Goal: Task Accomplishment & Management: Complete application form

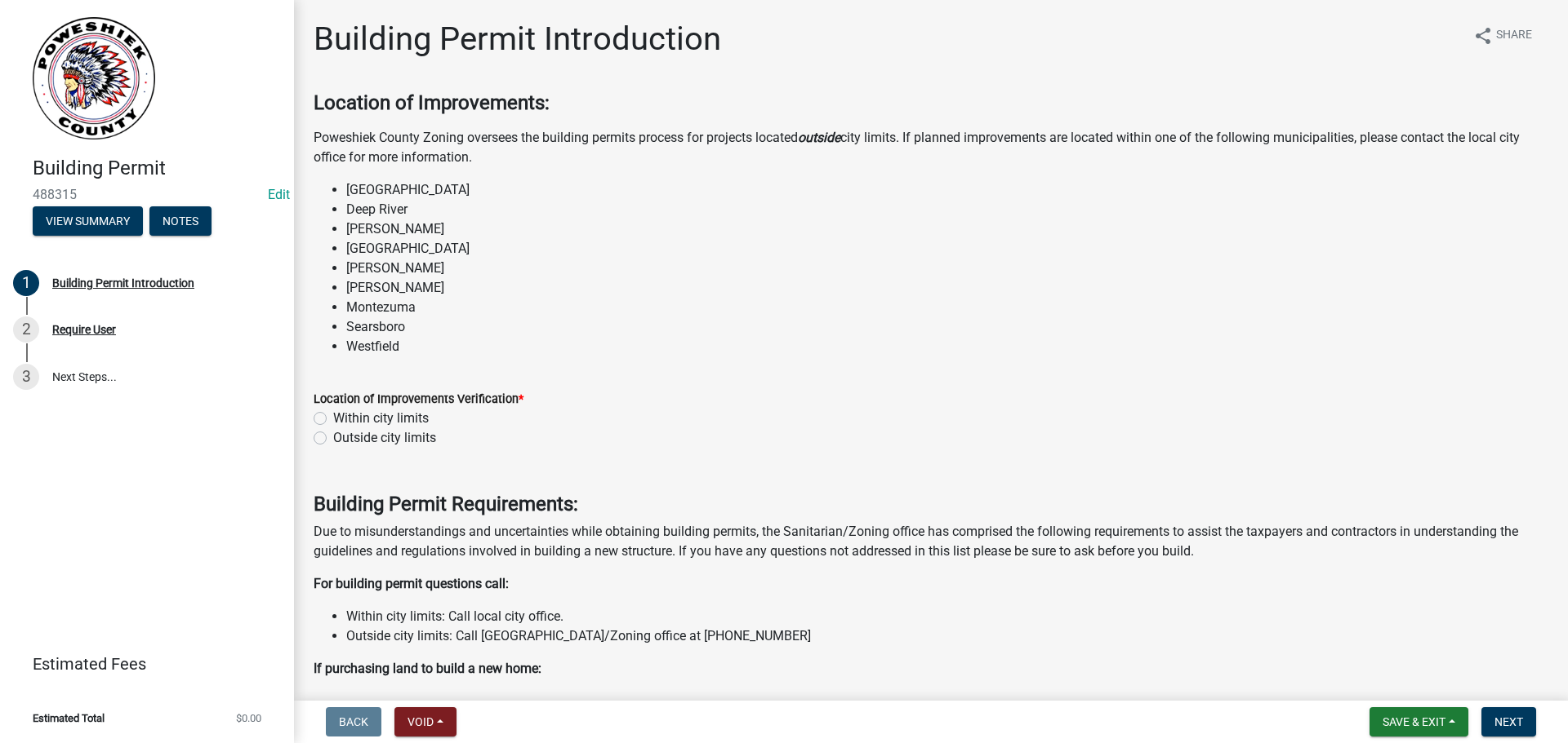
click at [333, 435] on label "Outside city limits" at bounding box center [384, 438] width 103 height 19
click at [333, 435] on input "Outside city limits" at bounding box center [337, 433] width 10 height 10
radio input "true"
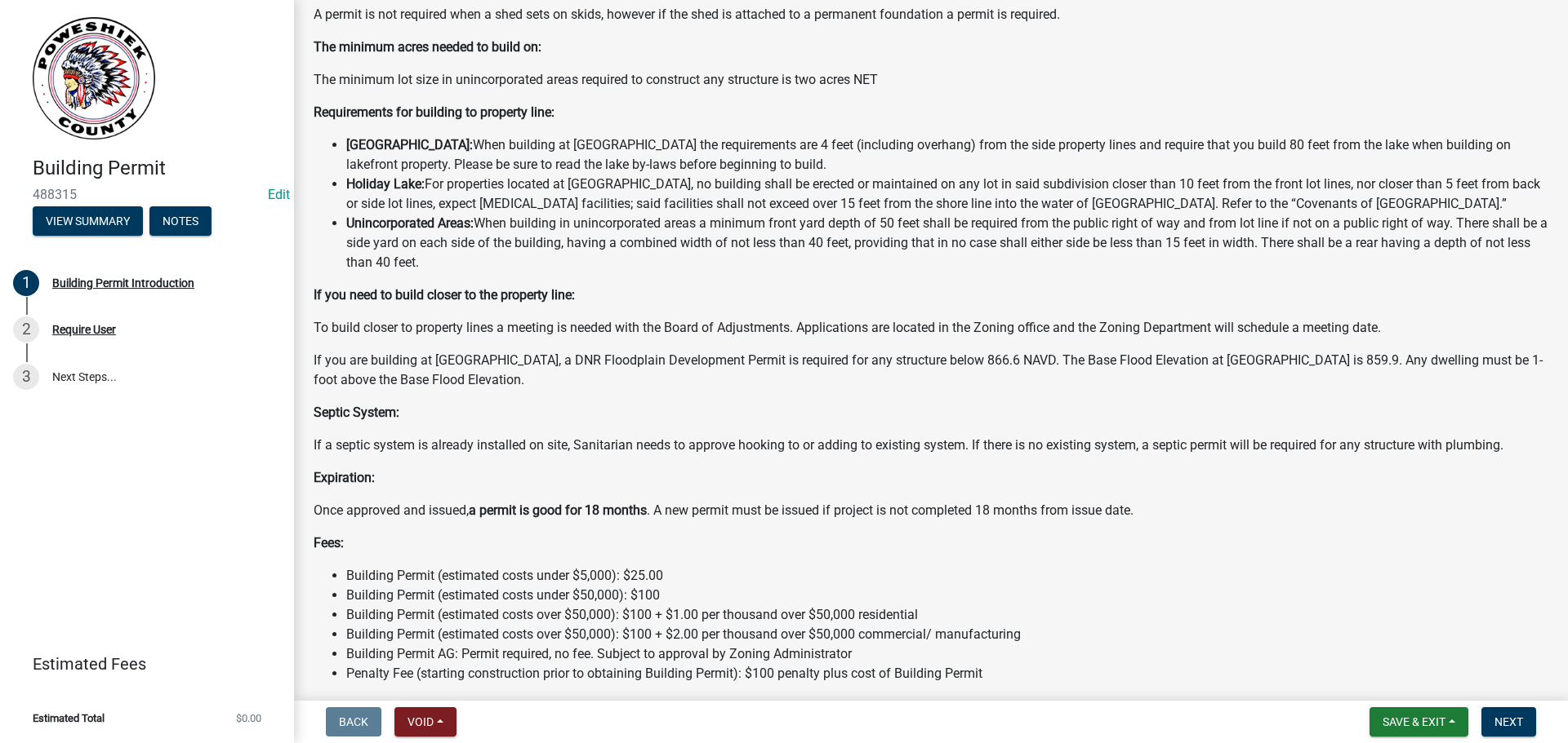
scroll to position [1134, 0]
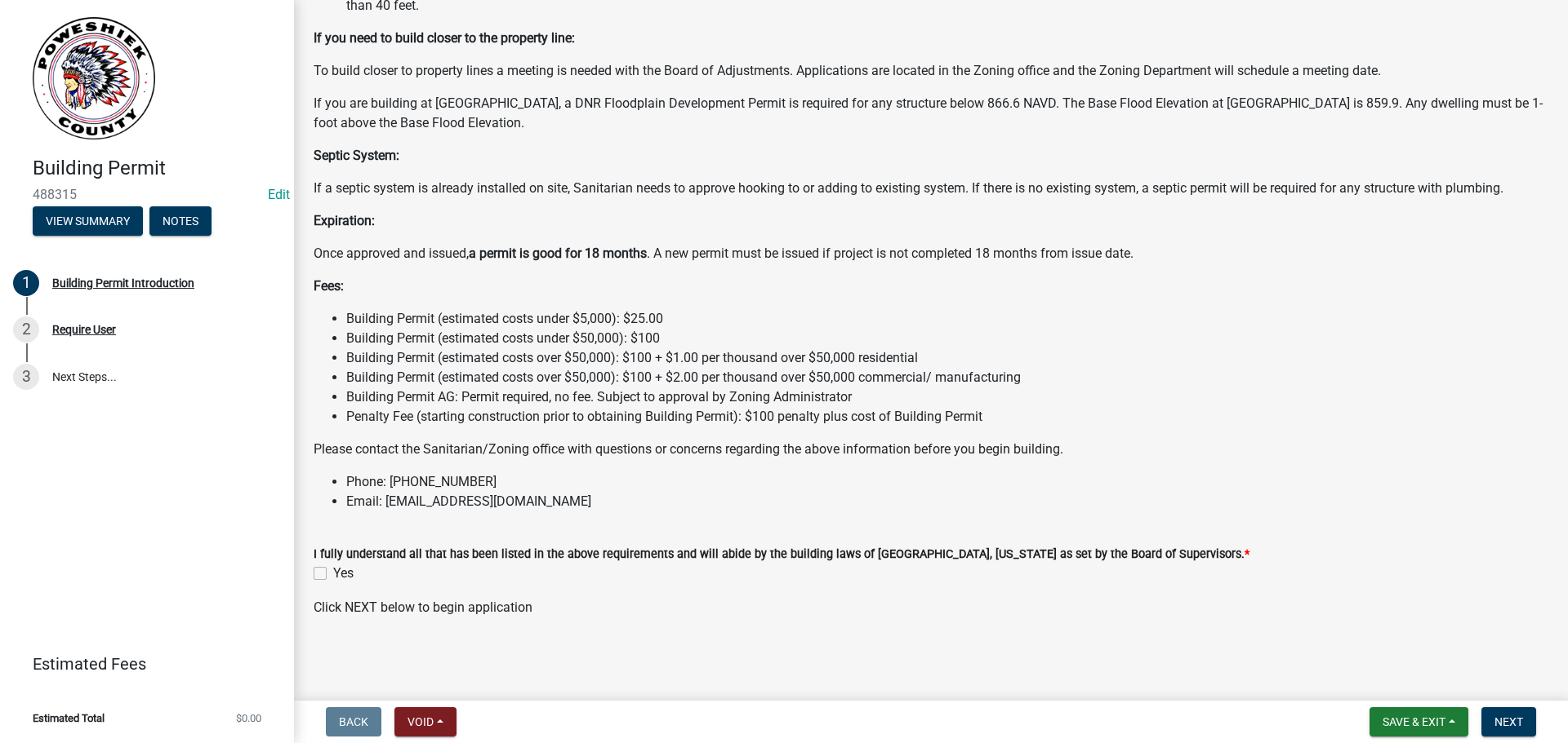
click at [333, 574] on label "Yes" at bounding box center [343, 573] width 20 height 19
click at [333, 574] on input "Yes" at bounding box center [337, 568] width 10 height 10
checkbox input "true"
click at [1516, 727] on span "Next" at bounding box center [1508, 722] width 29 height 13
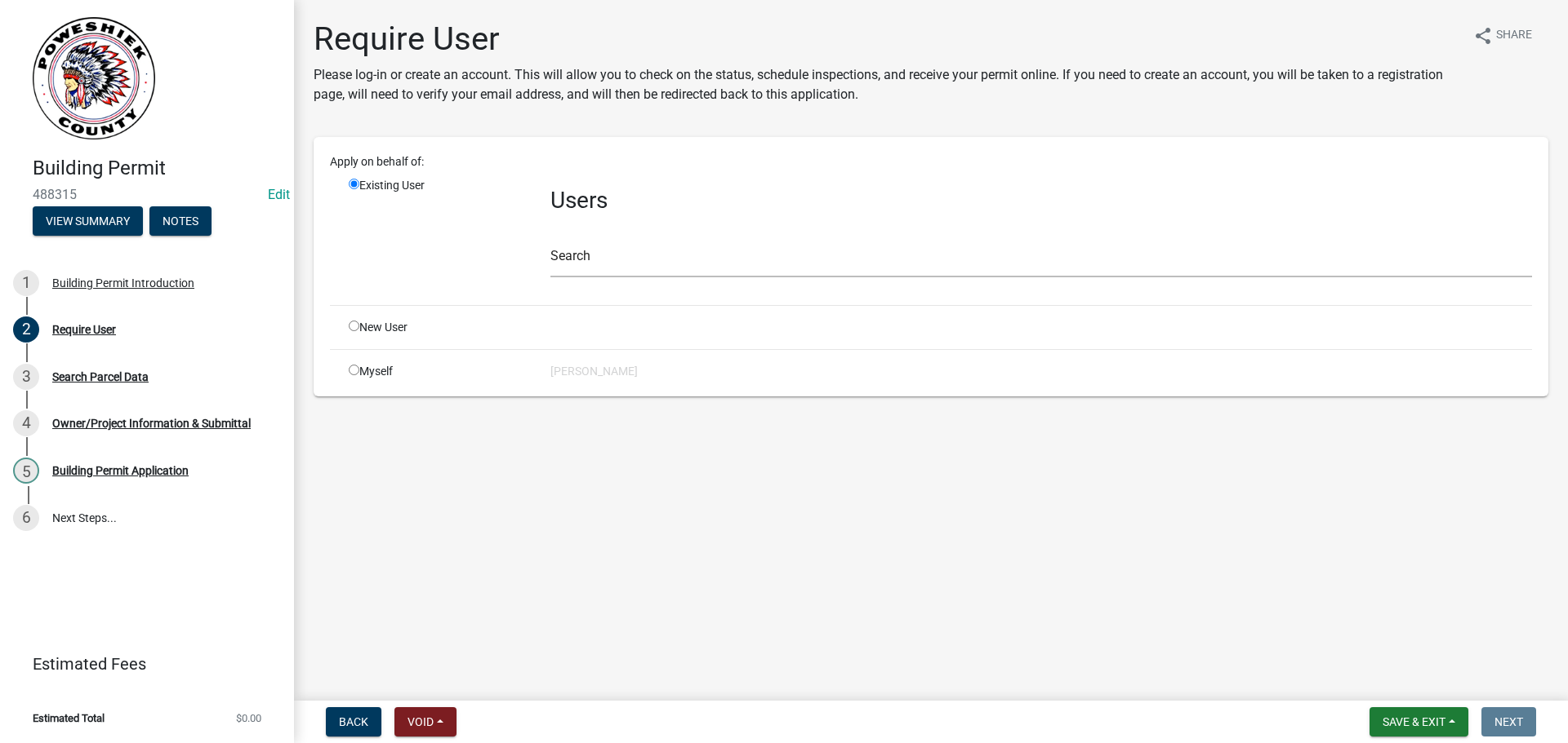
click at [354, 372] on input "radio" at bounding box center [353, 370] width 10 height 10
radio input "true"
radio input "false"
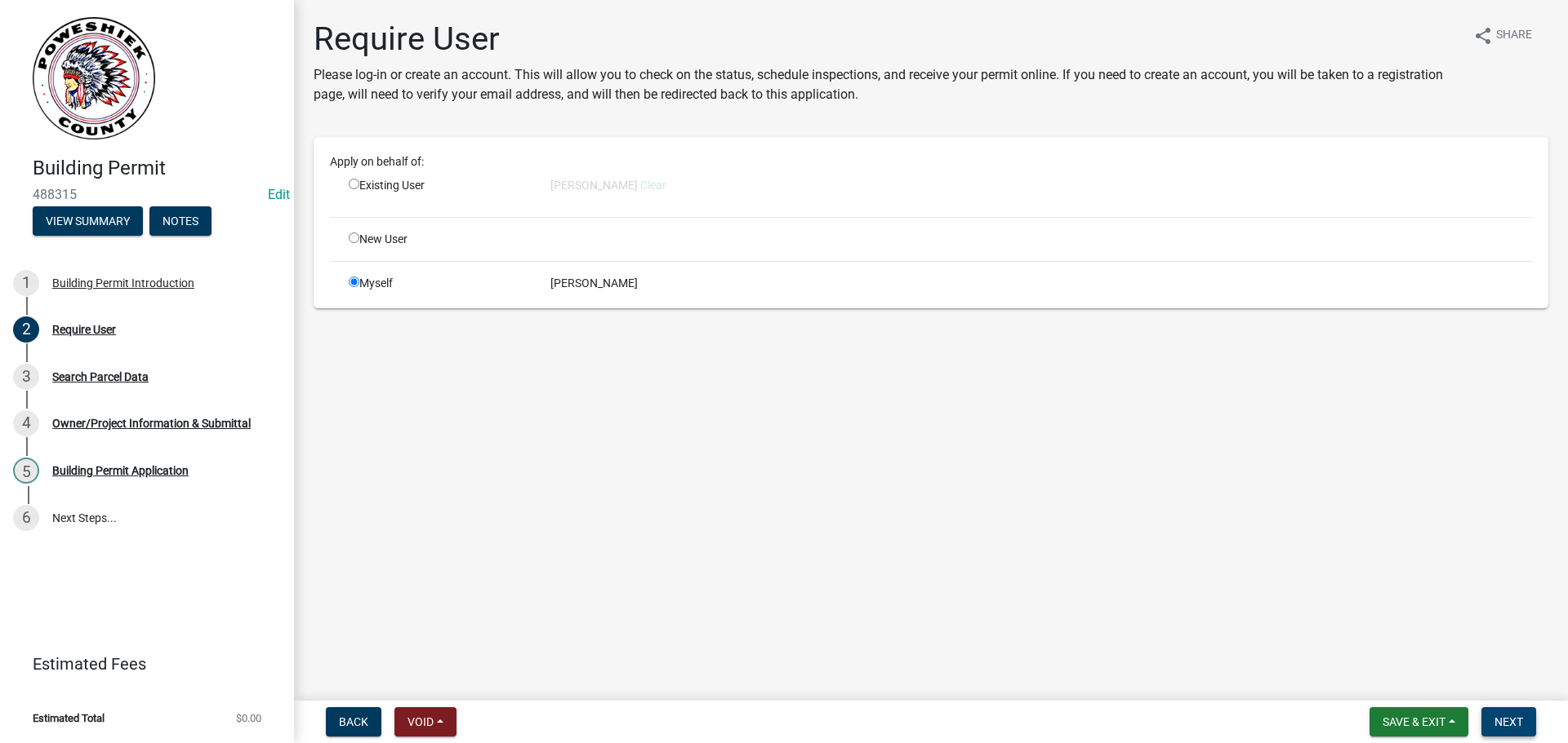
click at [1524, 722] on button "Next" at bounding box center [1508, 723] width 55 height 30
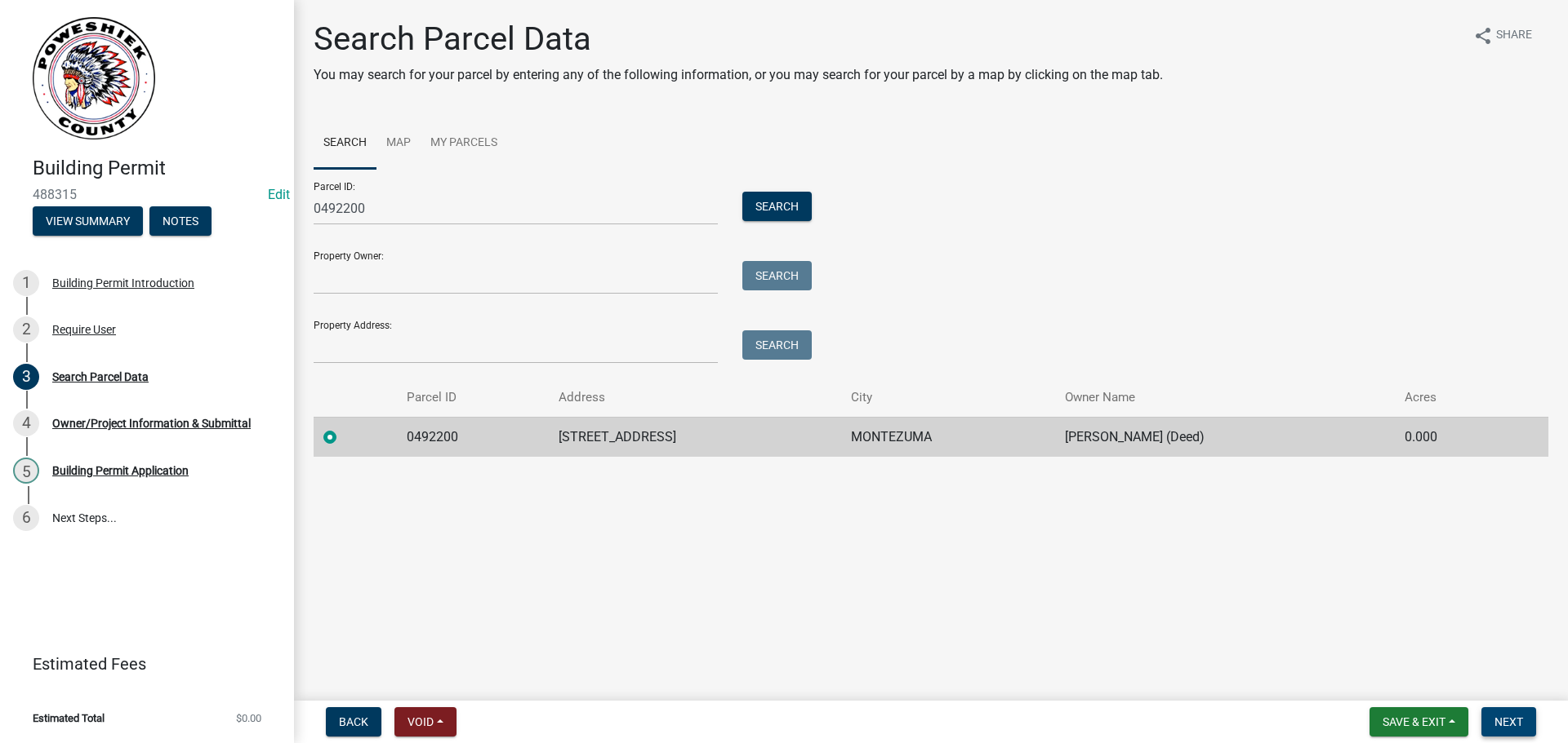
click at [1501, 725] on span "Next" at bounding box center [1508, 722] width 29 height 13
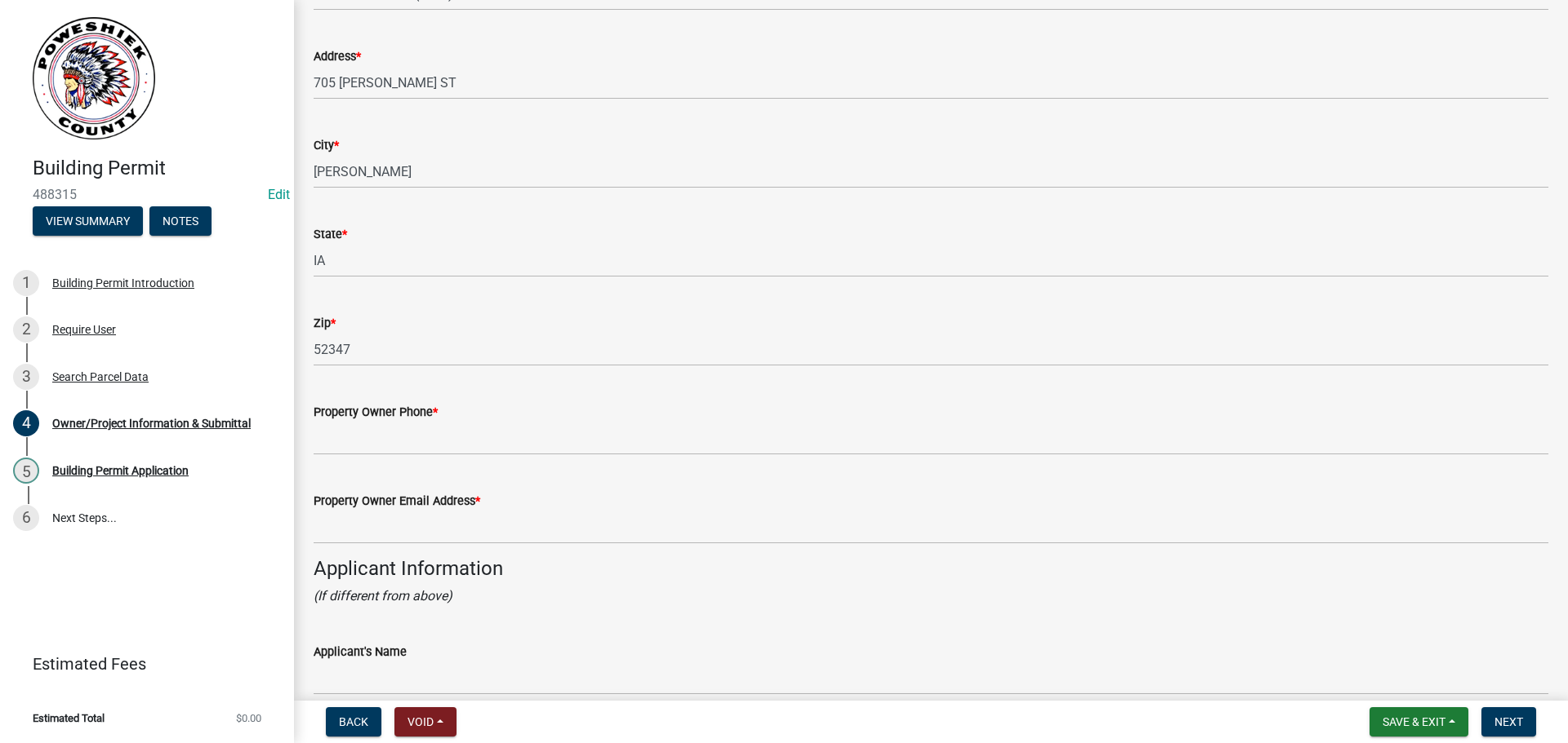
scroll to position [897, 0]
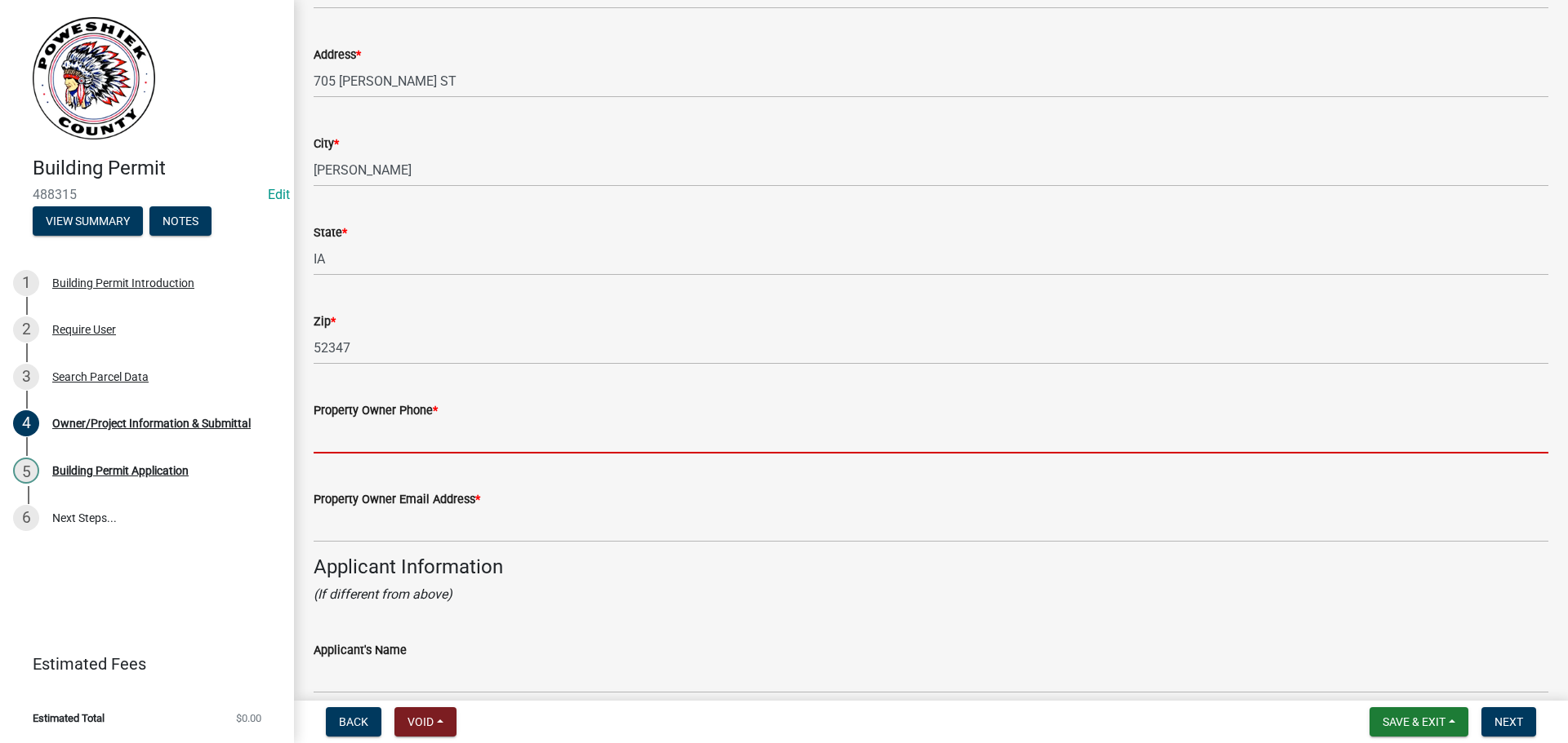
click at [361, 433] on input "Property Owner Phone *" at bounding box center [930, 437] width 1234 height 33
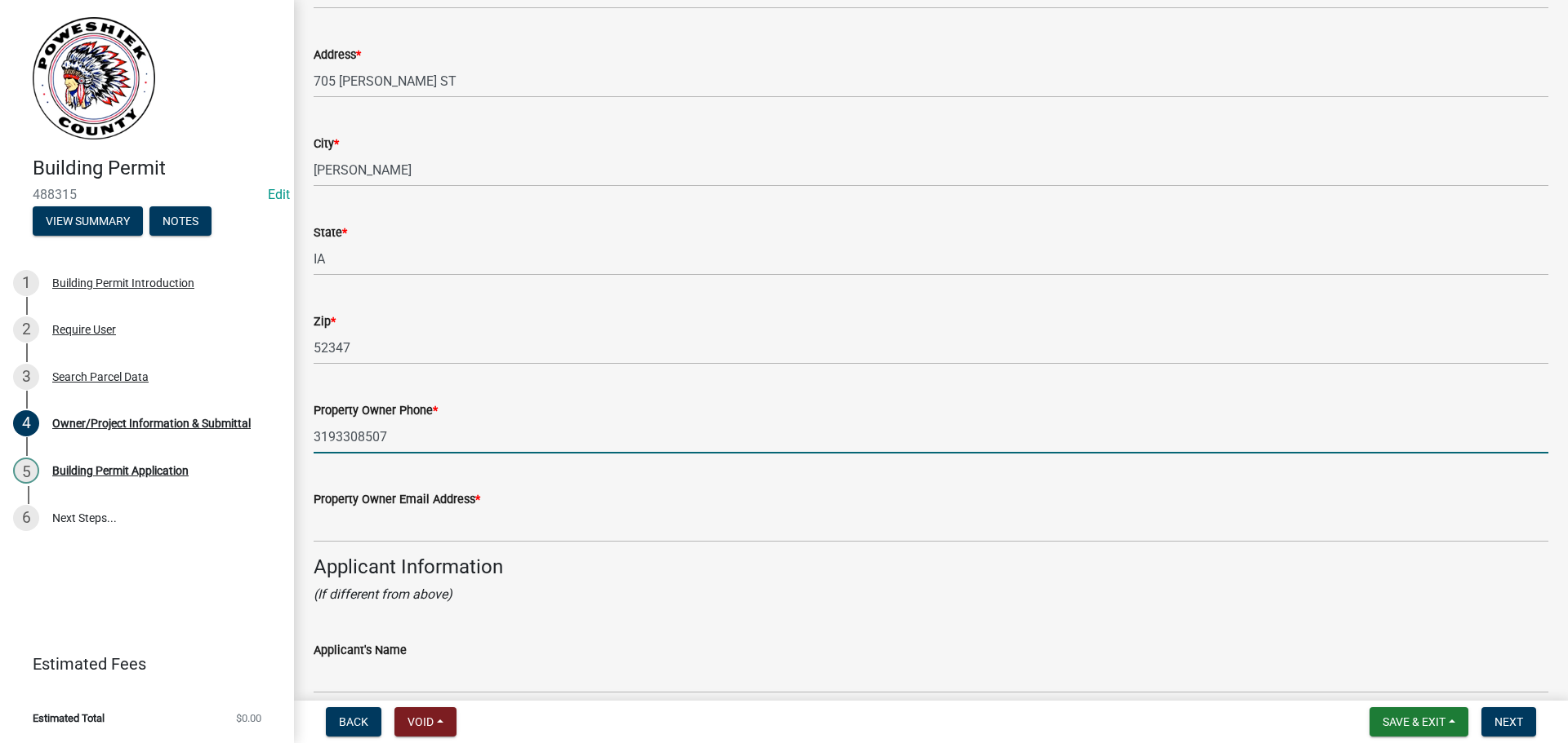
type input "3193308507"
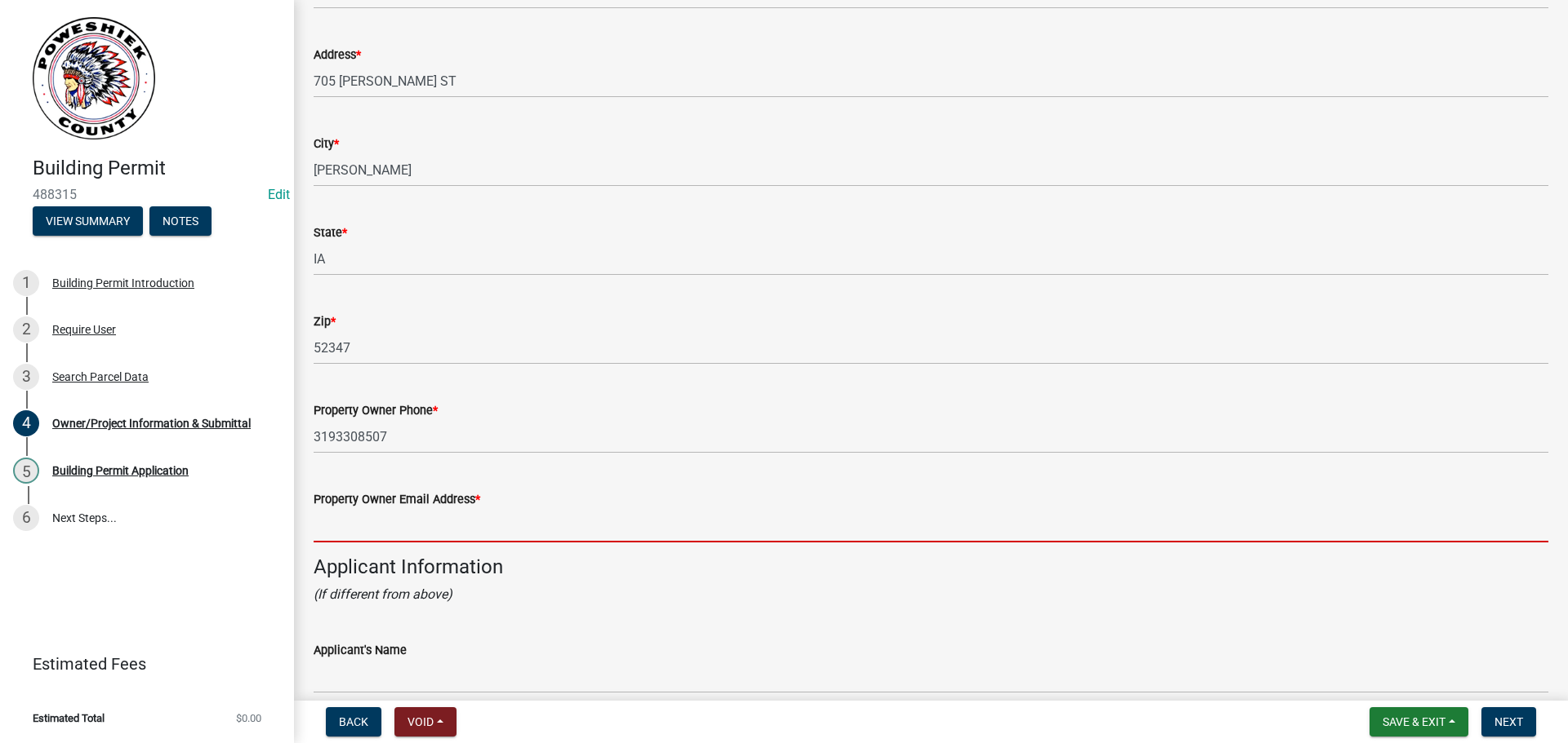
drag, startPoint x: 360, startPoint y: 520, endPoint x: 350, endPoint y: 527, distance: 12.2
click at [360, 520] on input "Property Owner Email Address *" at bounding box center [930, 526] width 1234 height 33
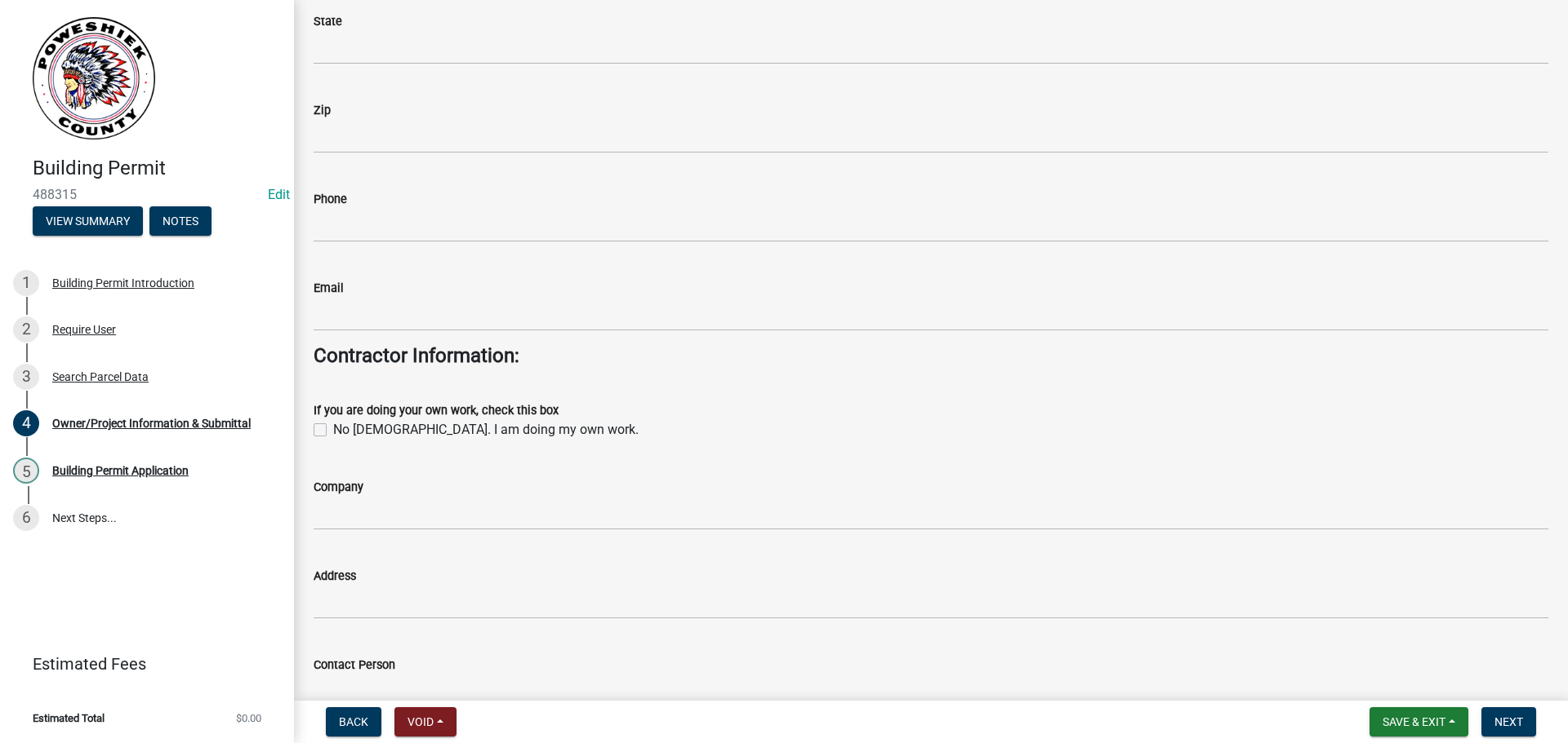
scroll to position [1796, 0]
type input "[EMAIL_ADDRESS][DOMAIN_NAME]"
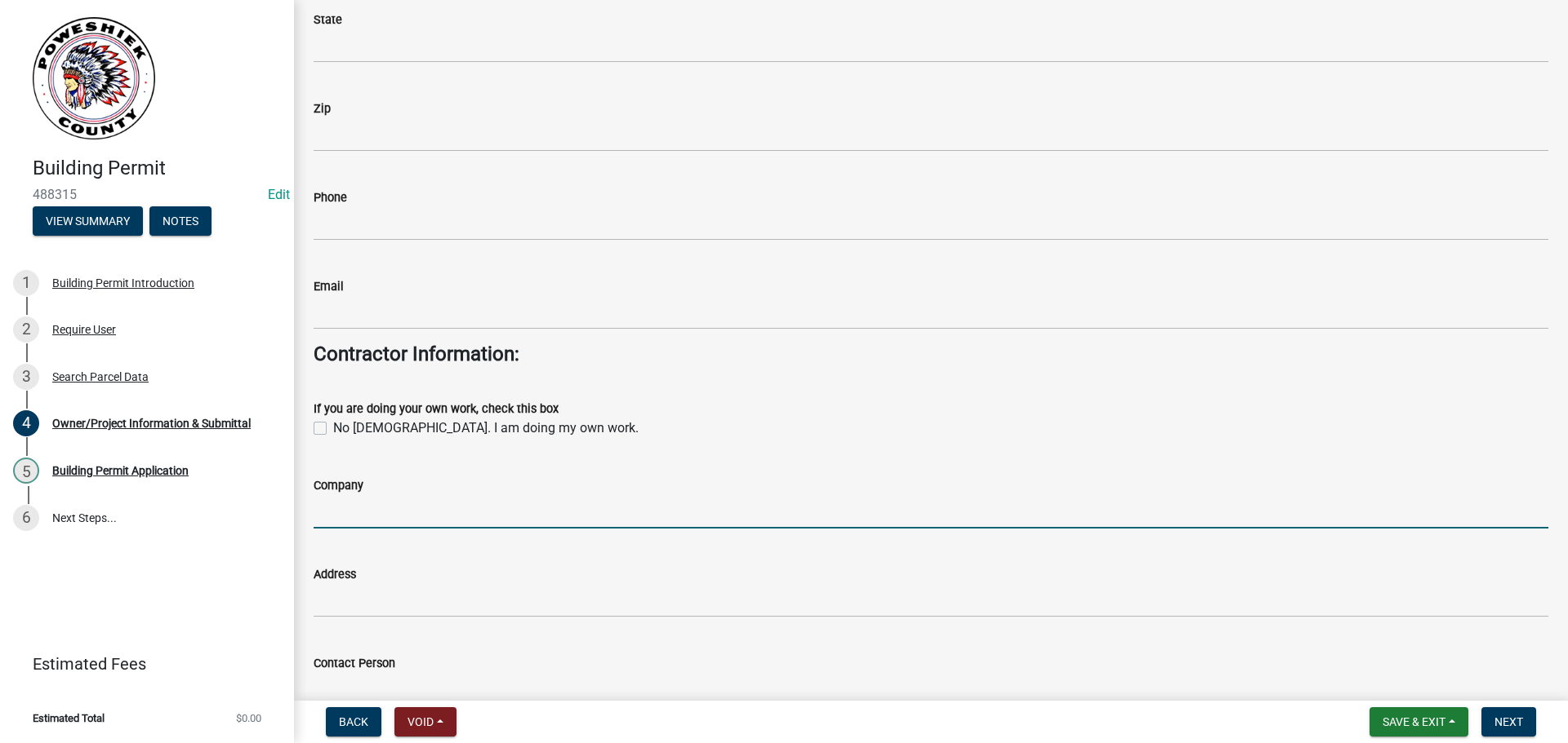
click at [337, 514] on input "Company" at bounding box center [930, 512] width 1234 height 33
type input "Corbetts Construction"
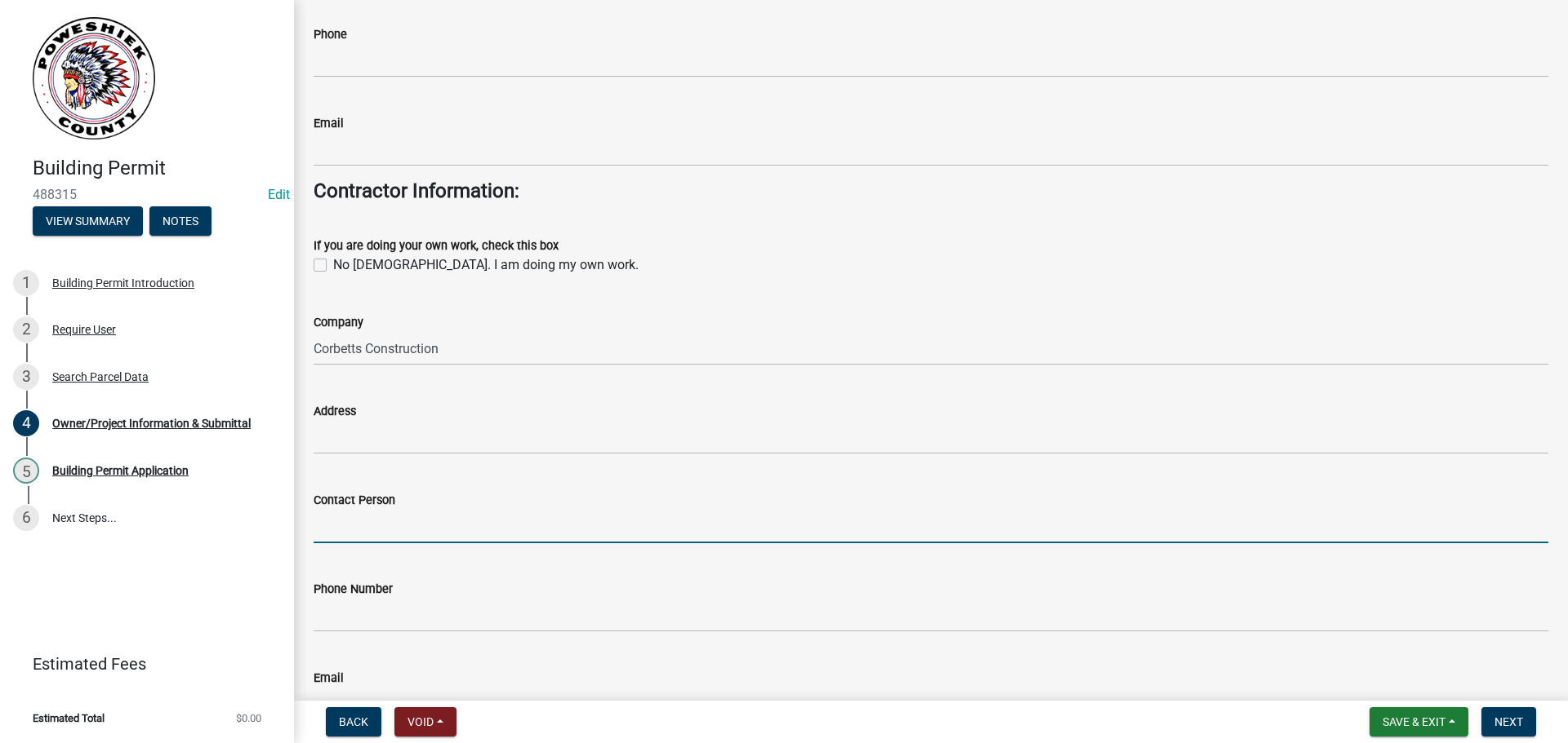
click at [368, 527] on input "Contact Person" at bounding box center [930, 527] width 1234 height 33
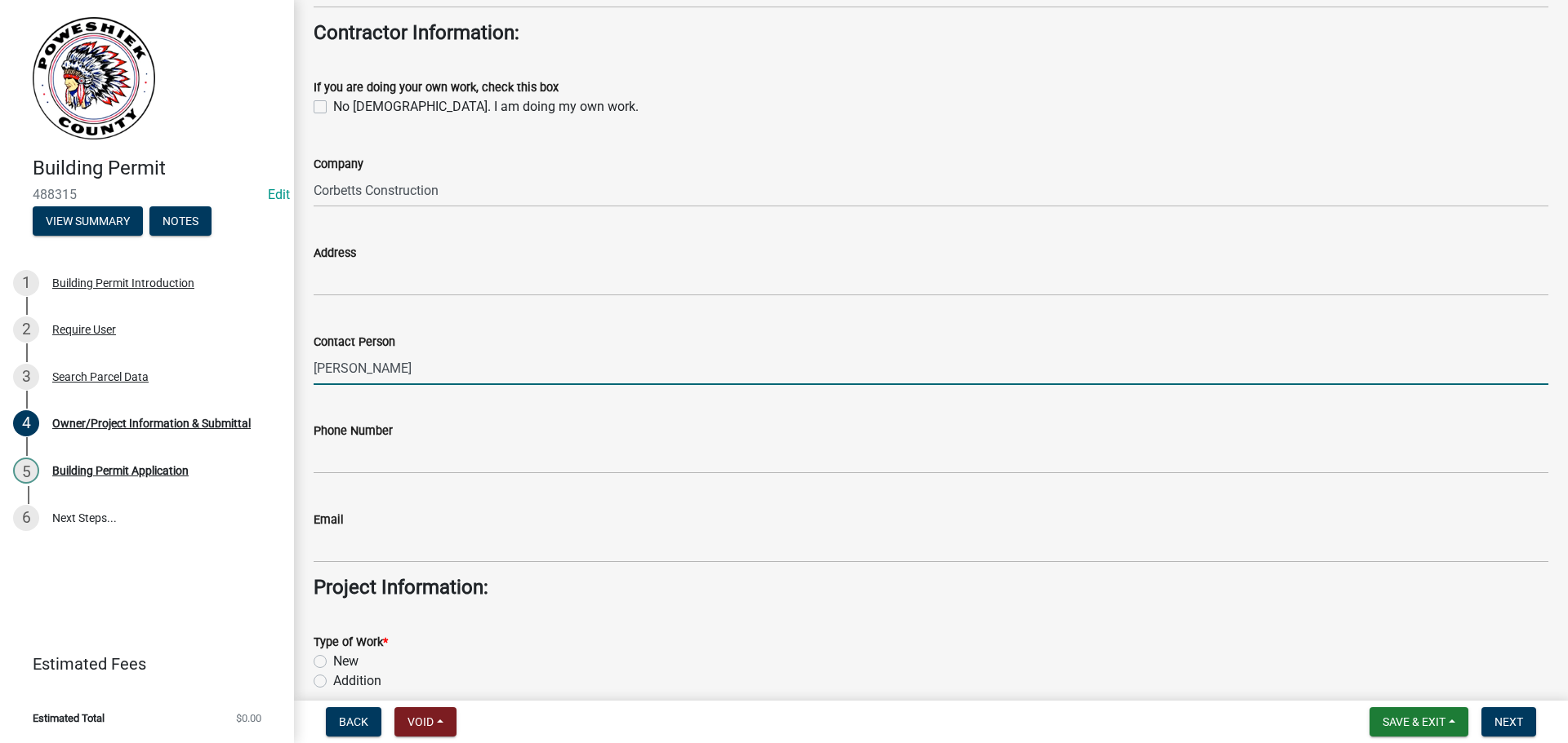
scroll to position [2122, 0]
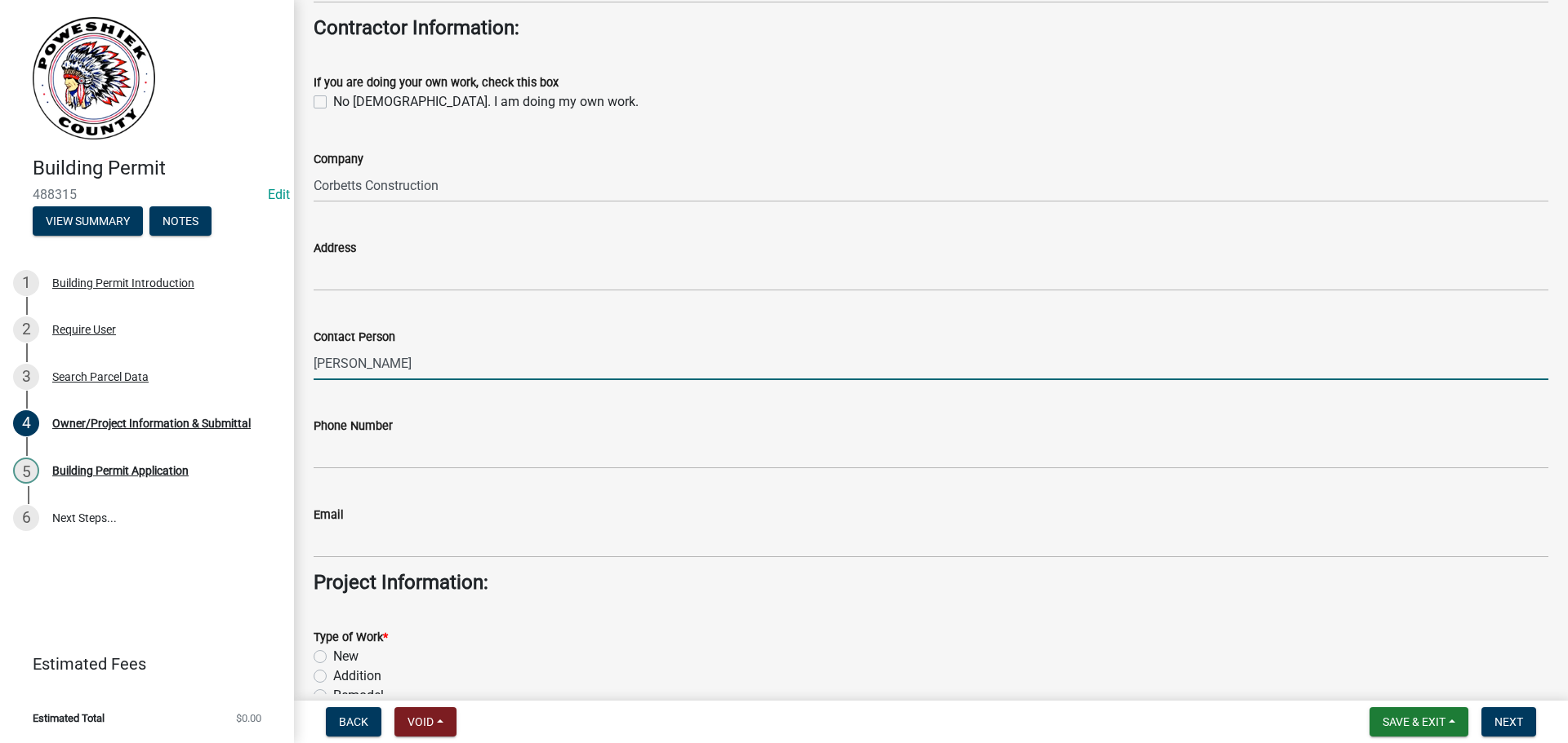
type input "[PERSON_NAME]"
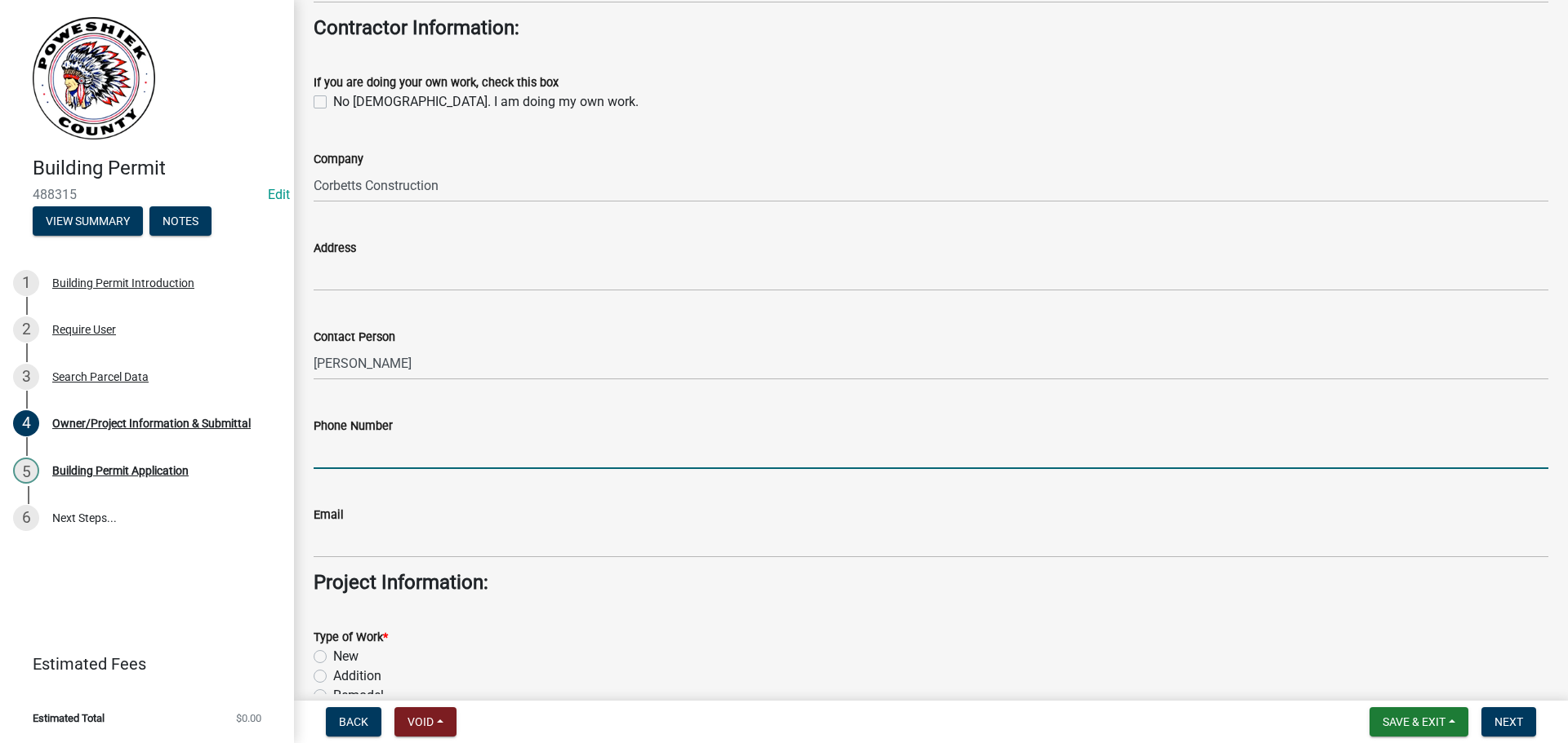
click at [347, 455] on input "Phone Number" at bounding box center [930, 453] width 1234 height 33
type input "3194405034"
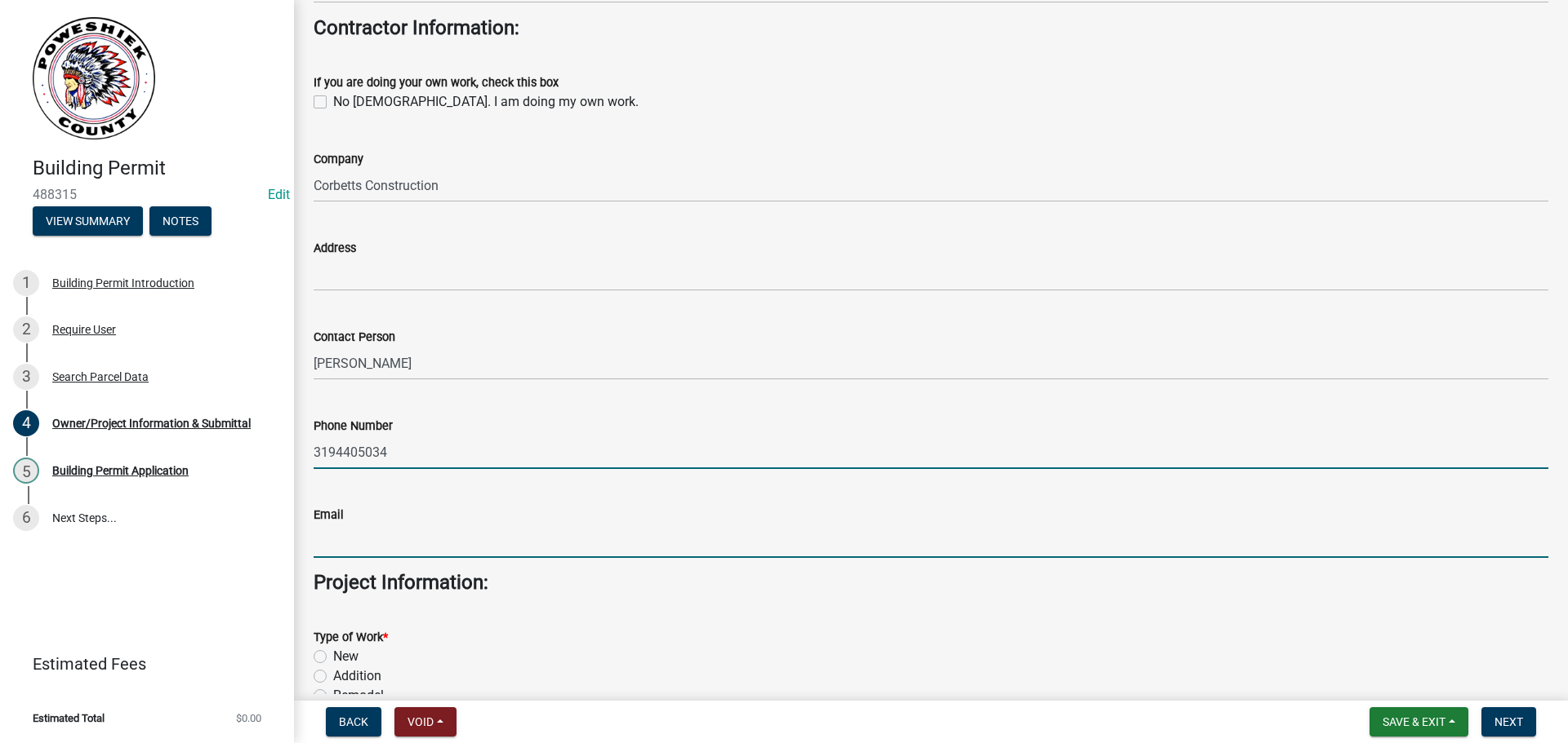
click at [338, 547] on input "Email" at bounding box center [930, 542] width 1234 height 33
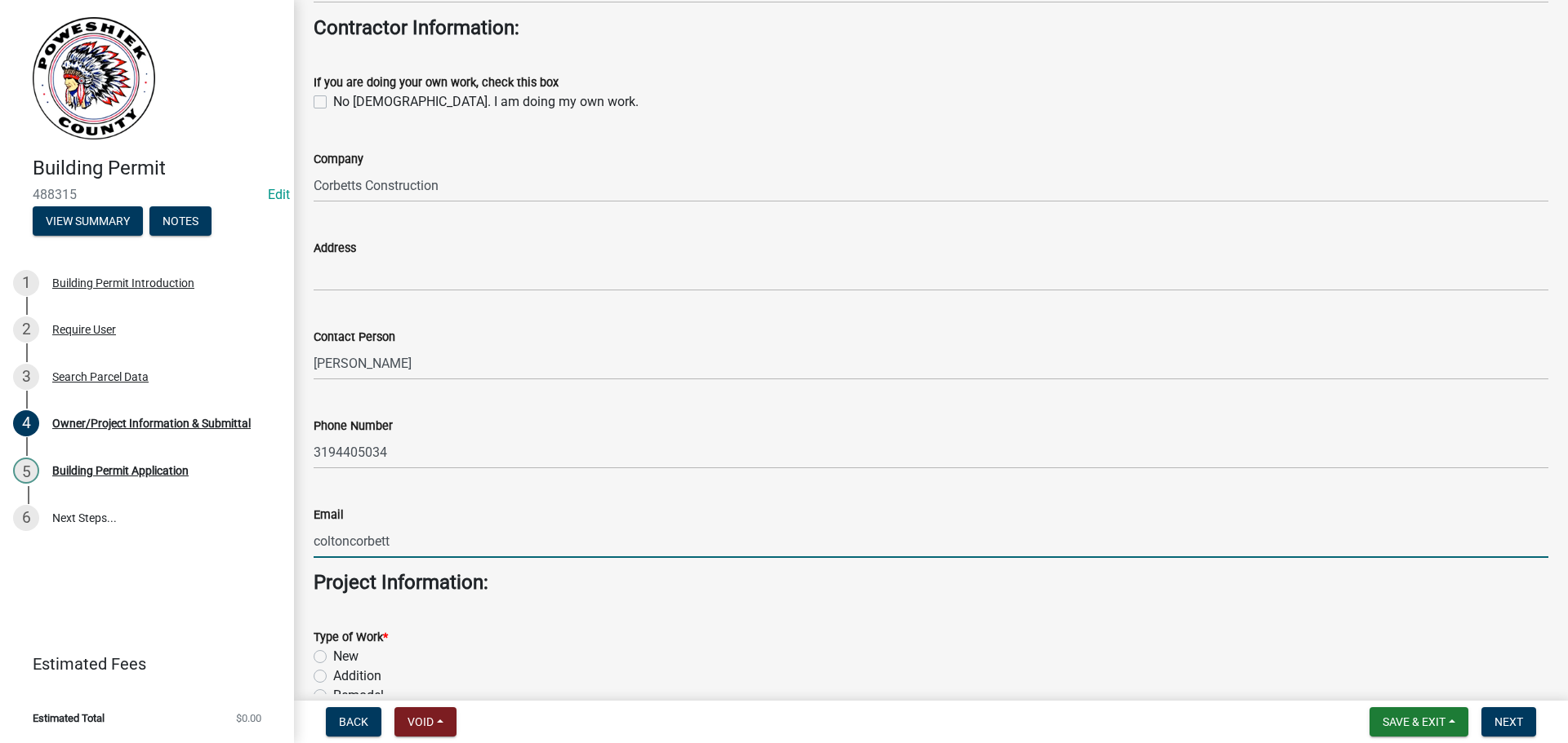
type input "[EMAIL_ADDRESS][DOMAIN_NAME]"
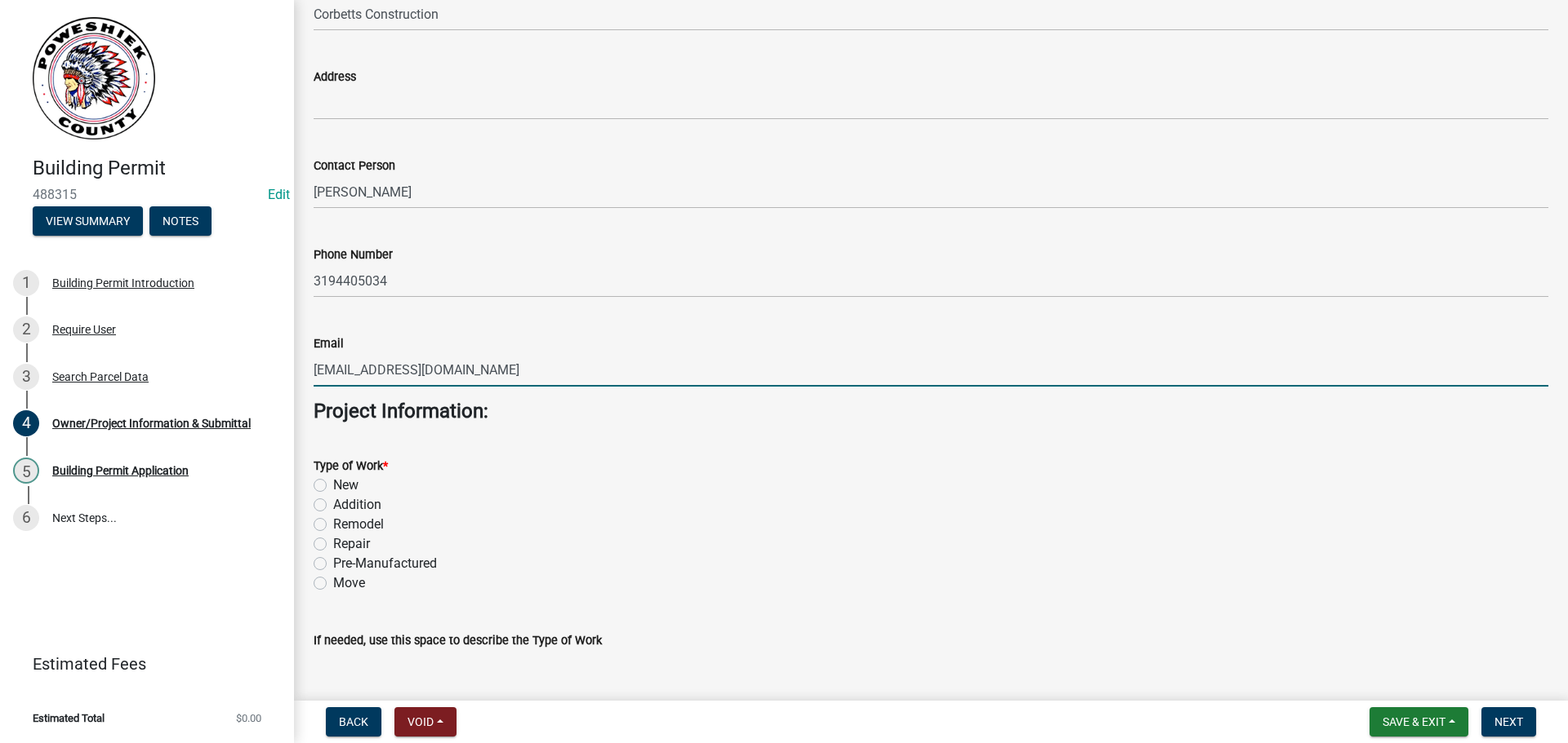
scroll to position [2367, 0]
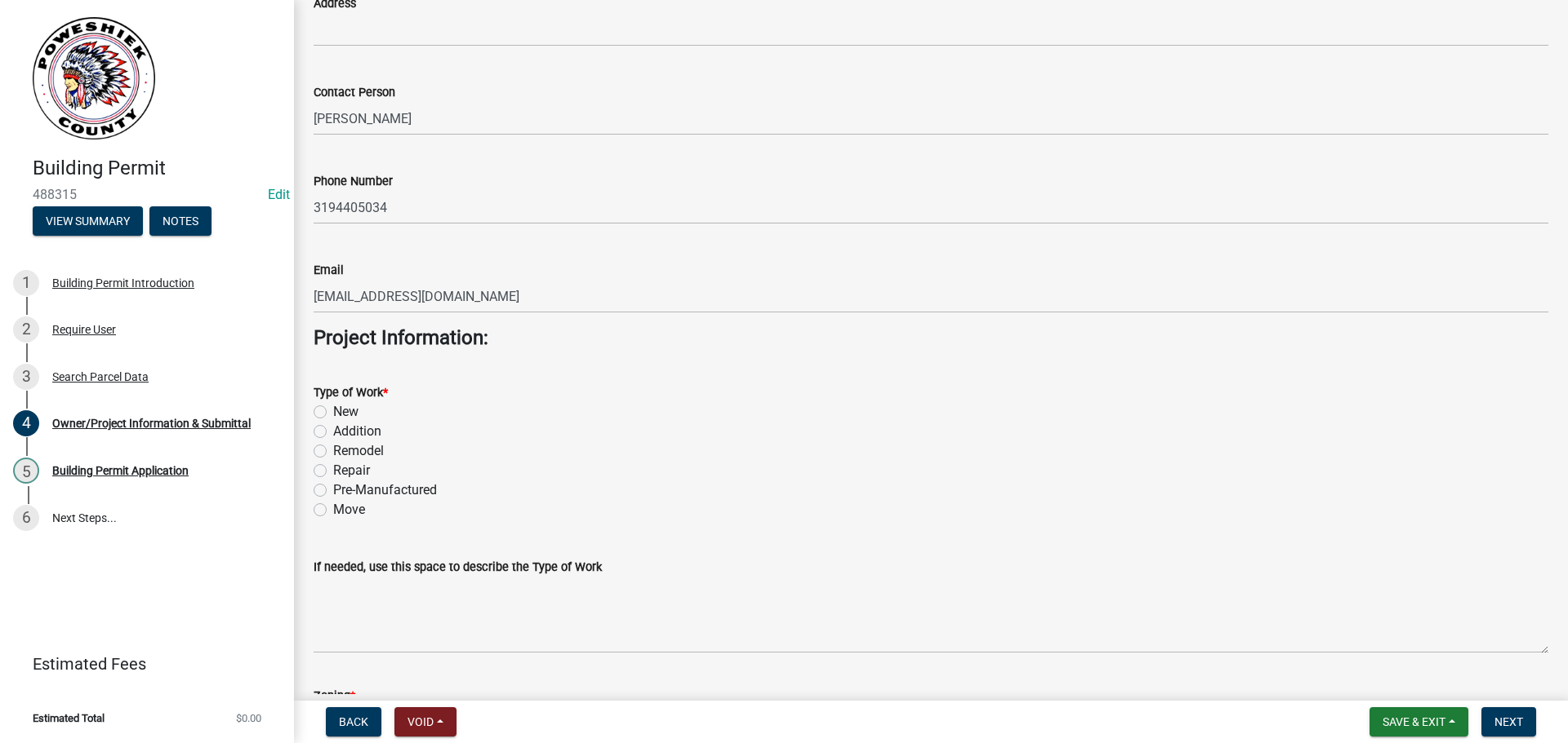
click at [333, 430] on label "Addition" at bounding box center [357, 432] width 48 height 19
click at [333, 430] on input "Addition" at bounding box center [337, 427] width 10 height 10
radio input "true"
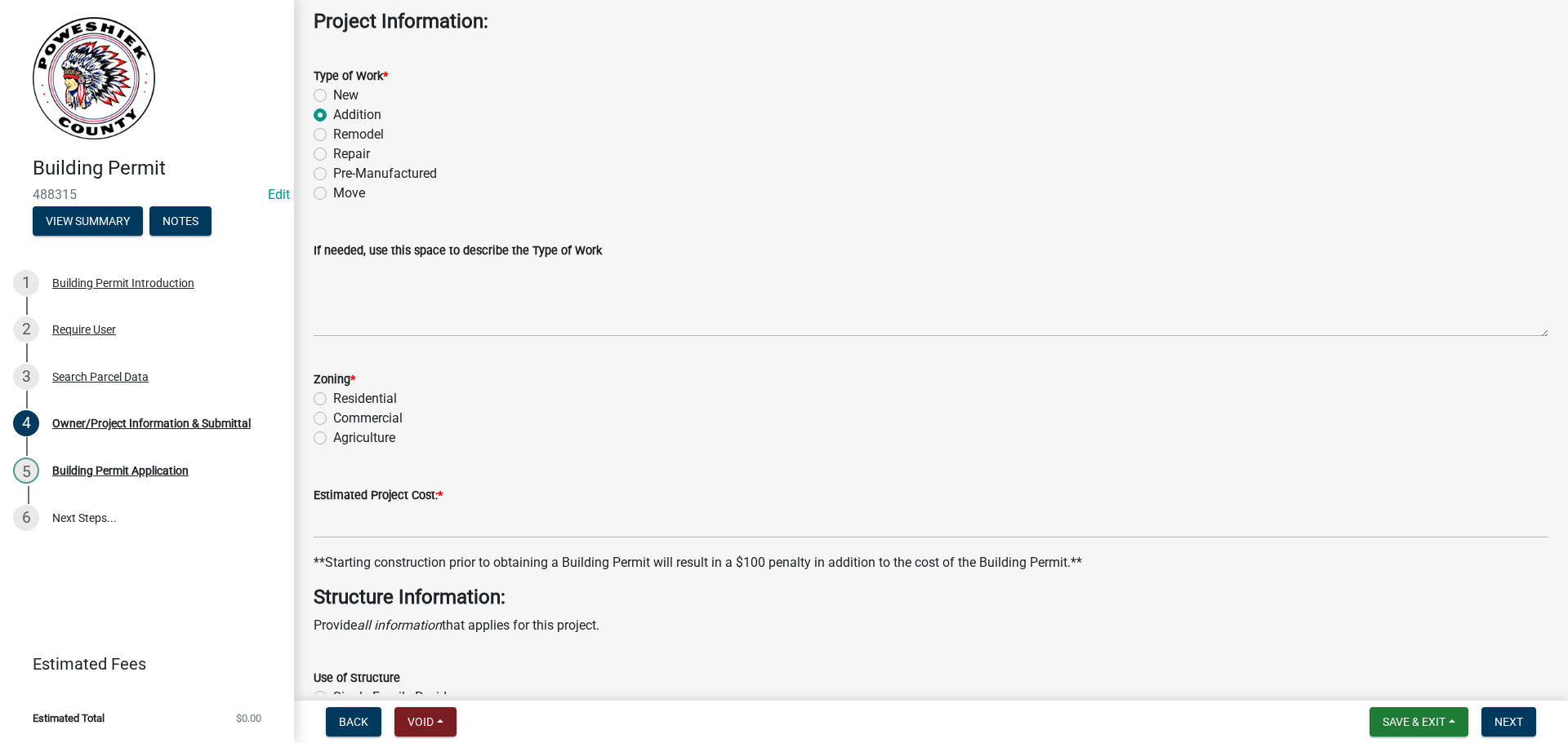
scroll to position [2693, 0]
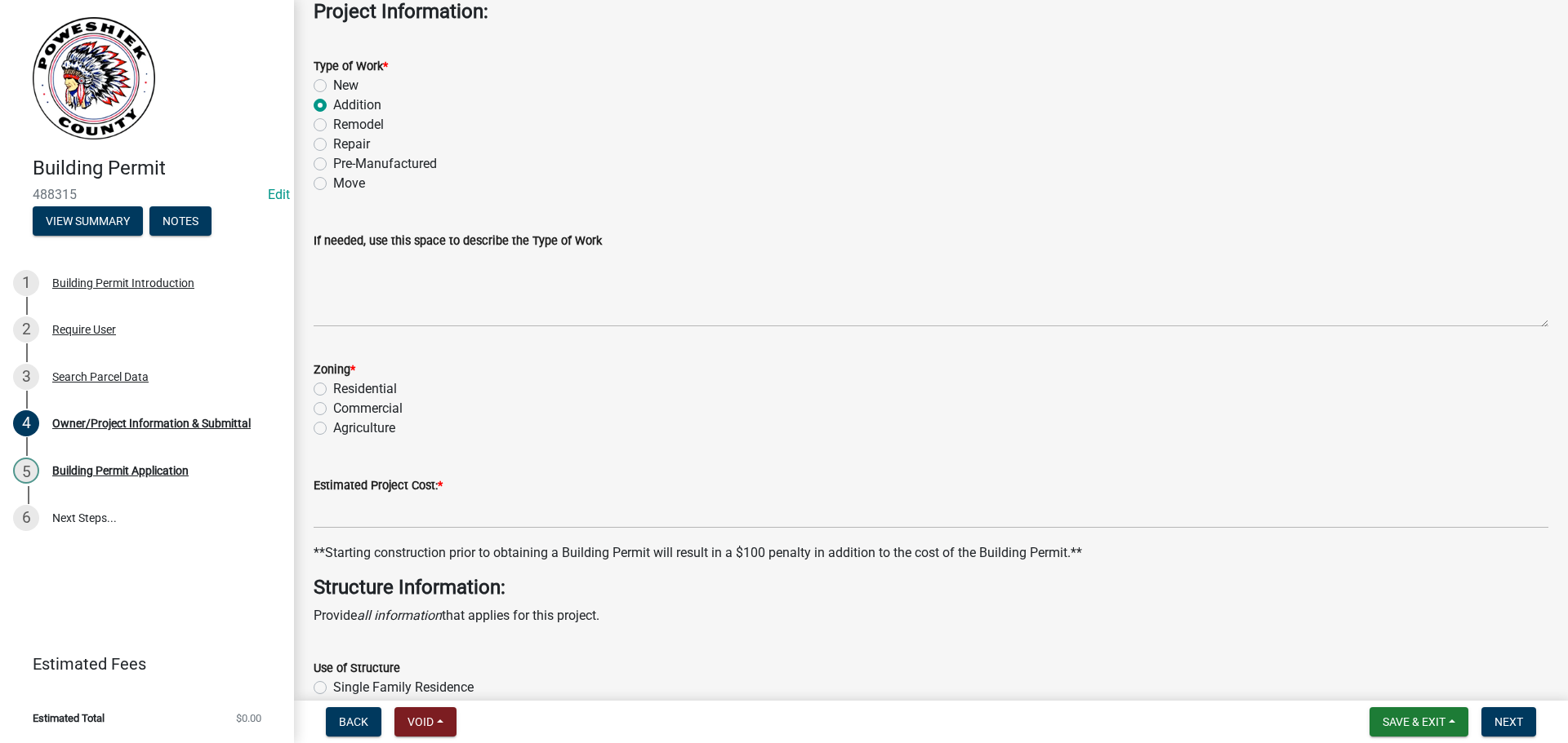
click at [333, 388] on label "Residential" at bounding box center [364, 389] width 64 height 19
click at [333, 388] on input "Residential" at bounding box center [337, 384] width 10 height 10
radio input "true"
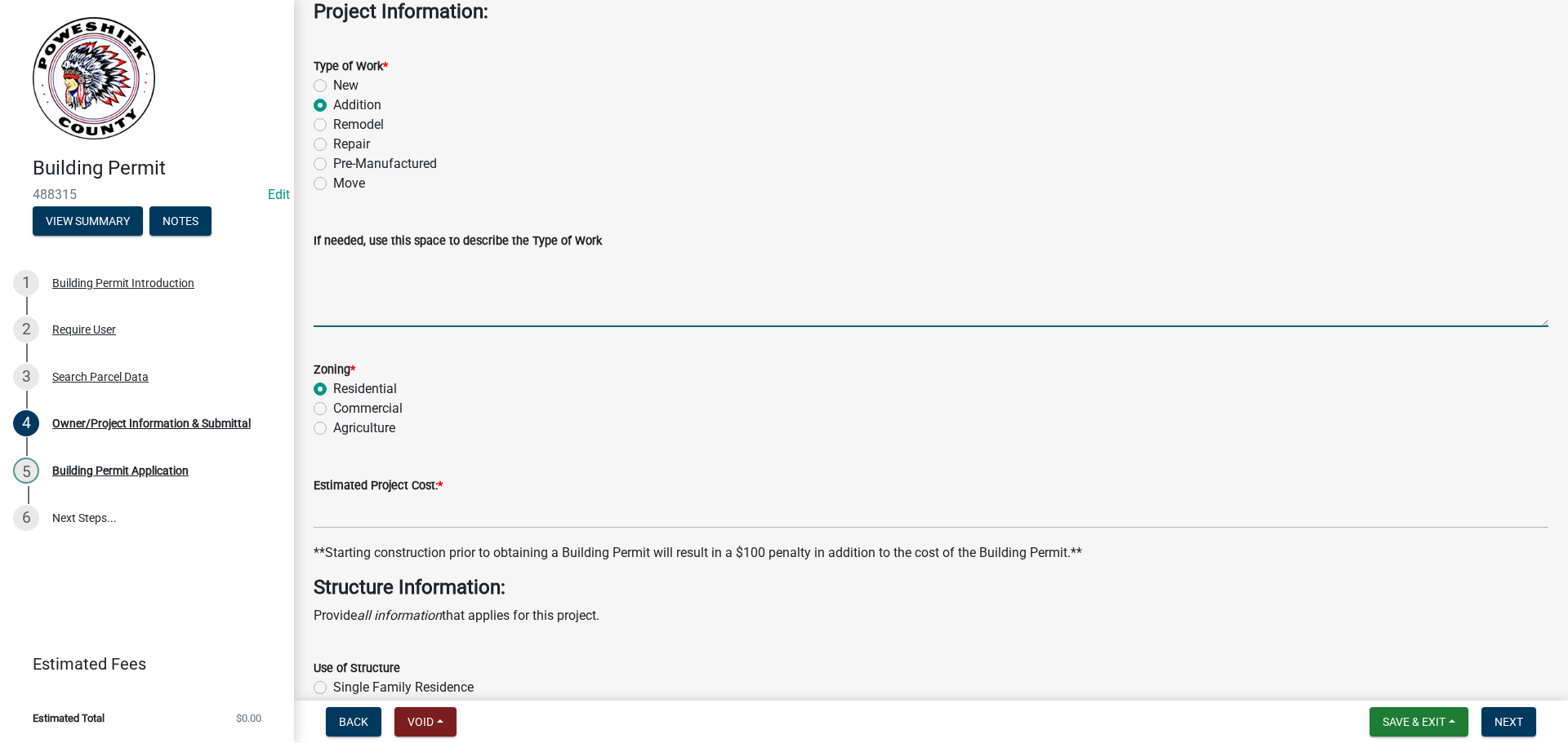
click at [349, 305] on textarea "If needed, use this space to describe the Type of Work" at bounding box center [930, 288] width 1234 height 77
click at [338, 312] on textarea "If needed, use this space to describe the Type of Work" at bounding box center [930, 288] width 1234 height 77
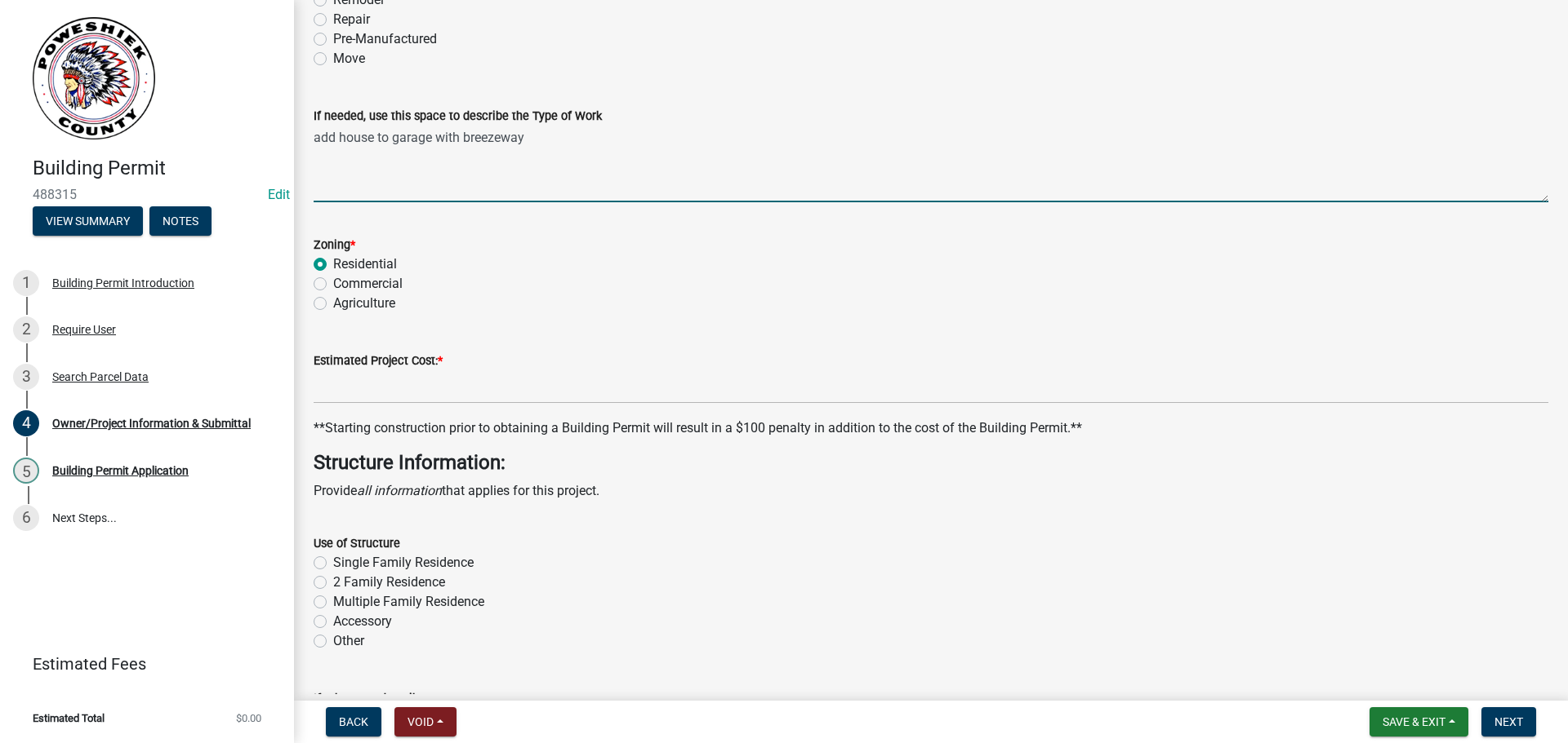
scroll to position [2856, 0]
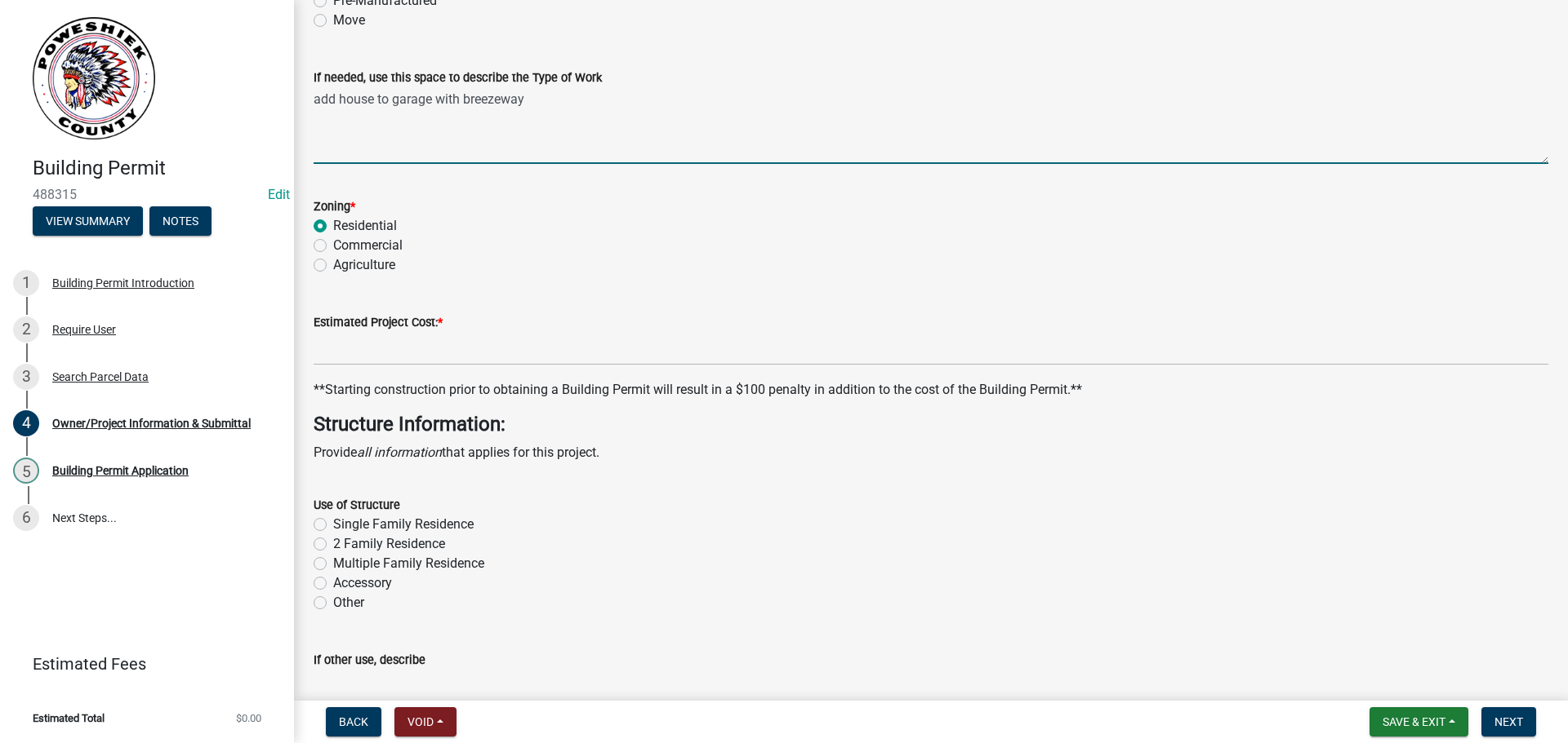
type textarea "add house to garage with breezeway"
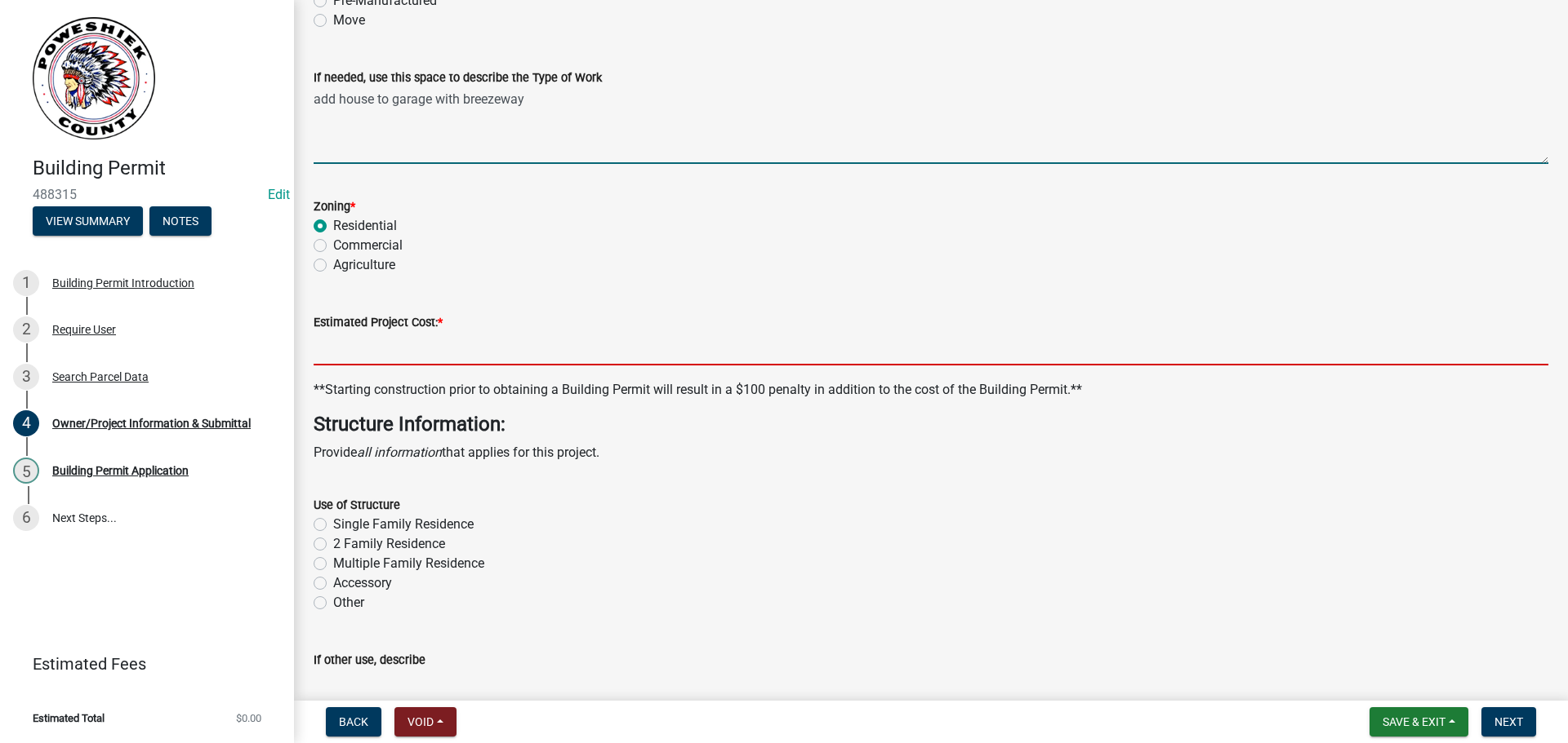
click at [367, 350] on input "text" at bounding box center [930, 348] width 1234 height 33
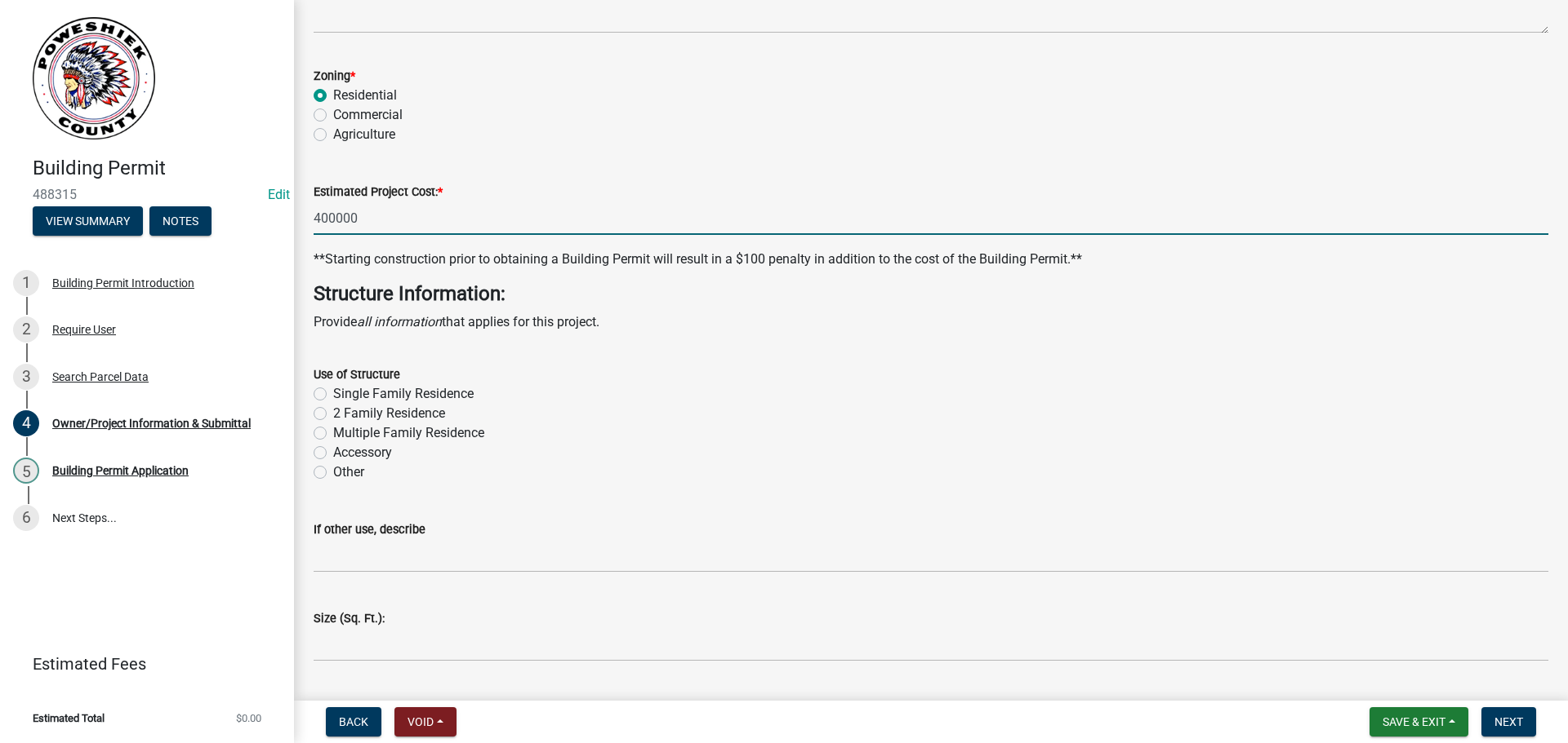
scroll to position [3019, 0]
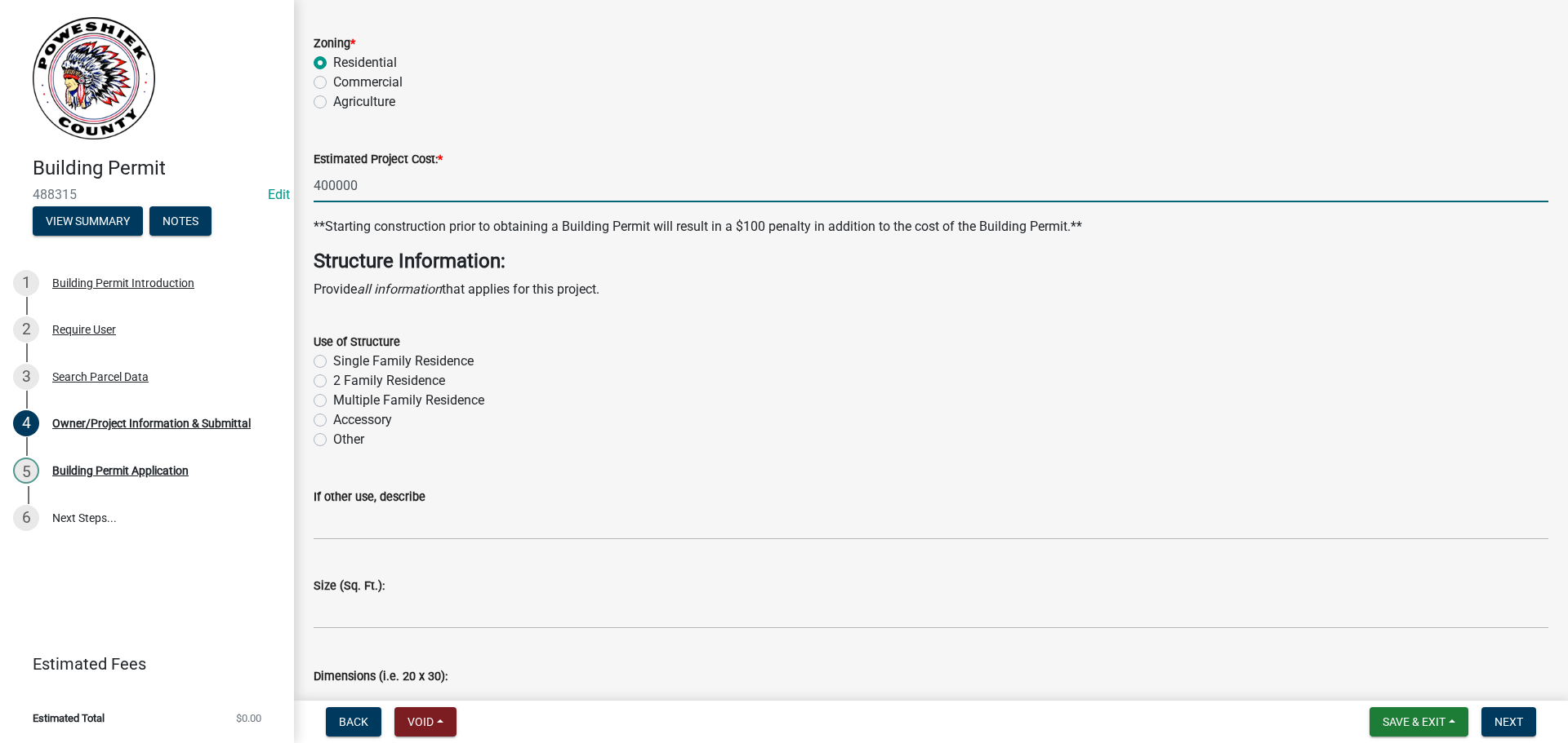
type input "400000"
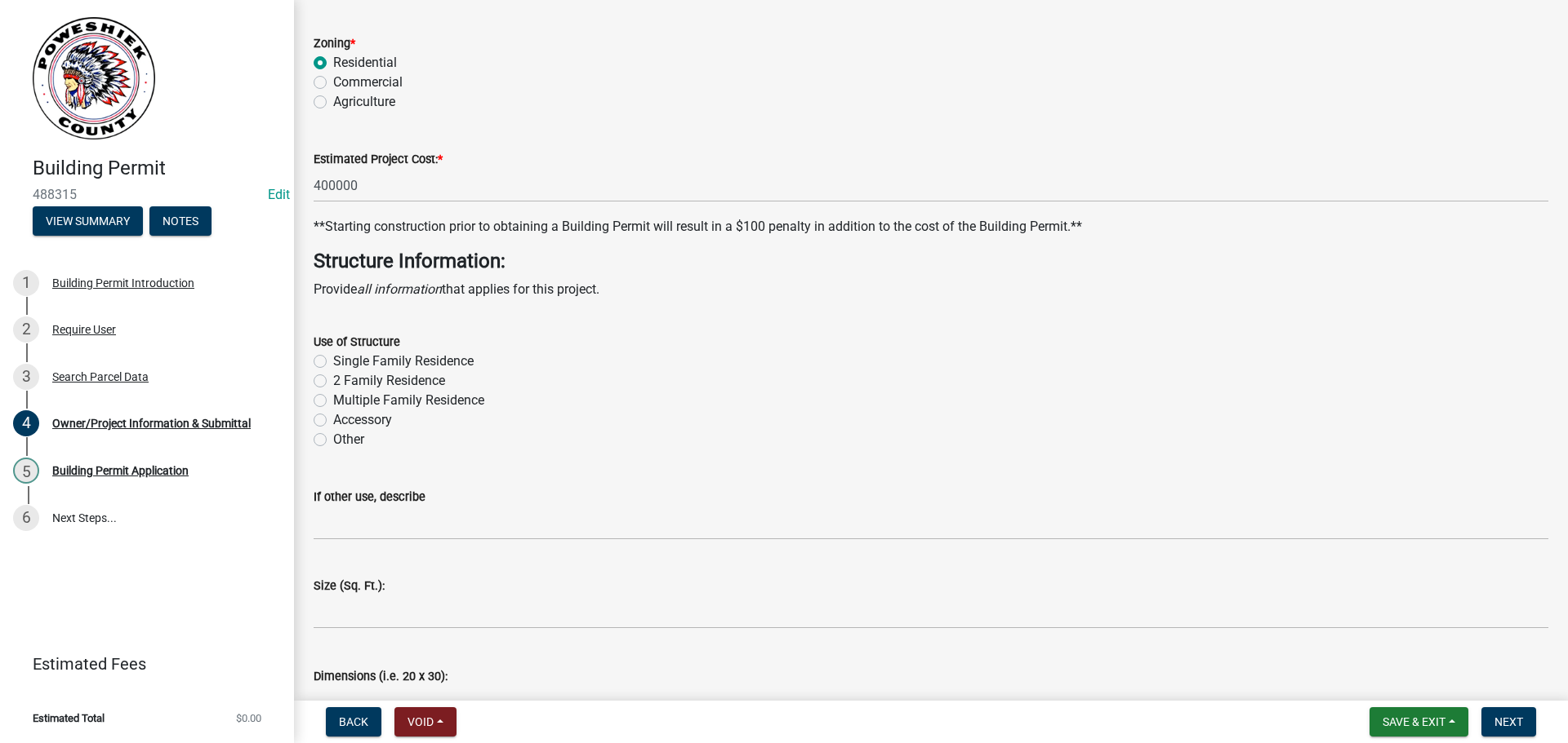
click at [333, 362] on label "Single Family Residence" at bounding box center [403, 361] width 141 height 19
click at [333, 362] on input "Single Family Residence" at bounding box center [337, 357] width 10 height 10
radio input "true"
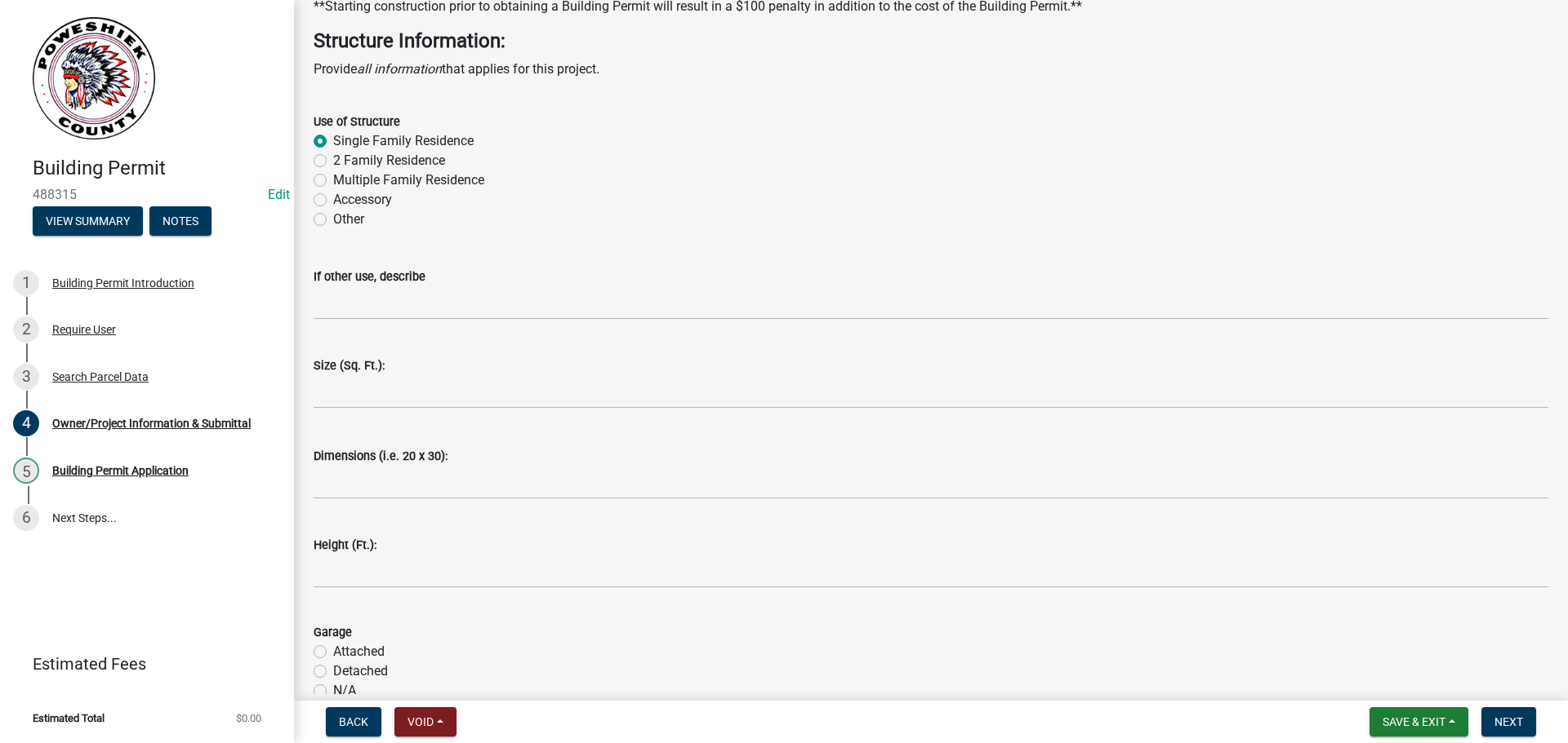
scroll to position [3264, 0]
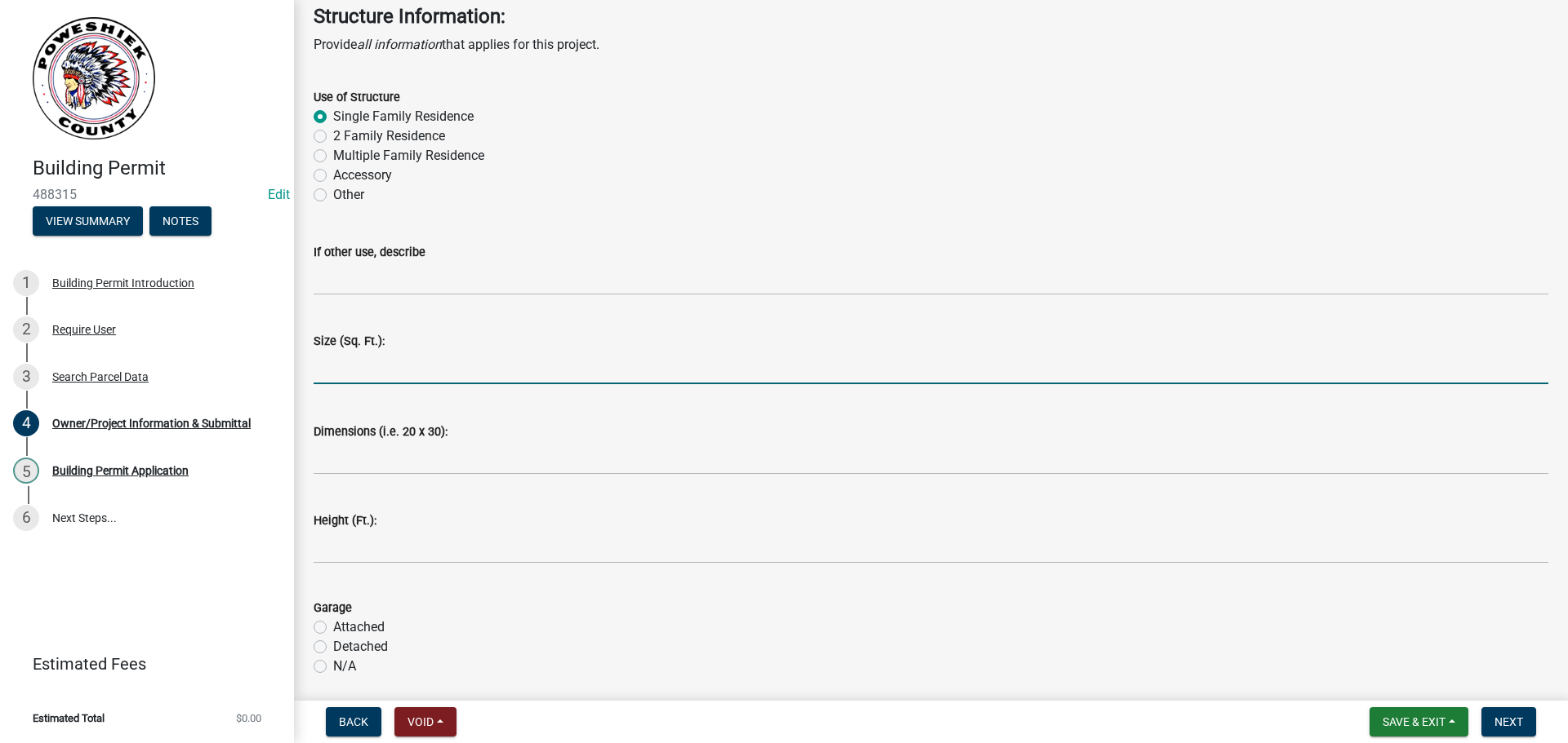
click at [340, 361] on input "text" at bounding box center [930, 368] width 1234 height 33
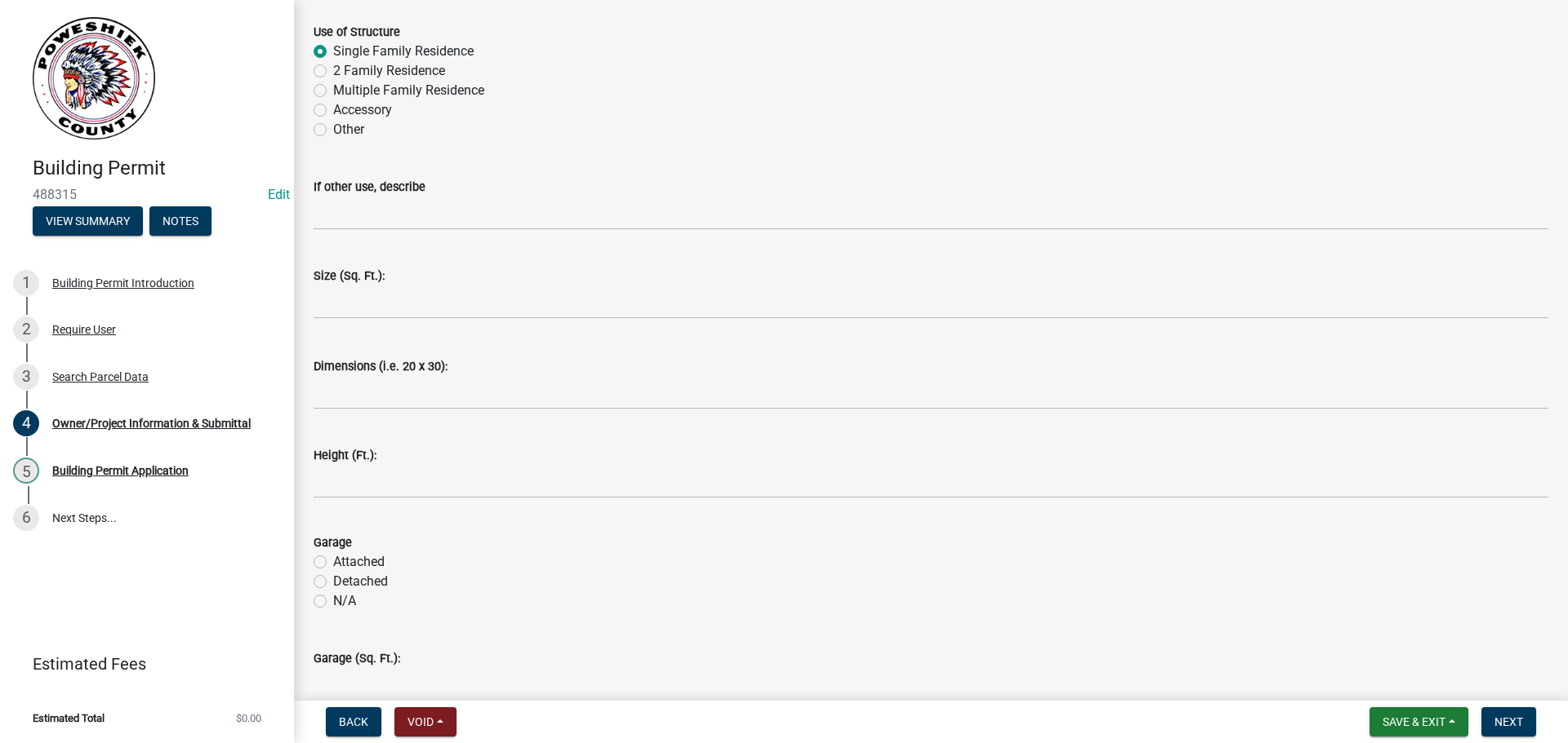
scroll to position [3346, 0]
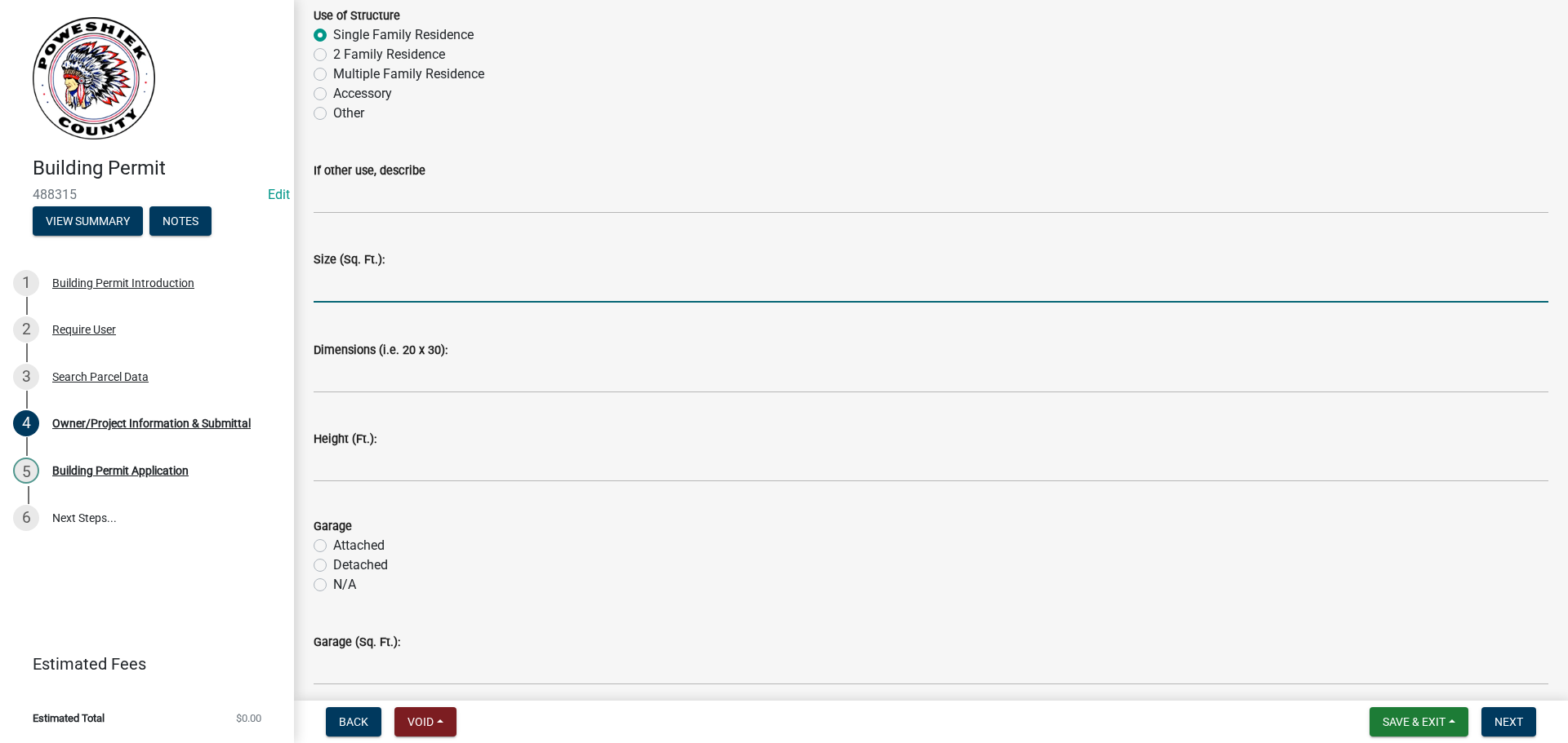
click at [335, 286] on input "text" at bounding box center [930, 286] width 1234 height 33
type input "1483"
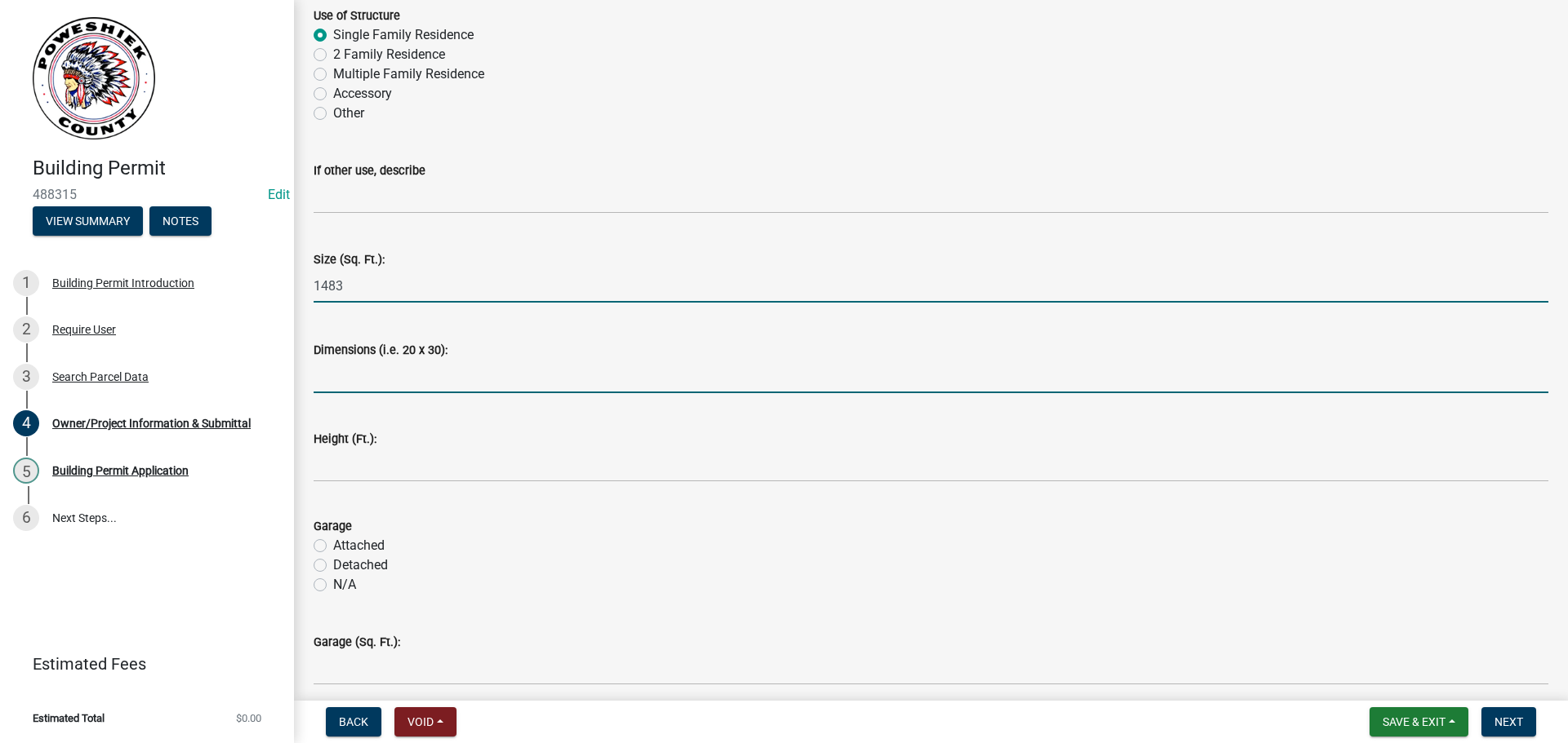
click at [340, 384] on input "Dimensions (i.e. 20 x 30):" at bounding box center [930, 376] width 1234 height 33
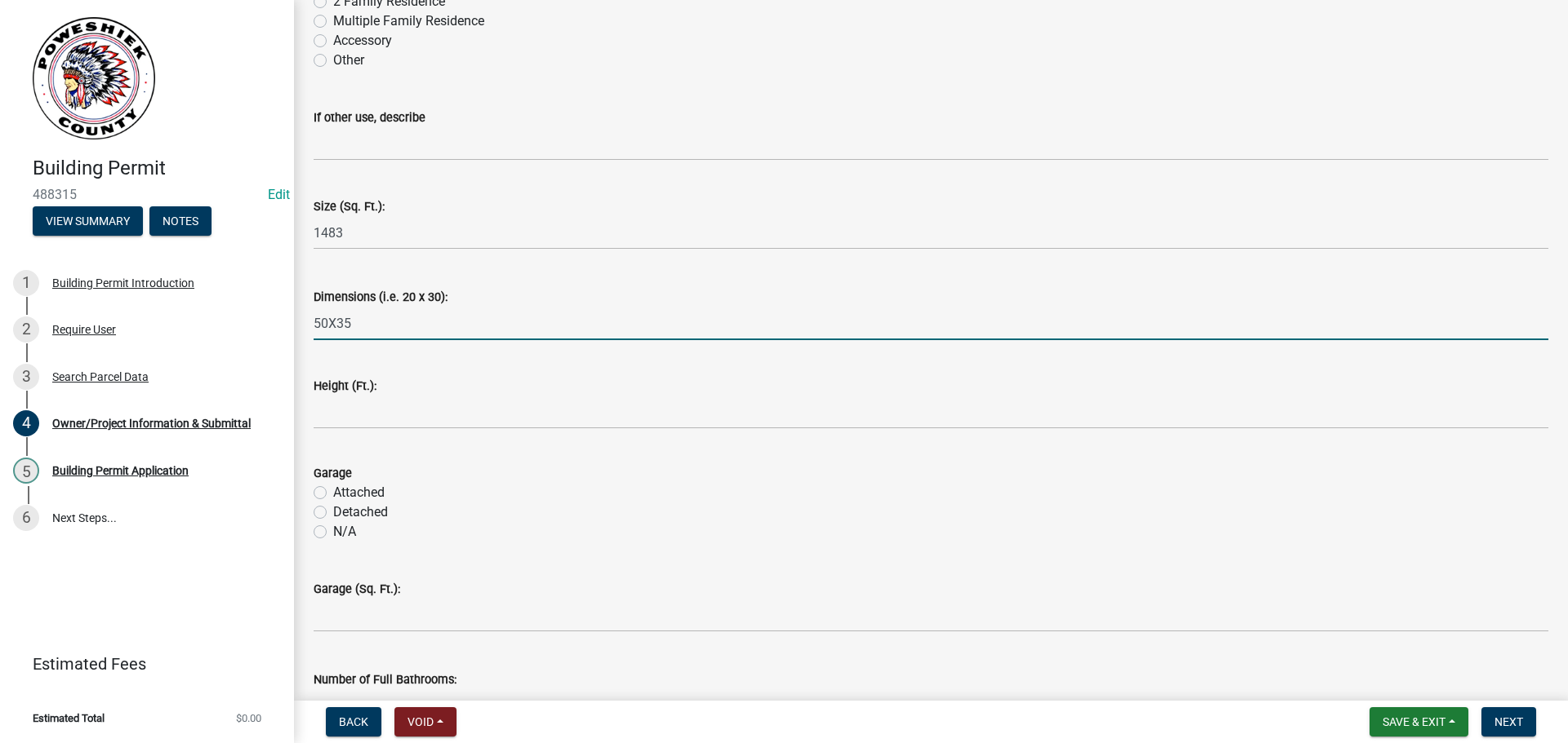
scroll to position [3428, 0]
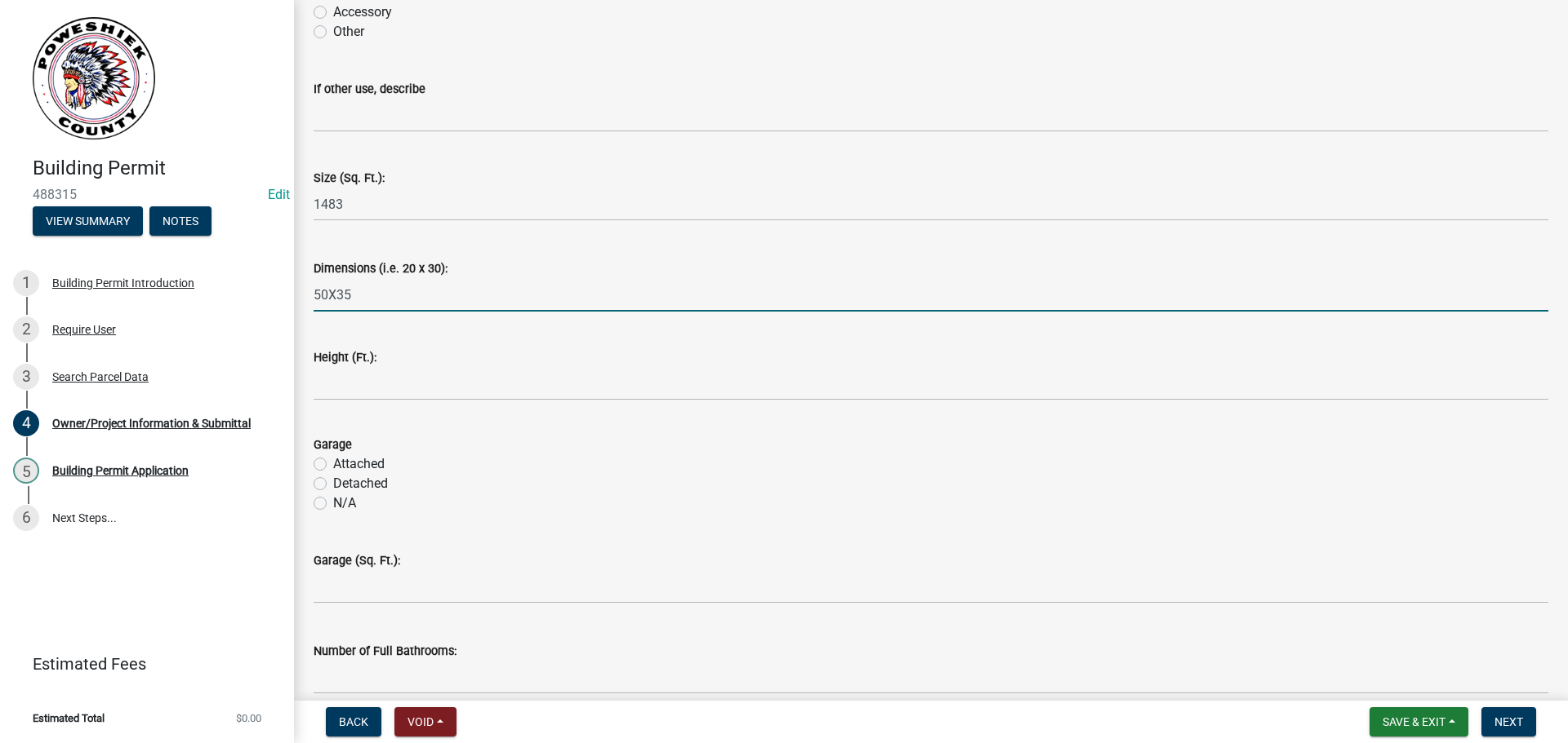
type input "50X35"
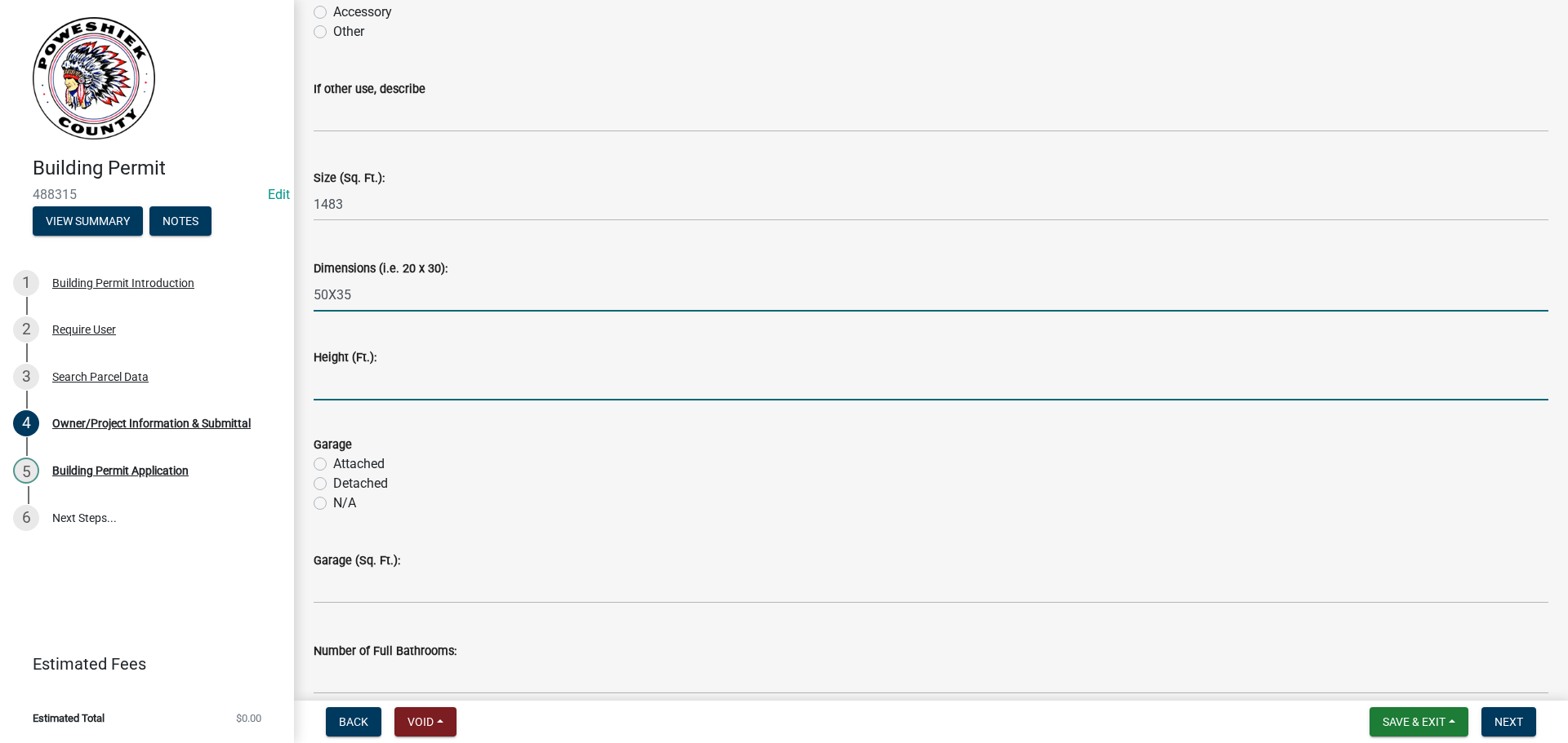
click at [353, 392] on input "text" at bounding box center [930, 384] width 1234 height 33
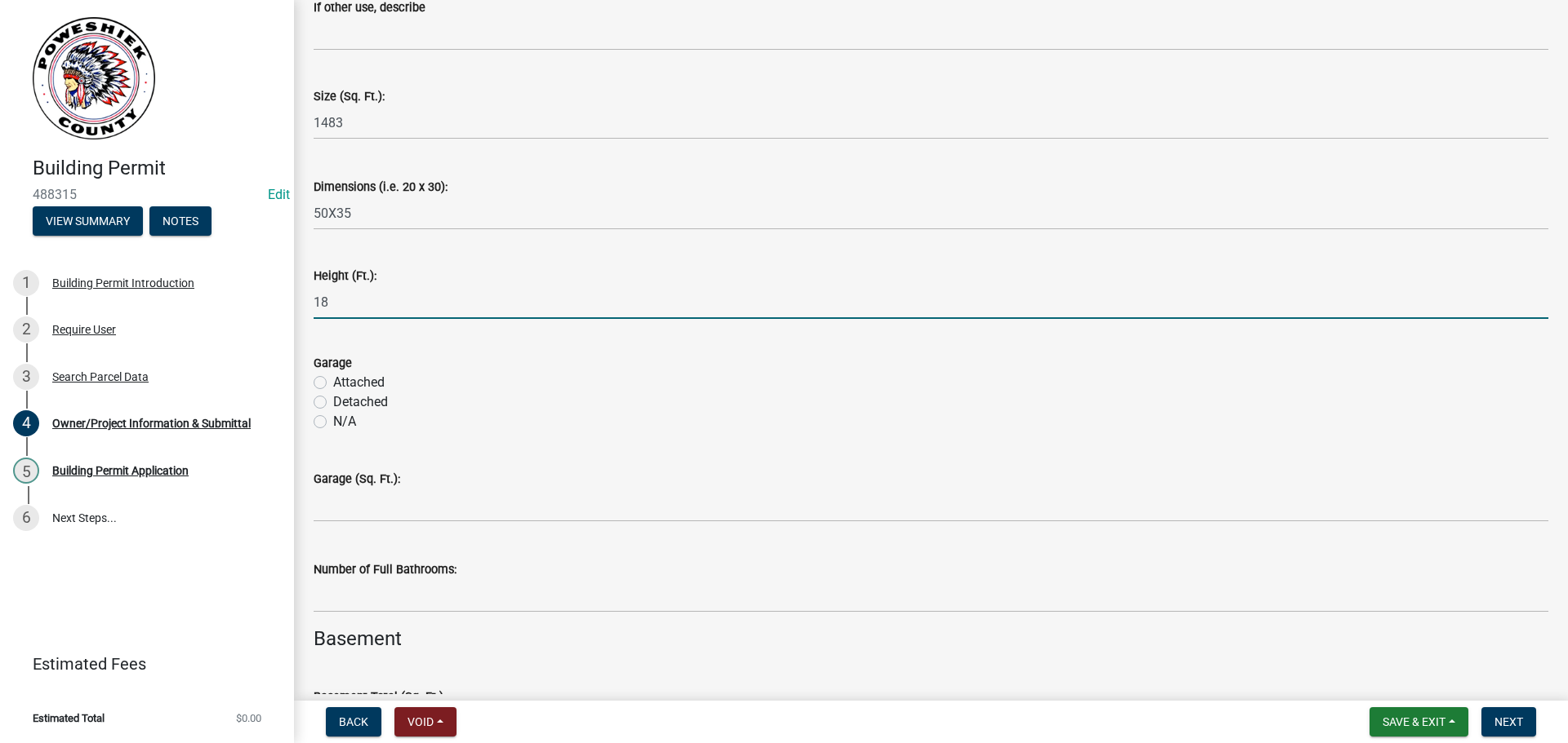
scroll to position [3591, 0]
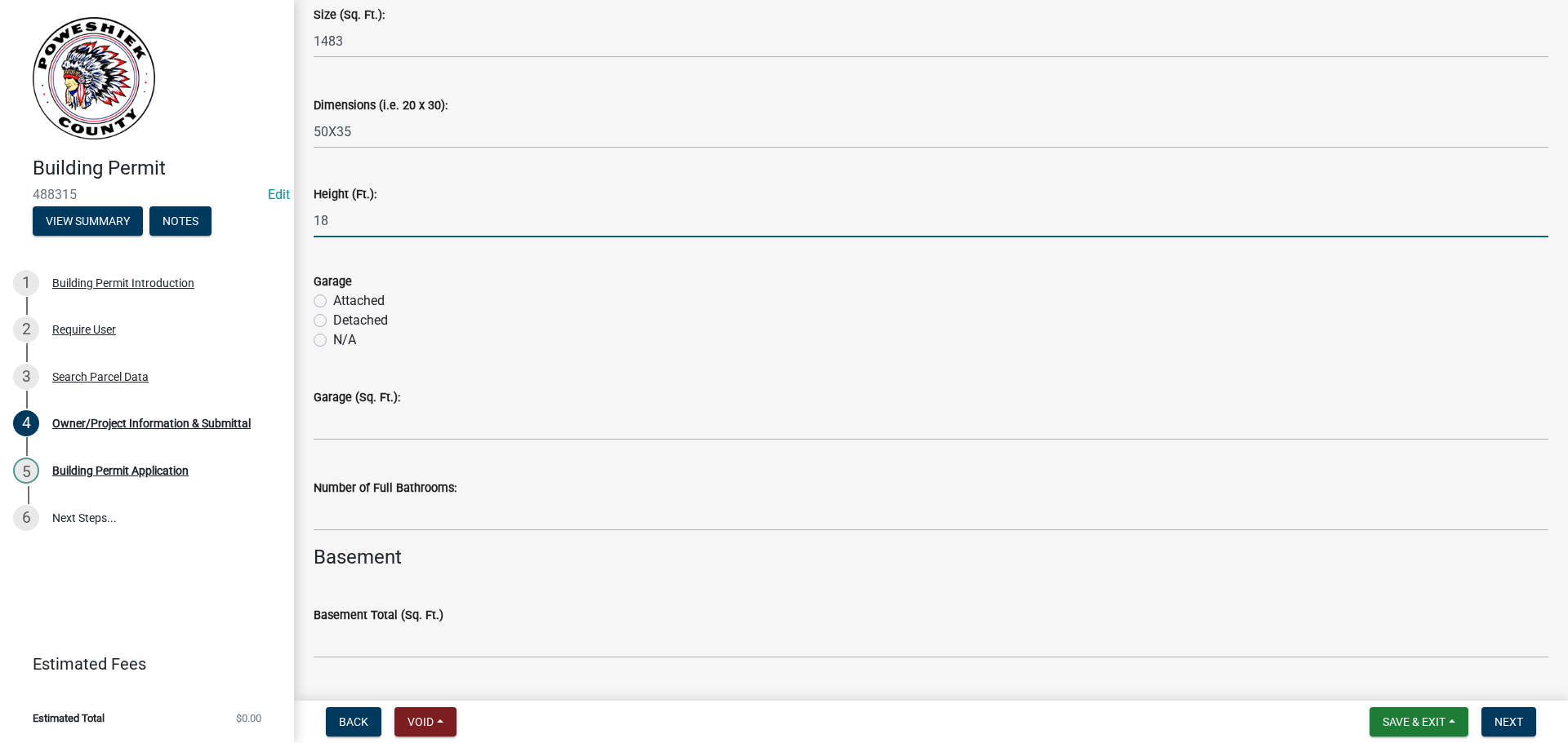
type input "18"
click at [333, 304] on label "Attached" at bounding box center [359, 300] width 52 height 19
click at [333, 302] on input "Attached" at bounding box center [337, 296] width 10 height 10
radio input "true"
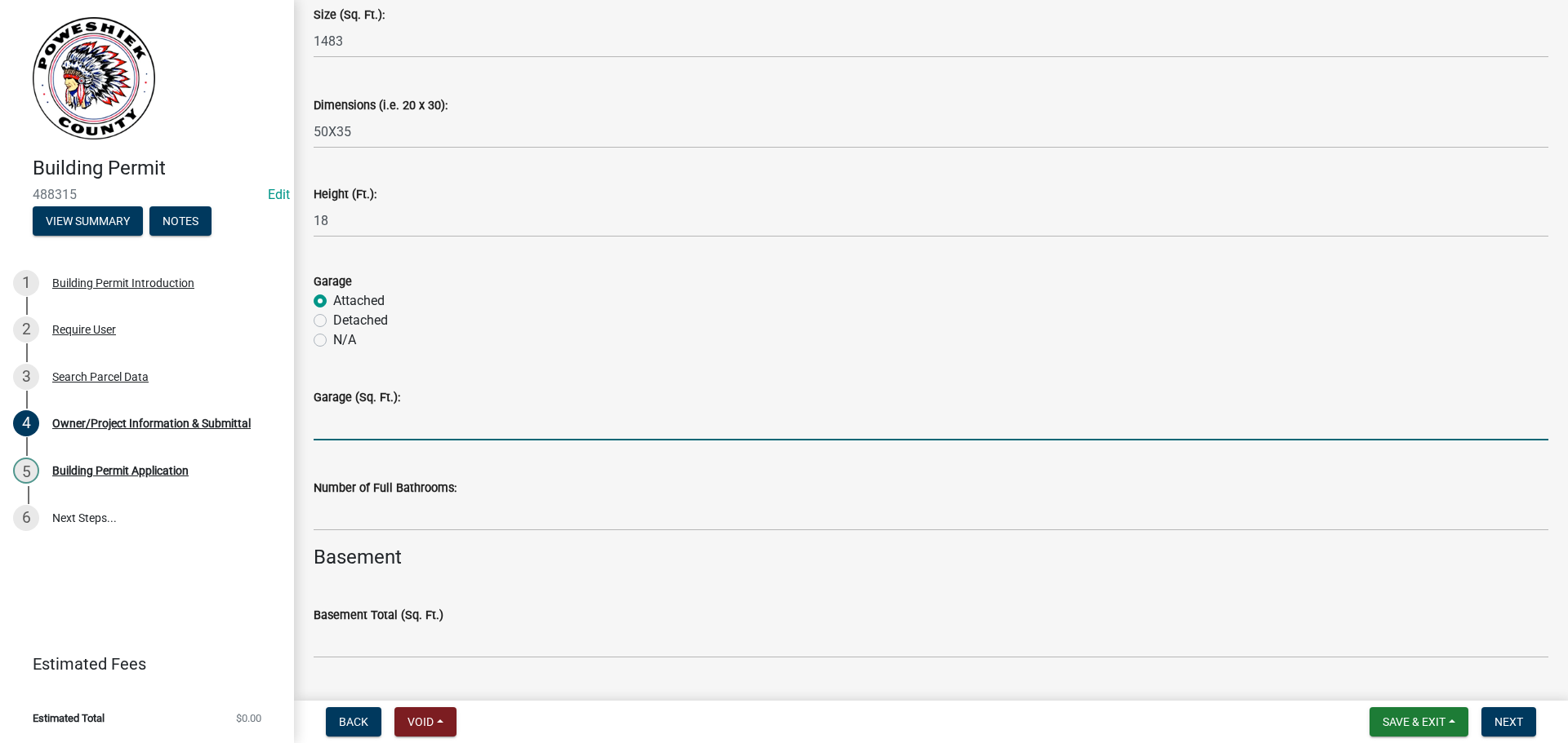
click at [330, 429] on input "text" at bounding box center [930, 424] width 1234 height 33
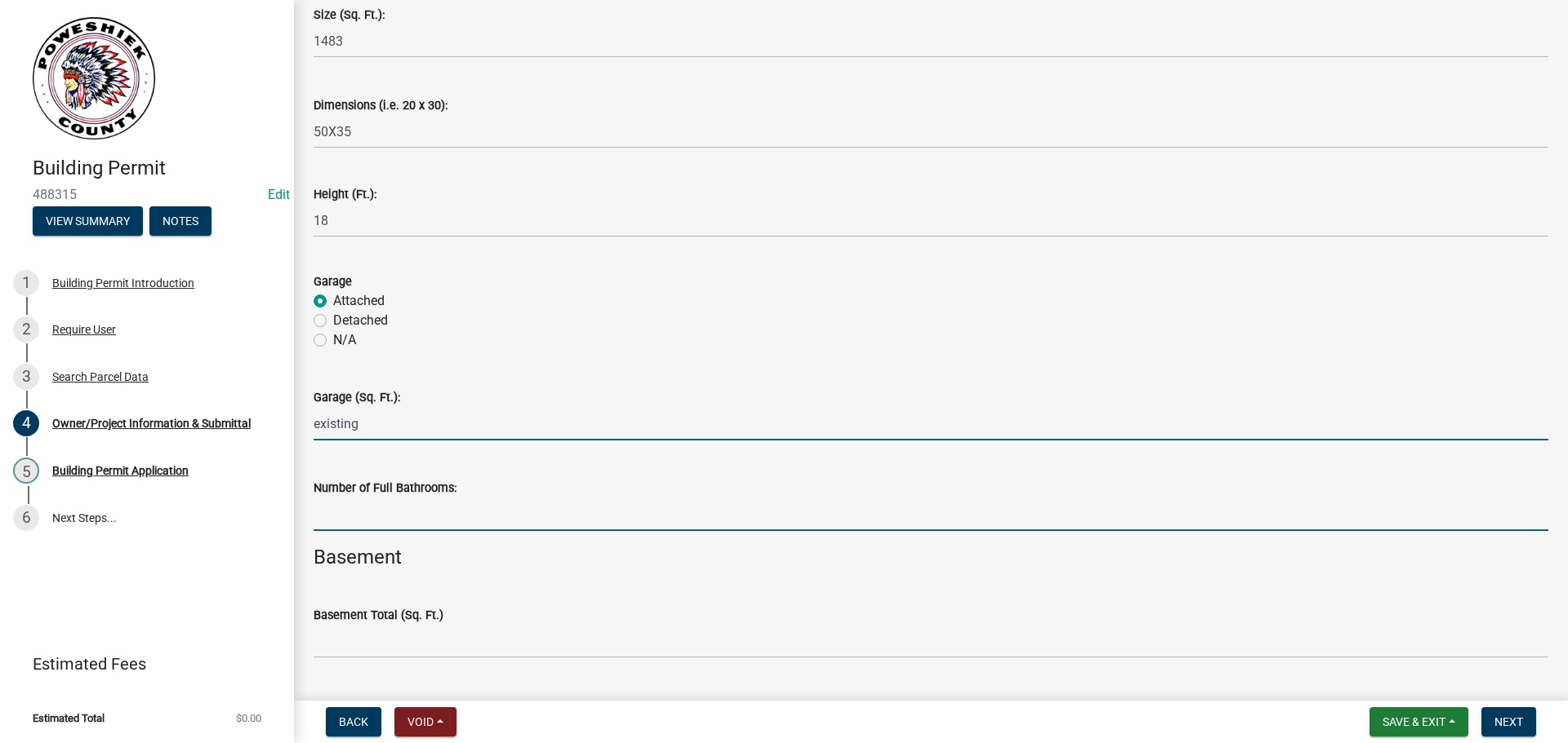
type input "0"
click at [364, 505] on input "text" at bounding box center [930, 515] width 1234 height 33
click at [332, 428] on input "0" at bounding box center [930, 424] width 1234 height 33
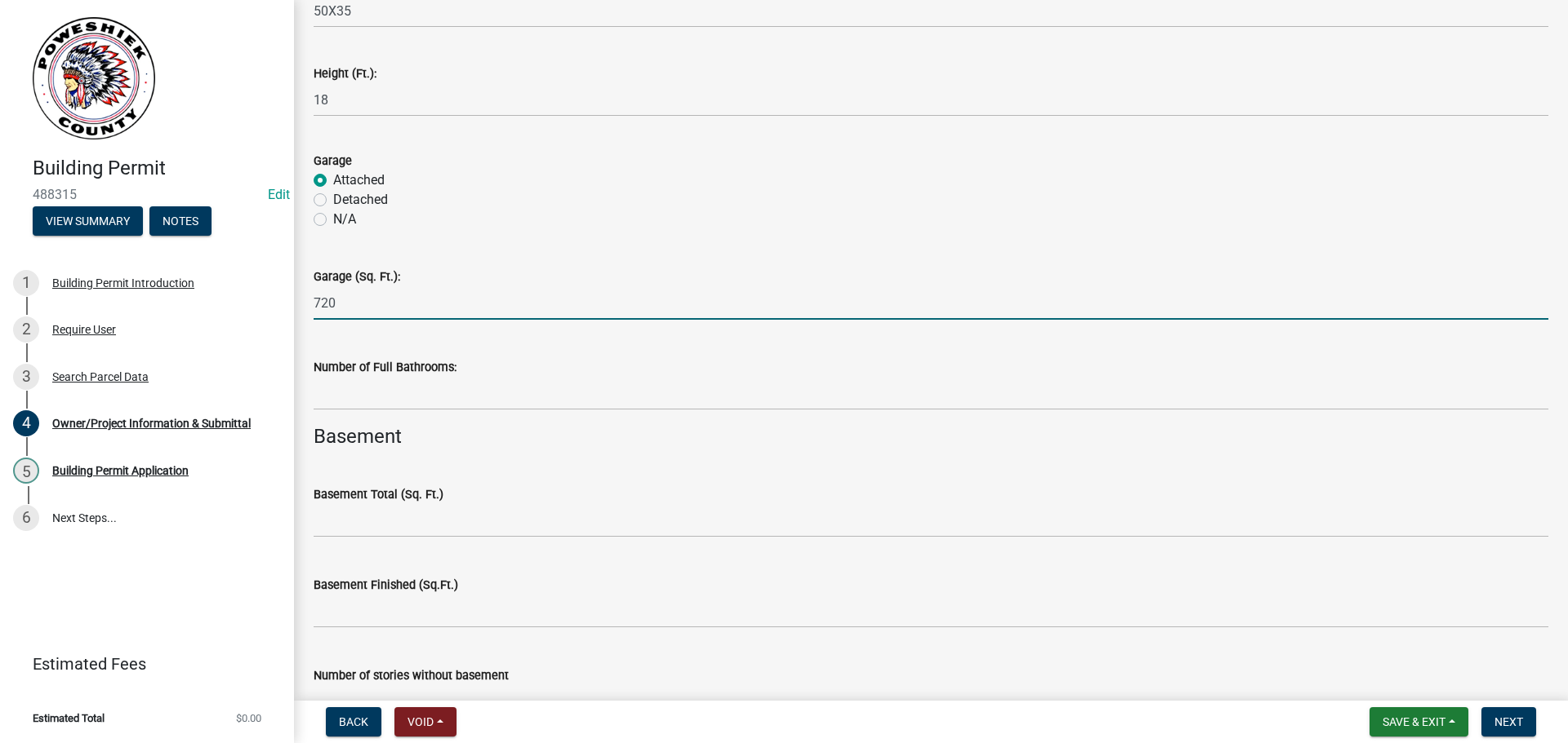
scroll to position [3754, 0]
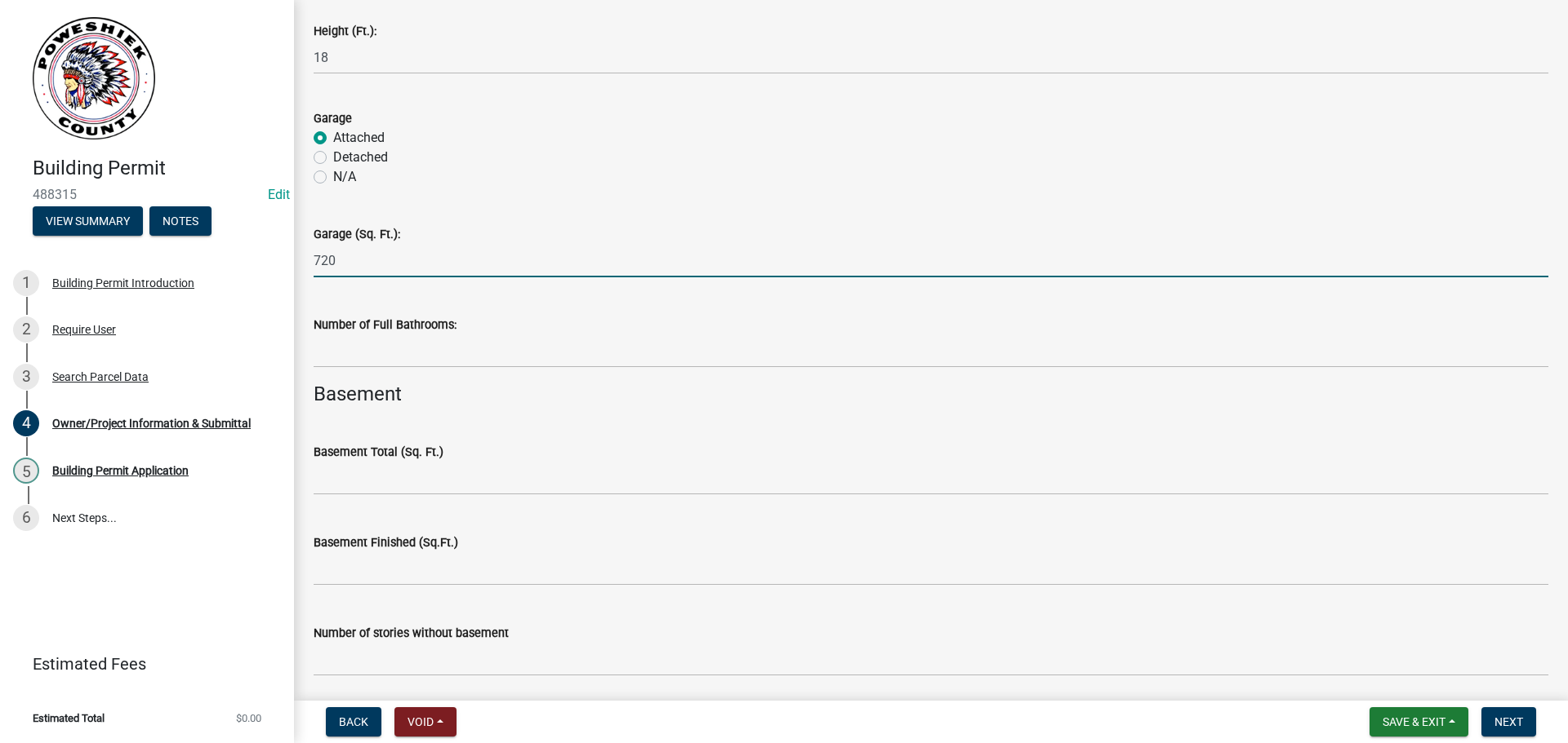
type input "720"
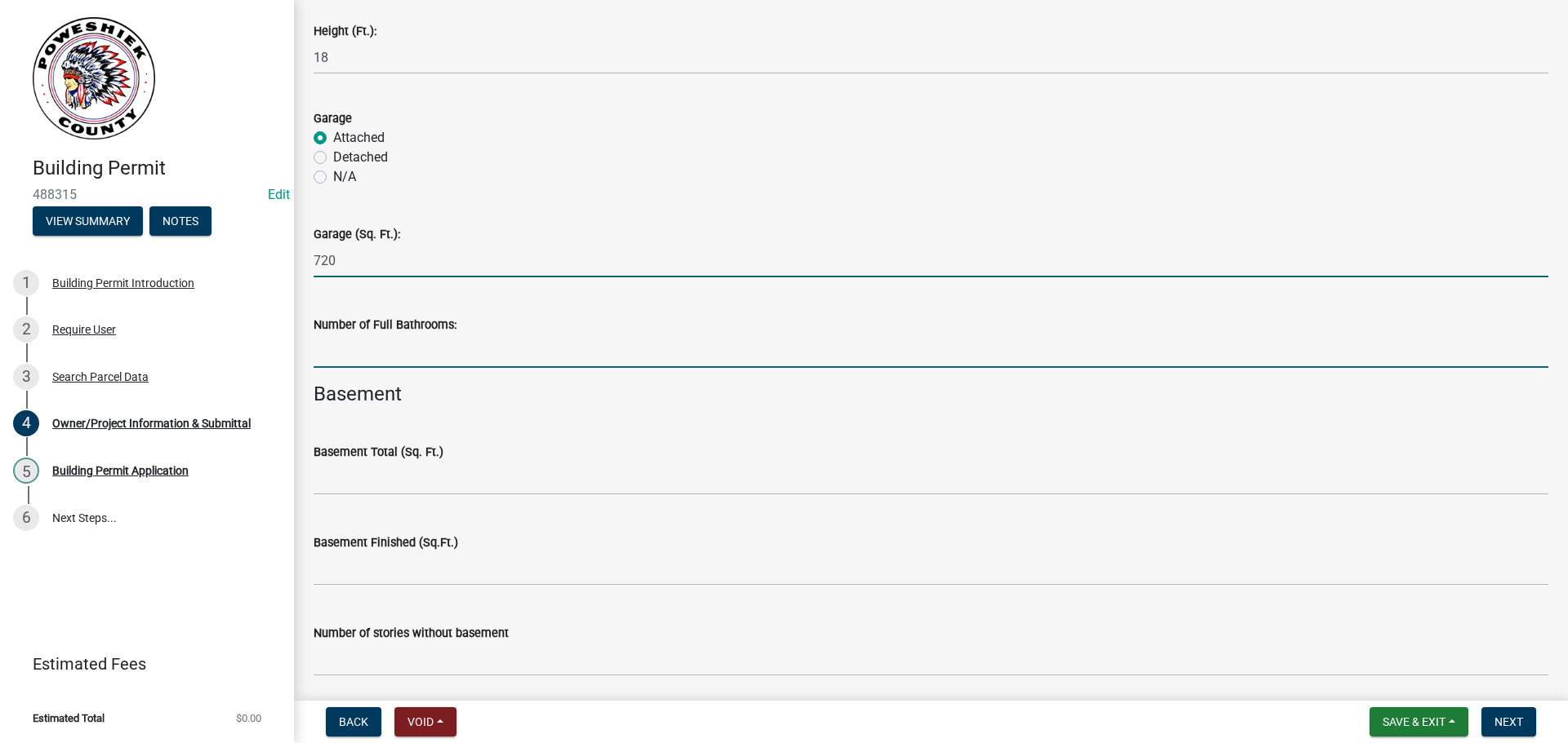
click at [349, 357] on input "text" at bounding box center [930, 351] width 1234 height 33
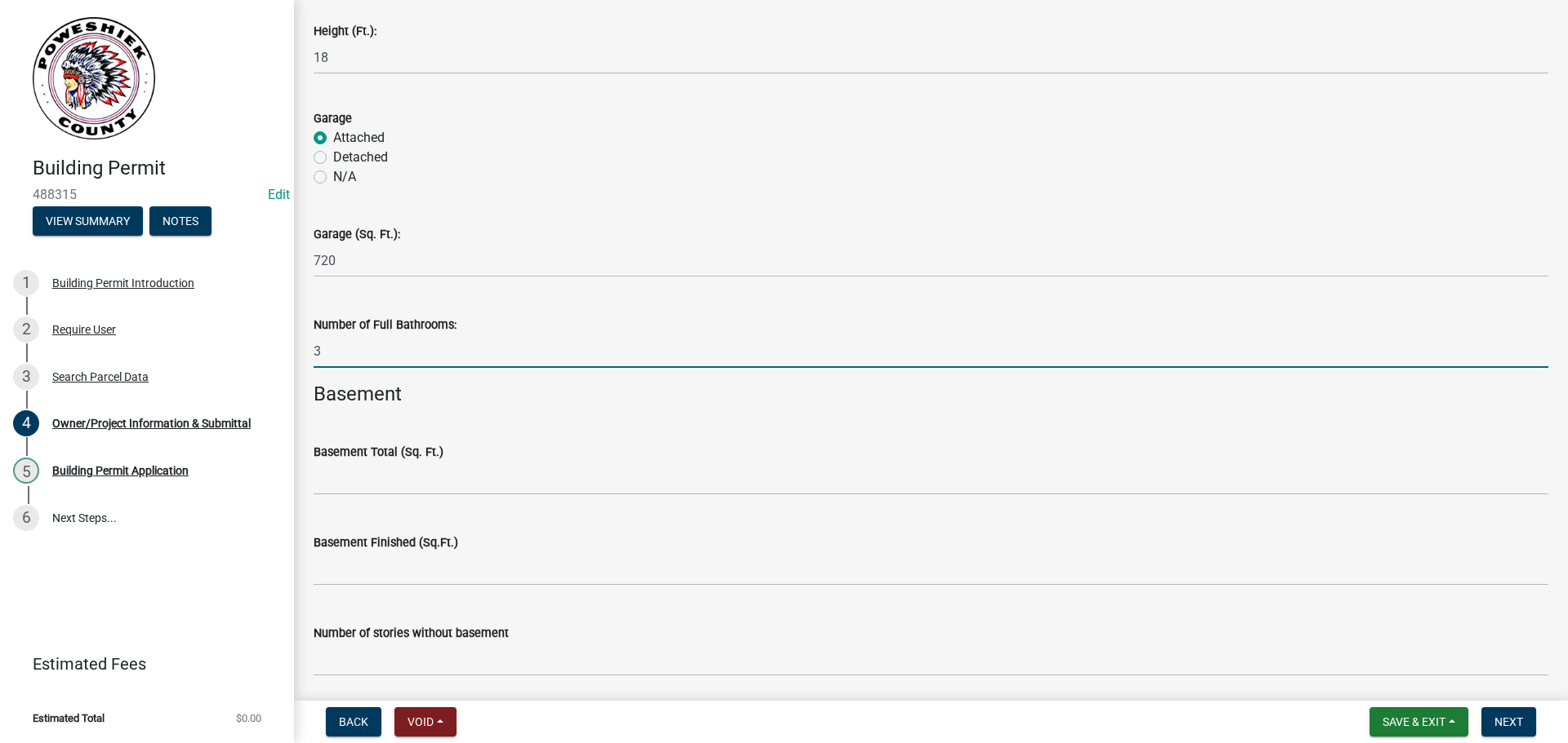
scroll to position [3836, 0]
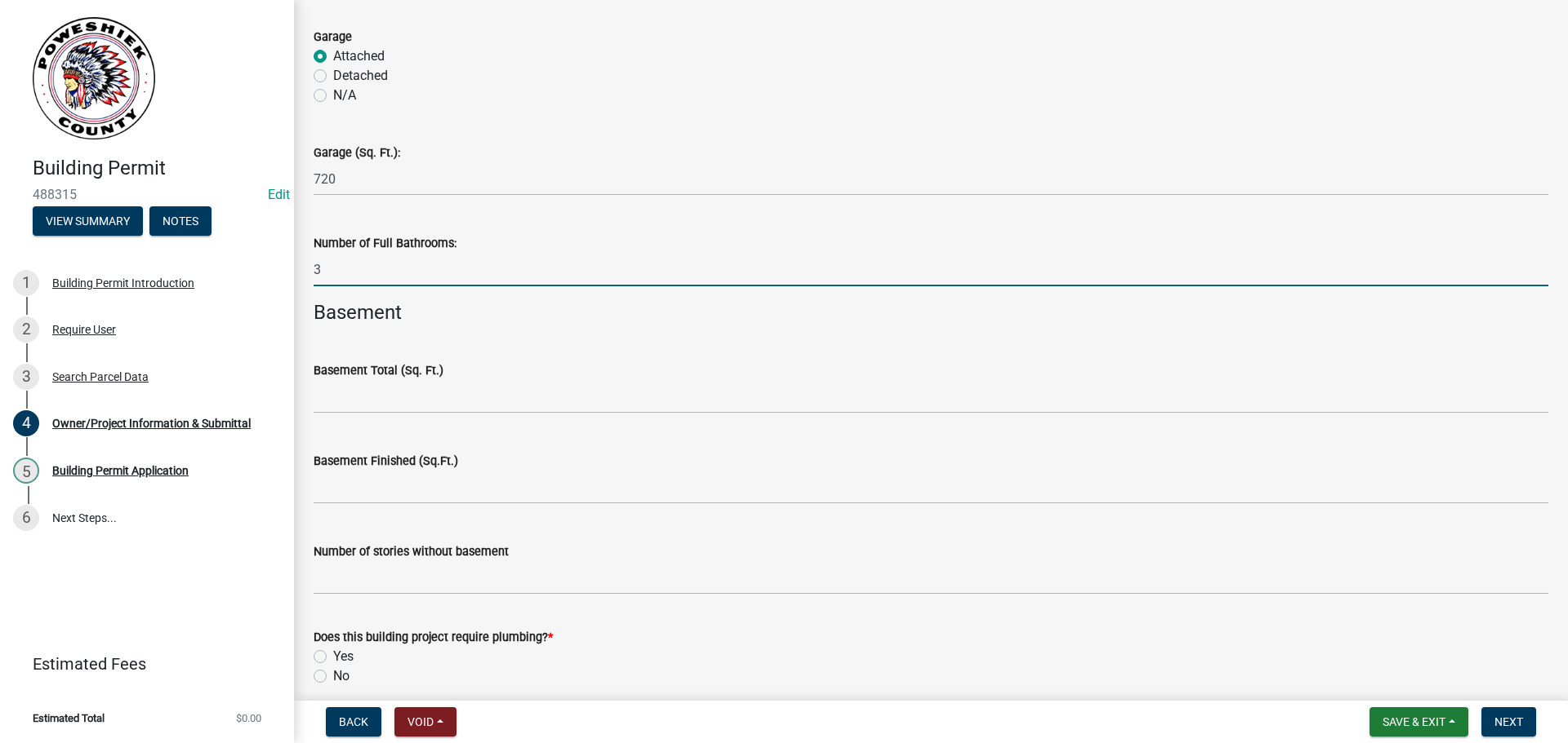
type input "3"
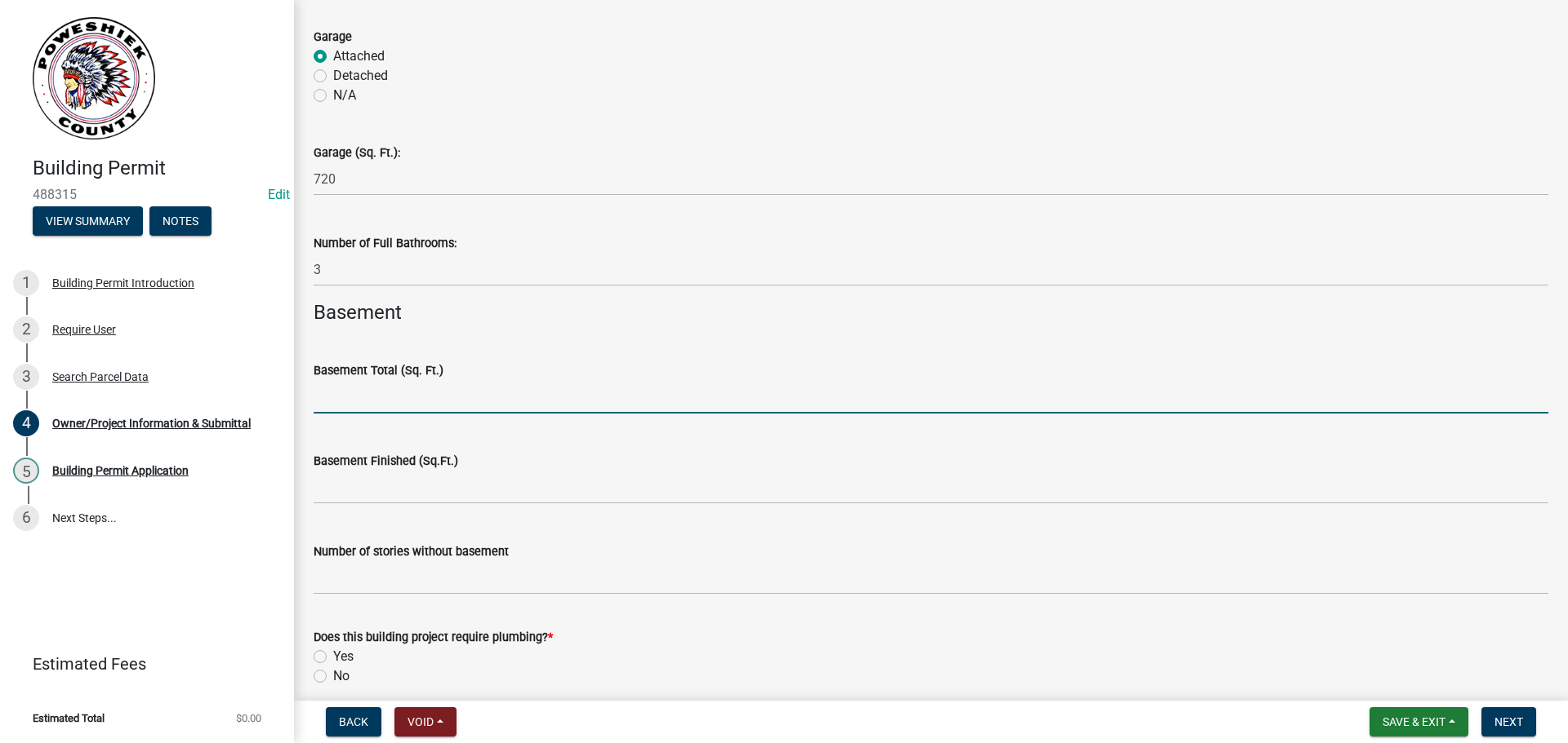
click at [343, 398] on input "text" at bounding box center [930, 397] width 1234 height 33
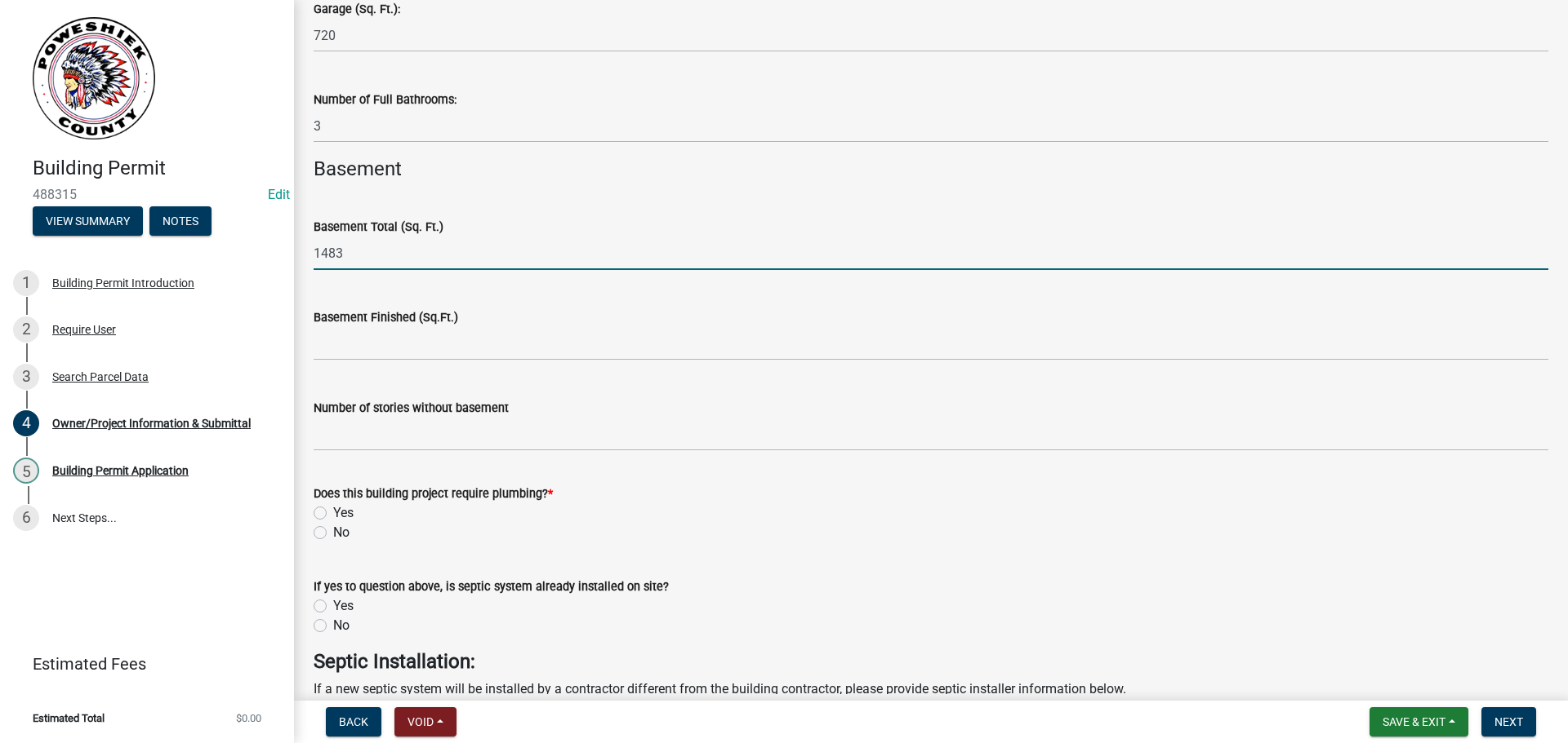
scroll to position [3999, 0]
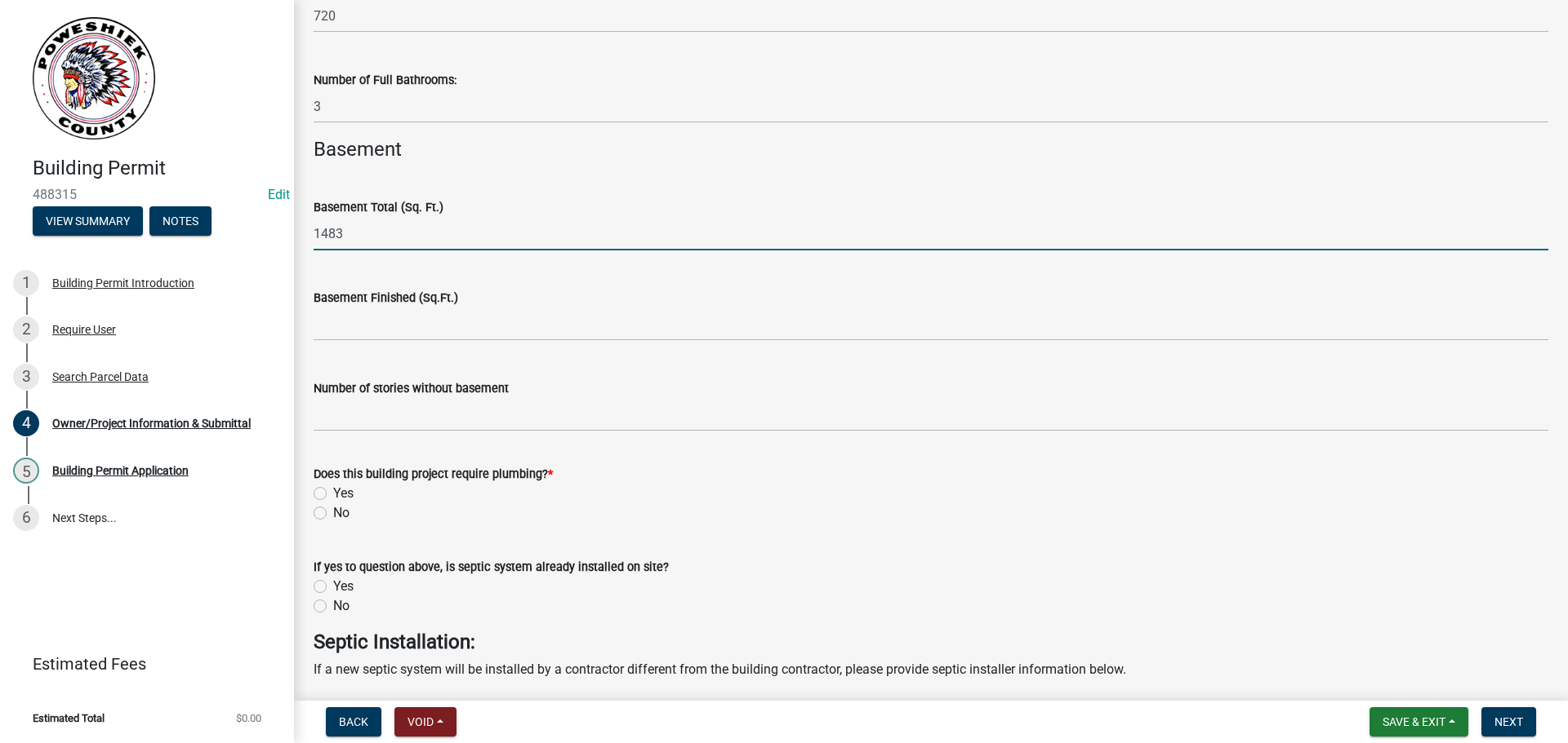
type input "1483"
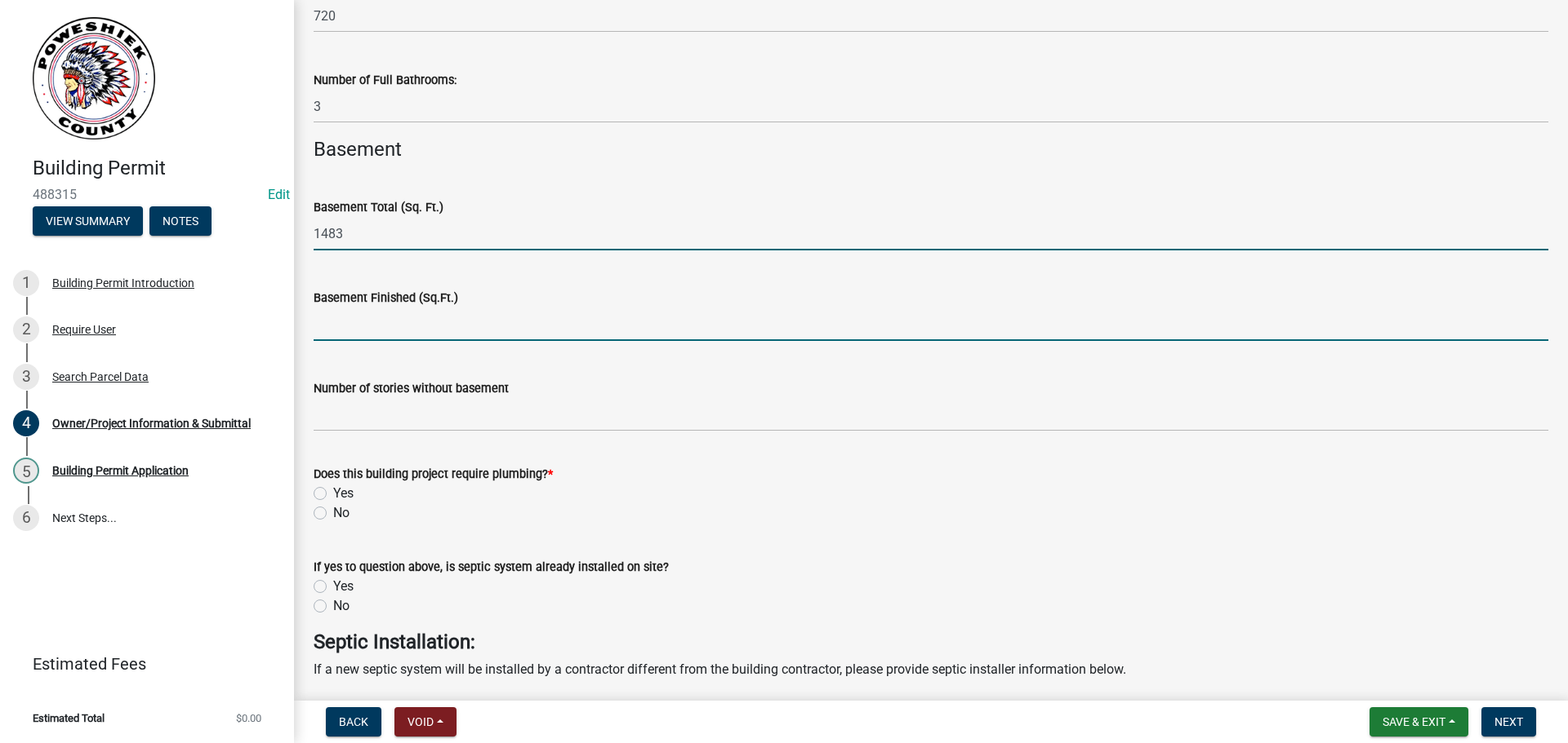
click at [344, 333] on input "text" at bounding box center [930, 324] width 1234 height 33
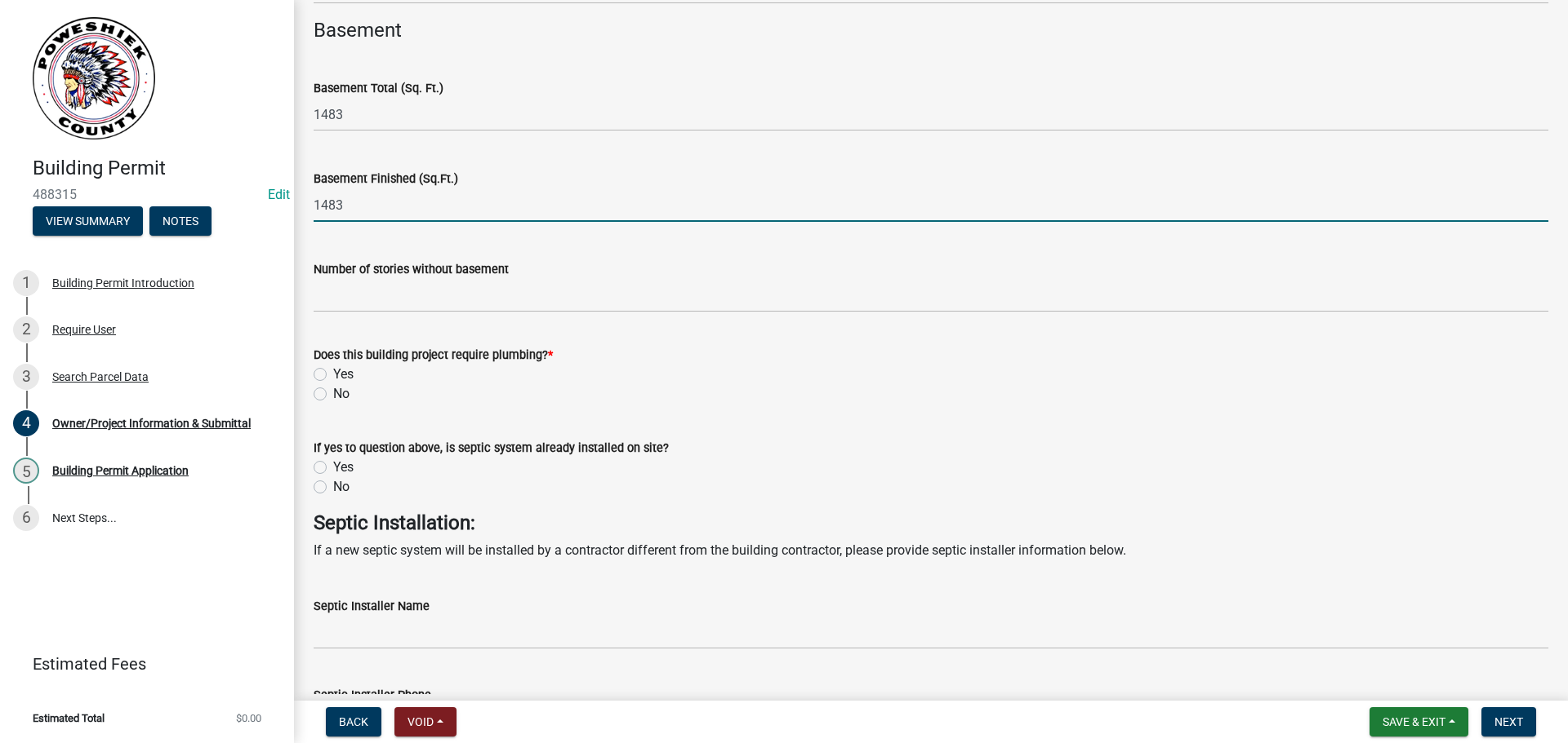
scroll to position [4162, 0]
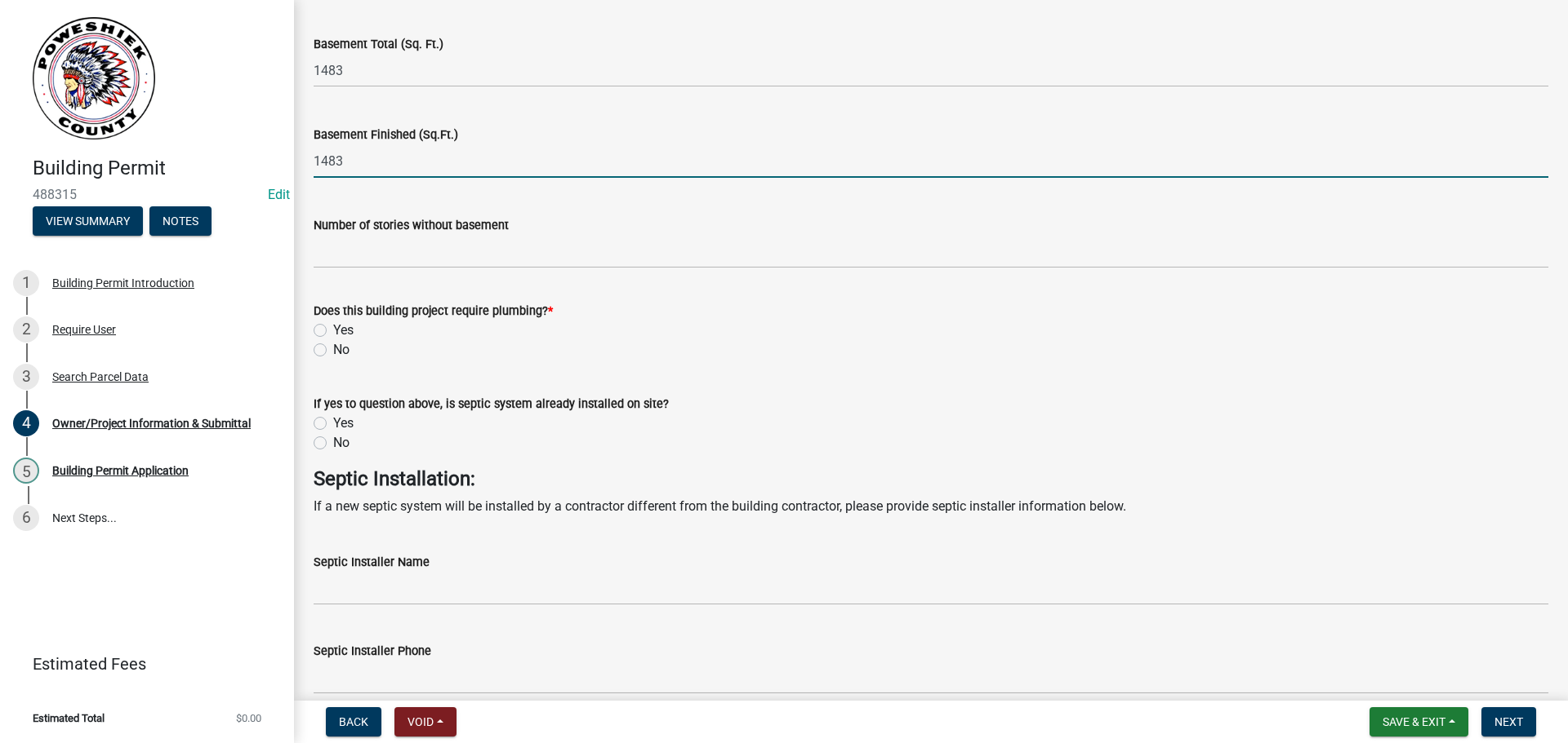
type input "1483"
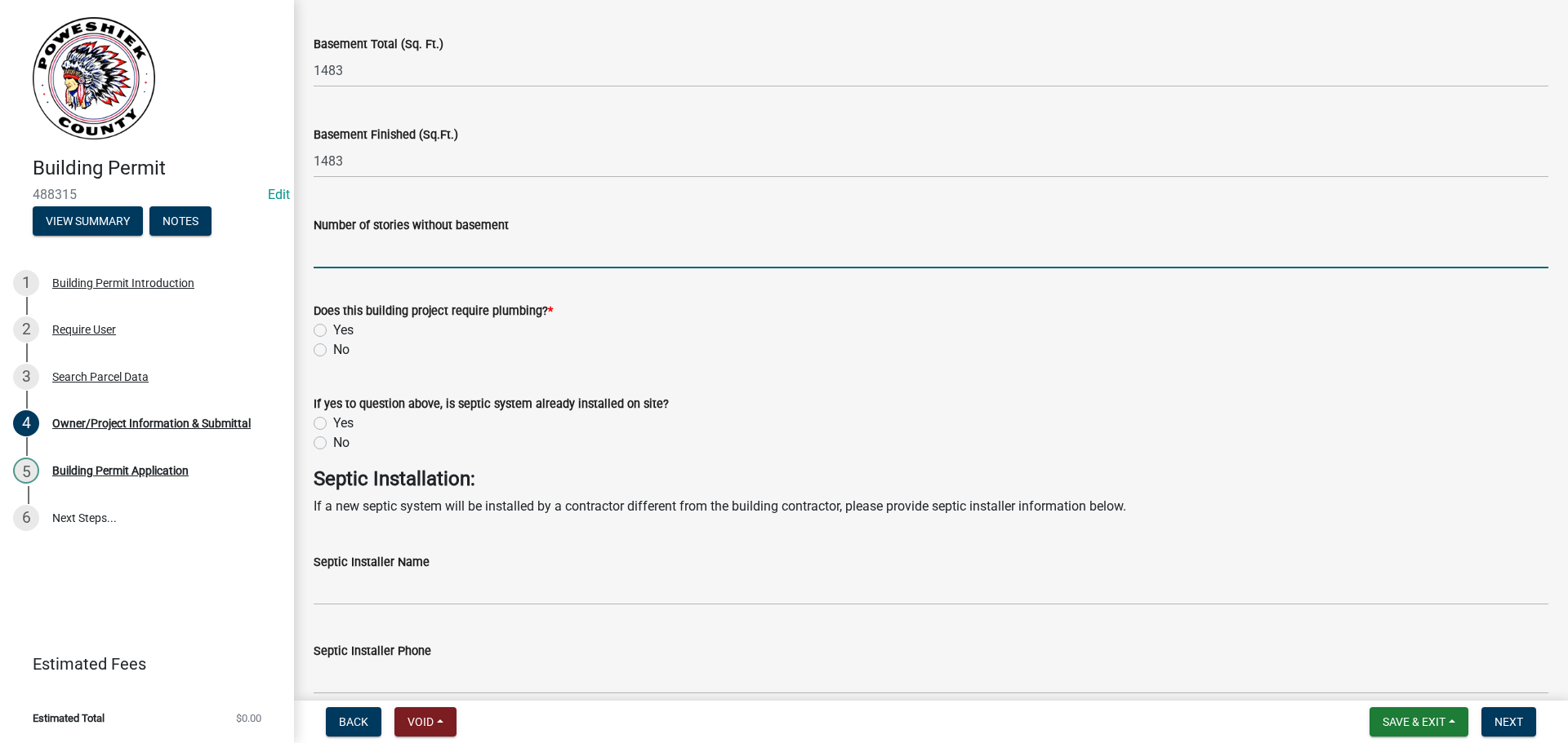
click at [348, 258] on input "Number of stories without basement" at bounding box center [930, 251] width 1234 height 33
type input "1"
click at [632, 481] on h4 "Septic Installation:" at bounding box center [930, 480] width 1234 height 24
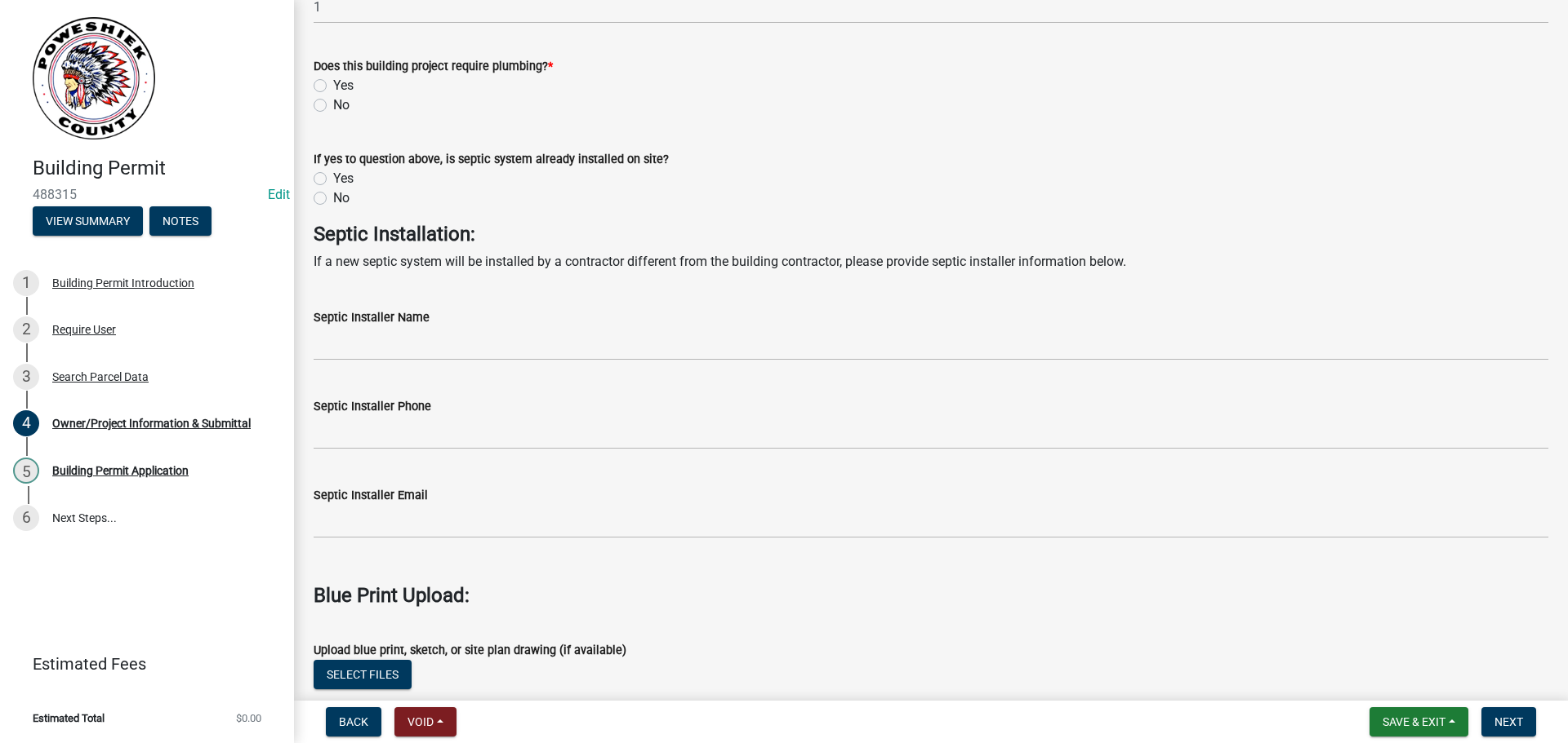
scroll to position [4325, 0]
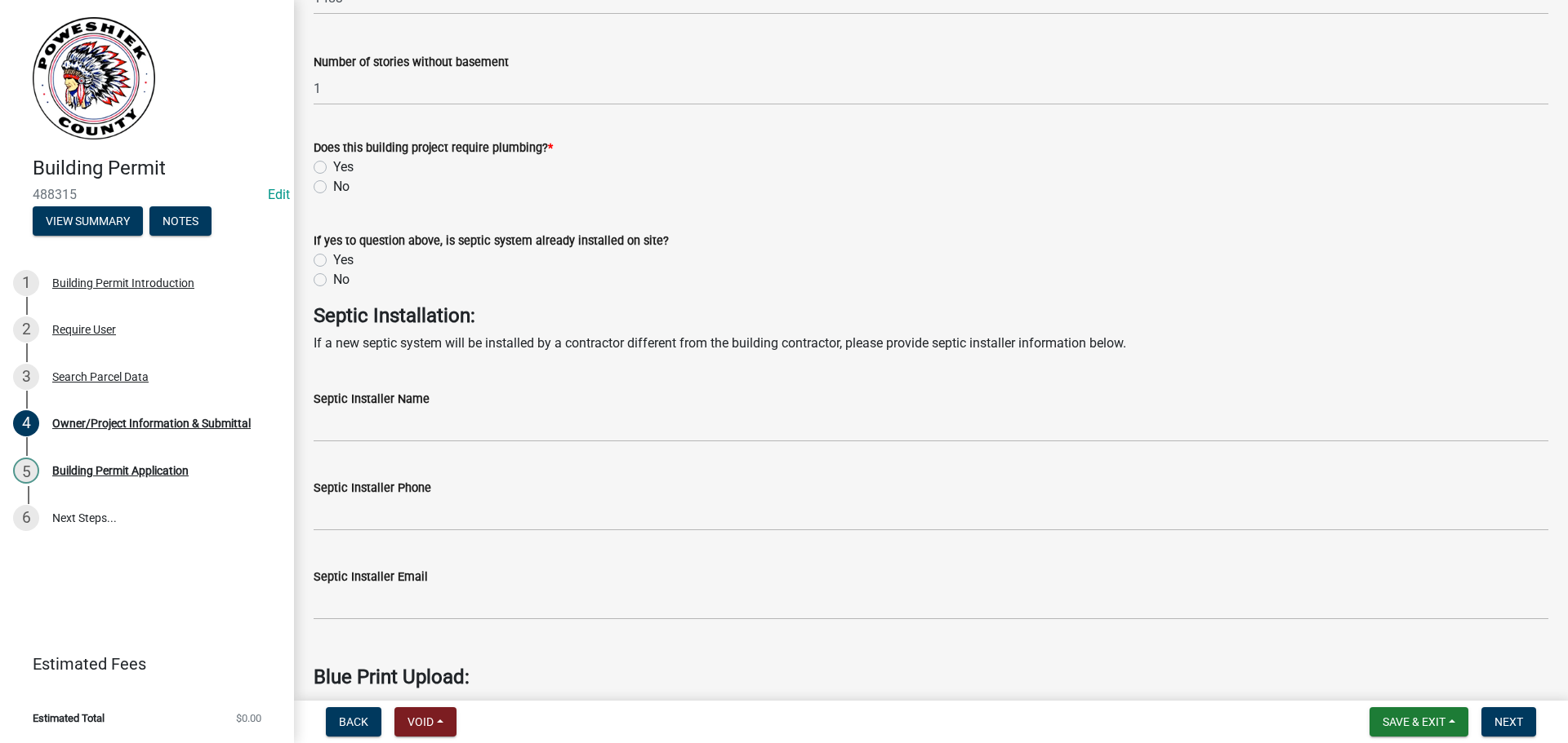
click at [333, 166] on label "Yes" at bounding box center [343, 166] width 20 height 19
click at [333, 166] on input "Yes" at bounding box center [337, 162] width 10 height 10
radio input "true"
click at [333, 280] on label "No" at bounding box center [341, 279] width 17 height 19
click at [333, 280] on input "No" at bounding box center [337, 274] width 10 height 10
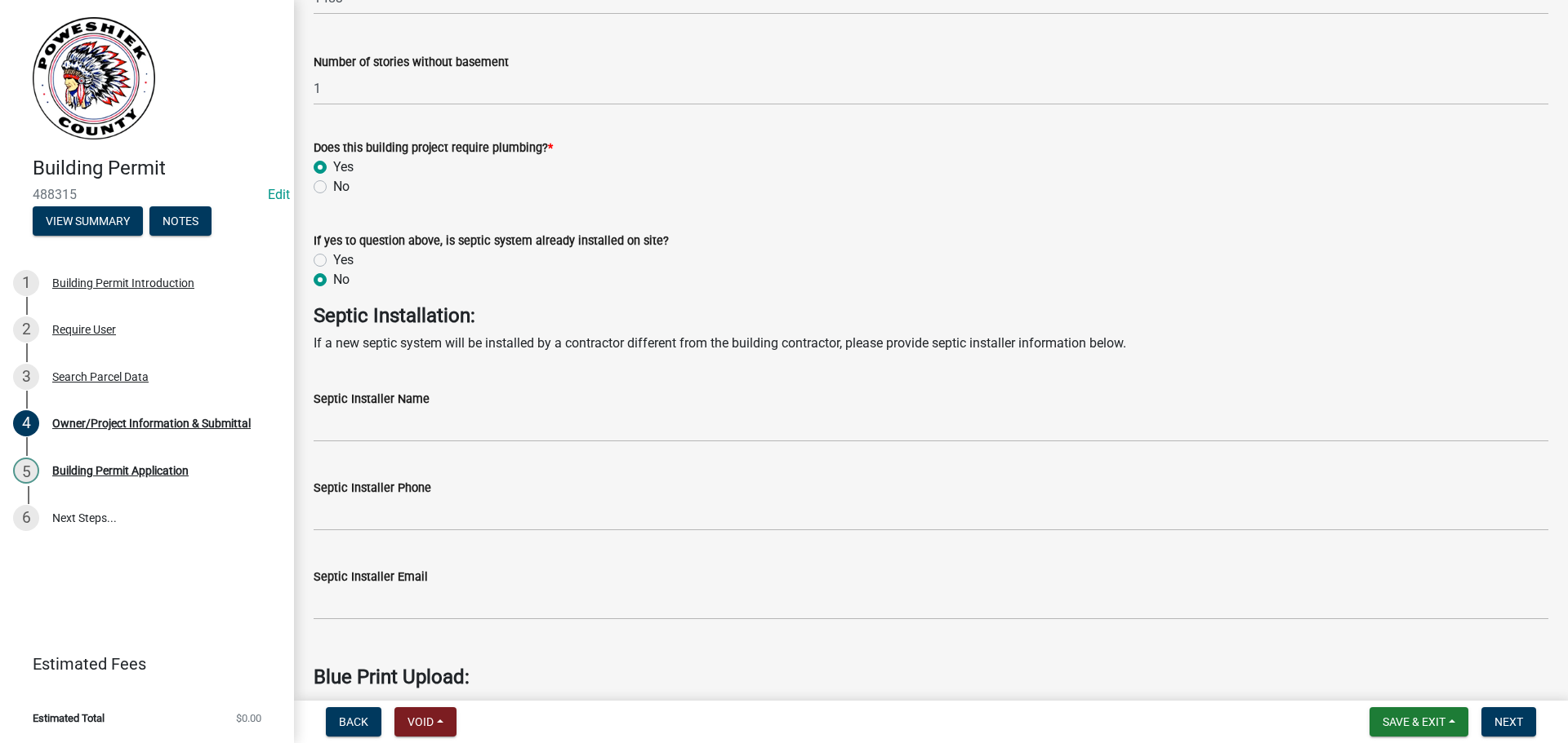
radio input "true"
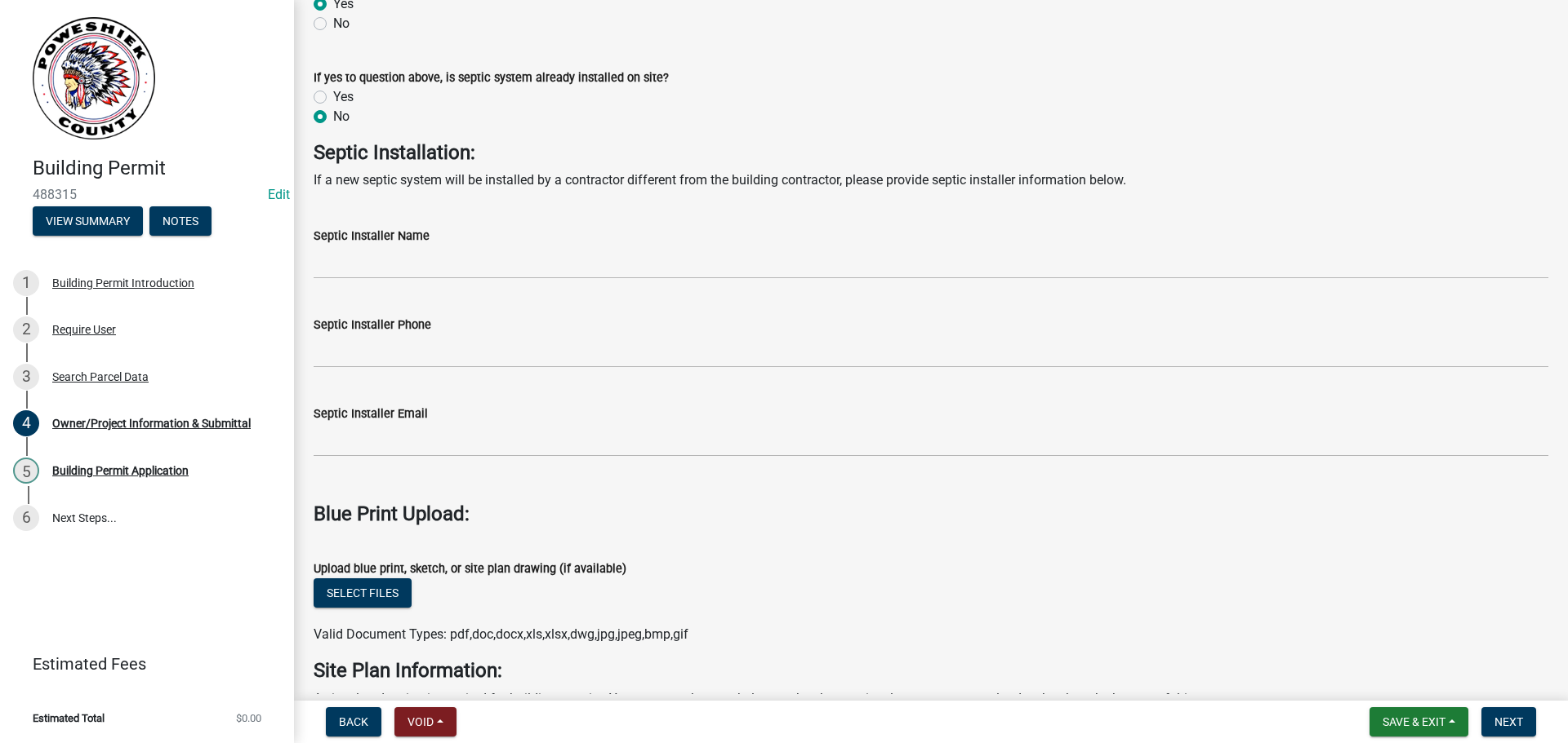
scroll to position [4652, 0]
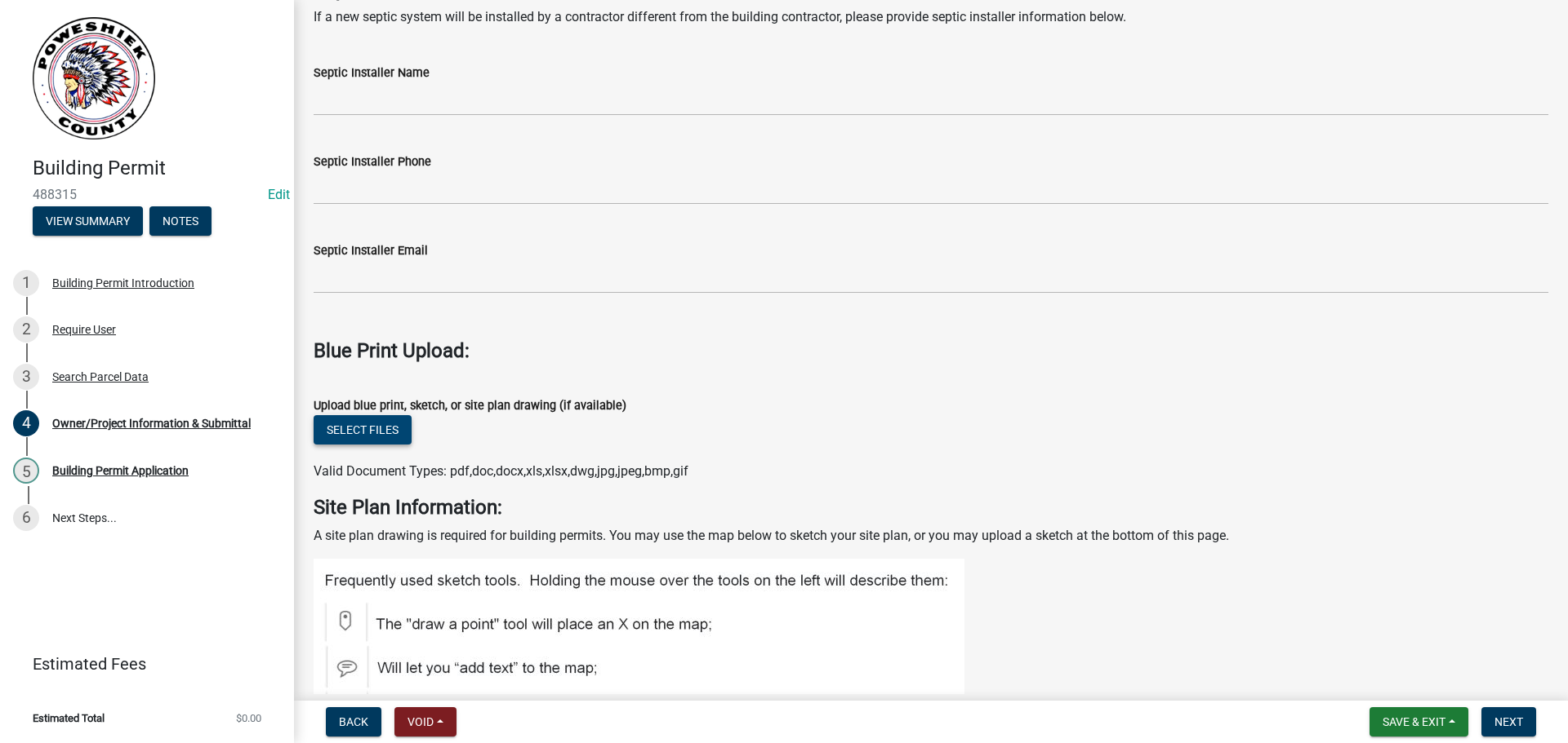
click at [369, 432] on button "Select files" at bounding box center [362, 430] width 98 height 30
click at [372, 431] on button "Select files" at bounding box center [362, 430] width 98 height 30
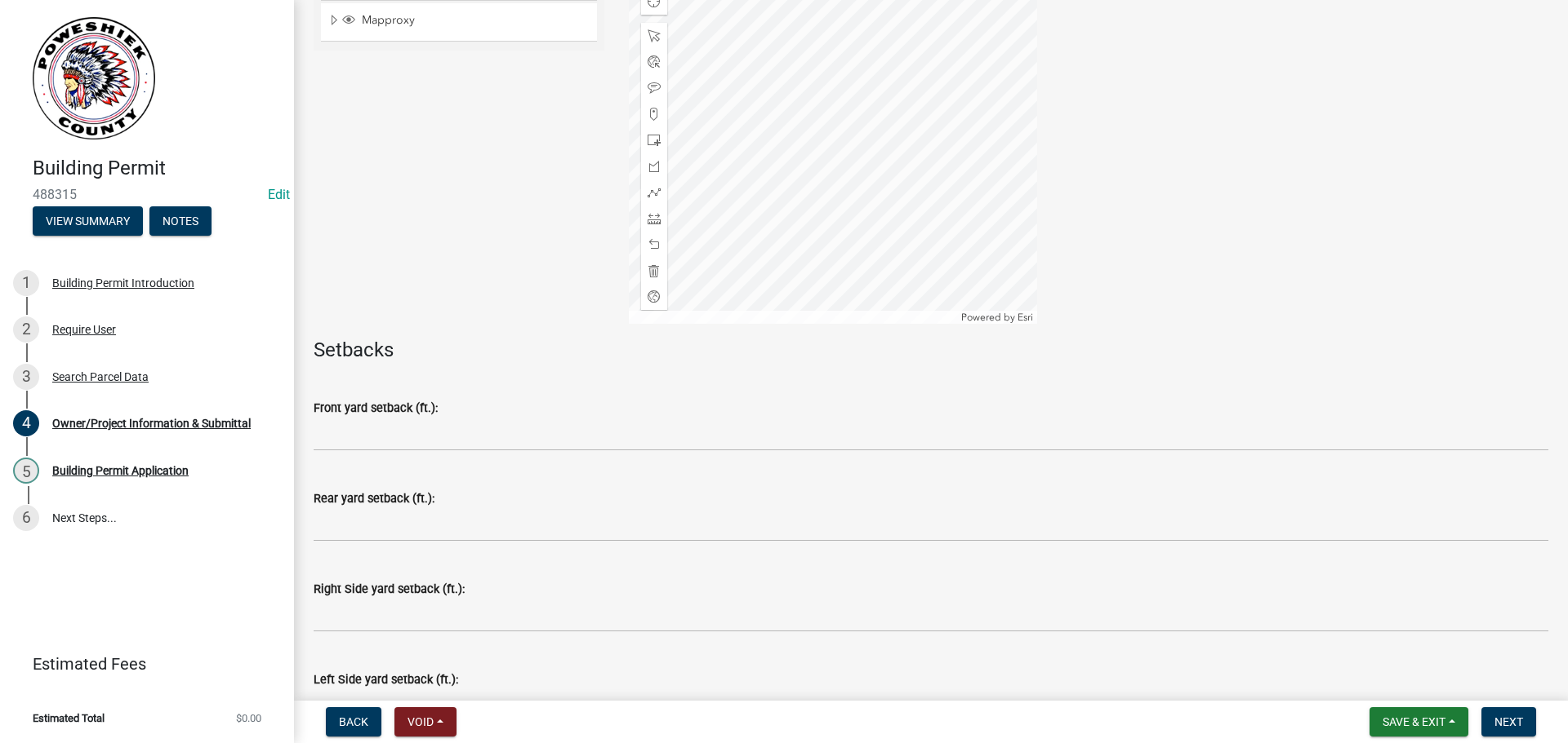
scroll to position [5631, 0]
click at [650, 114] on span at bounding box center [654, 114] width 13 height 13
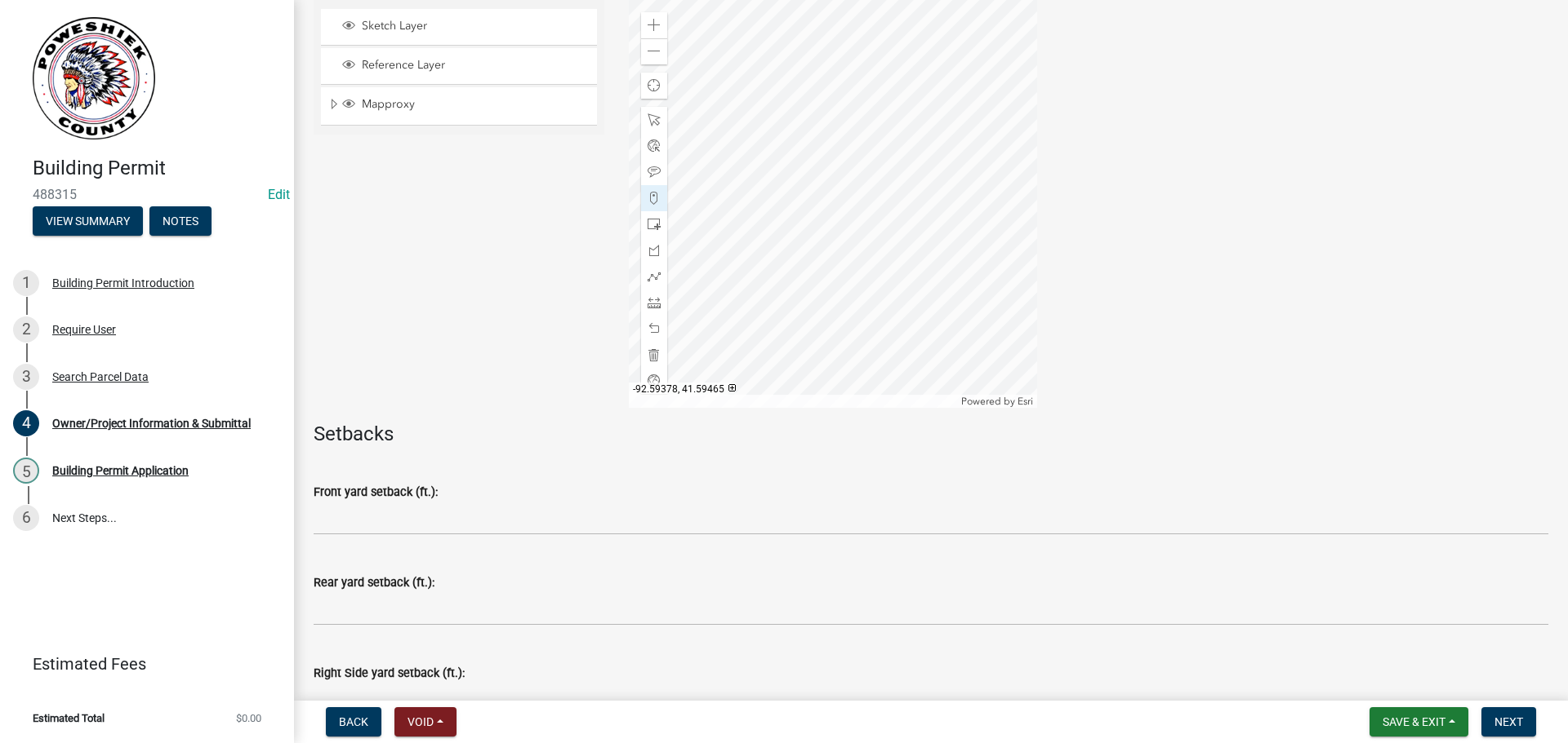
click at [839, 221] on div at bounding box center [833, 204] width 409 height 408
click at [745, 186] on div at bounding box center [833, 204] width 409 height 408
click at [808, 258] on div at bounding box center [833, 204] width 409 height 408
click at [731, 226] on div at bounding box center [833, 204] width 409 height 408
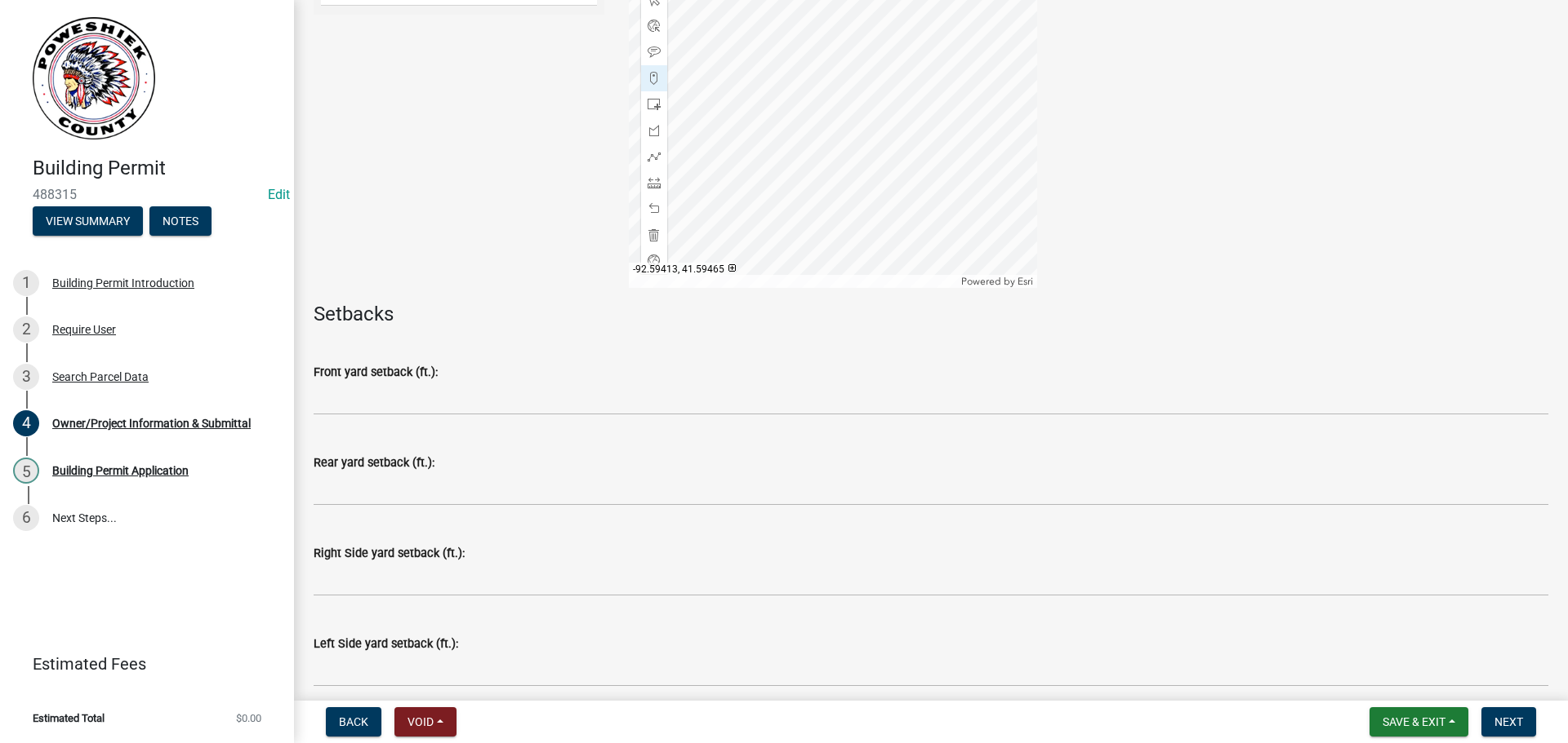
scroll to position [5709, 0]
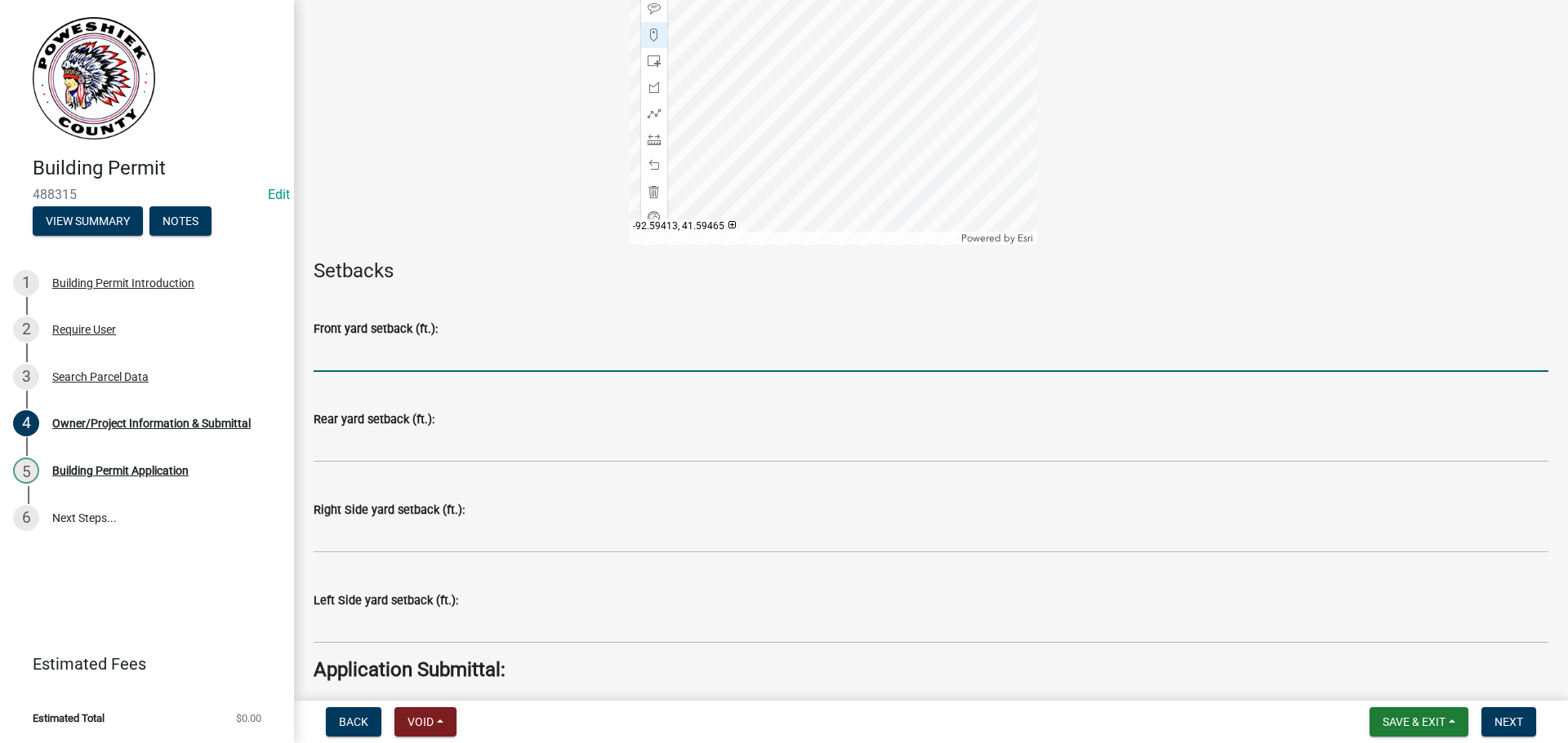
click at [340, 359] on input "text" at bounding box center [930, 355] width 1234 height 33
type input "10"
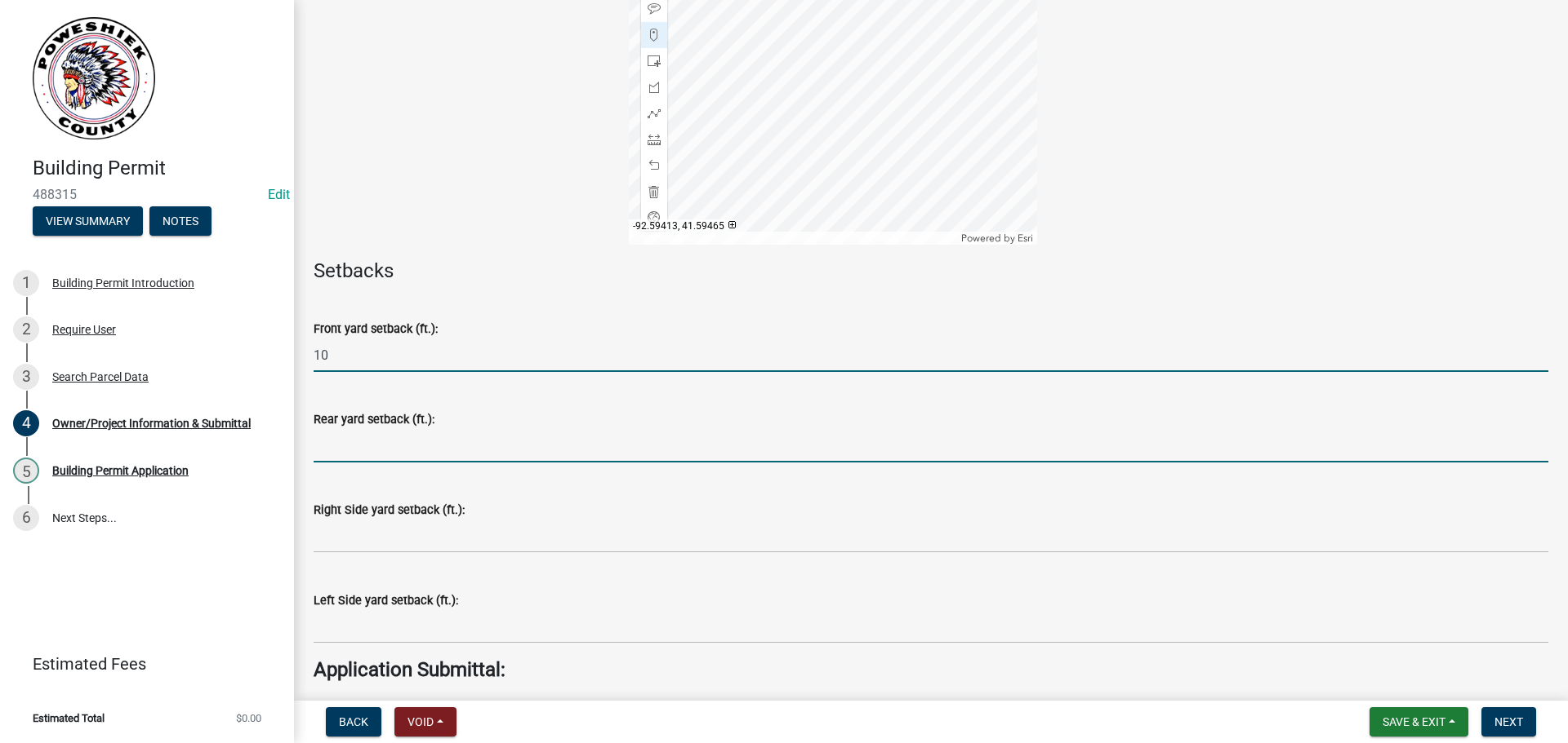
click at [362, 443] on input "text" at bounding box center [930, 446] width 1234 height 33
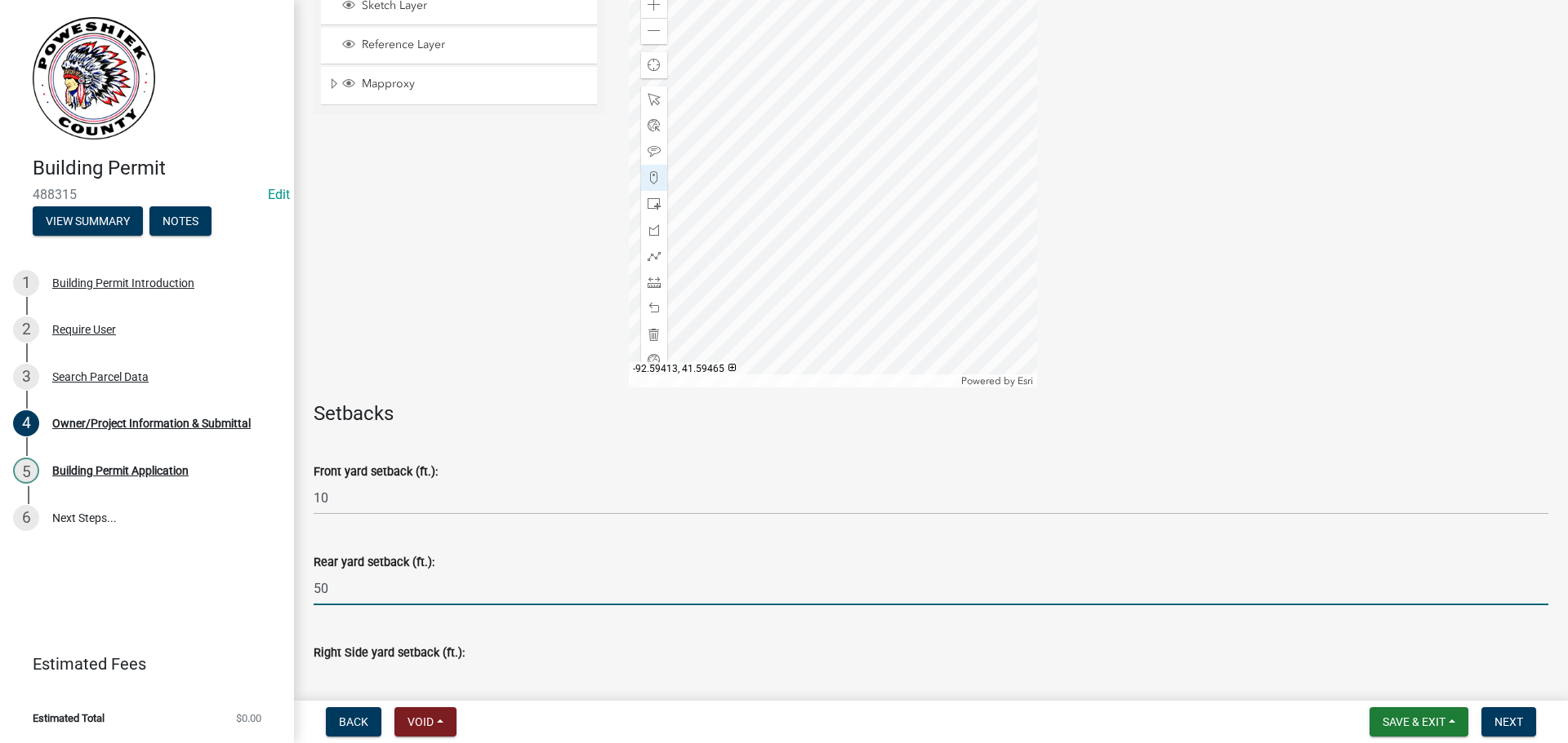
scroll to position [5628, 0]
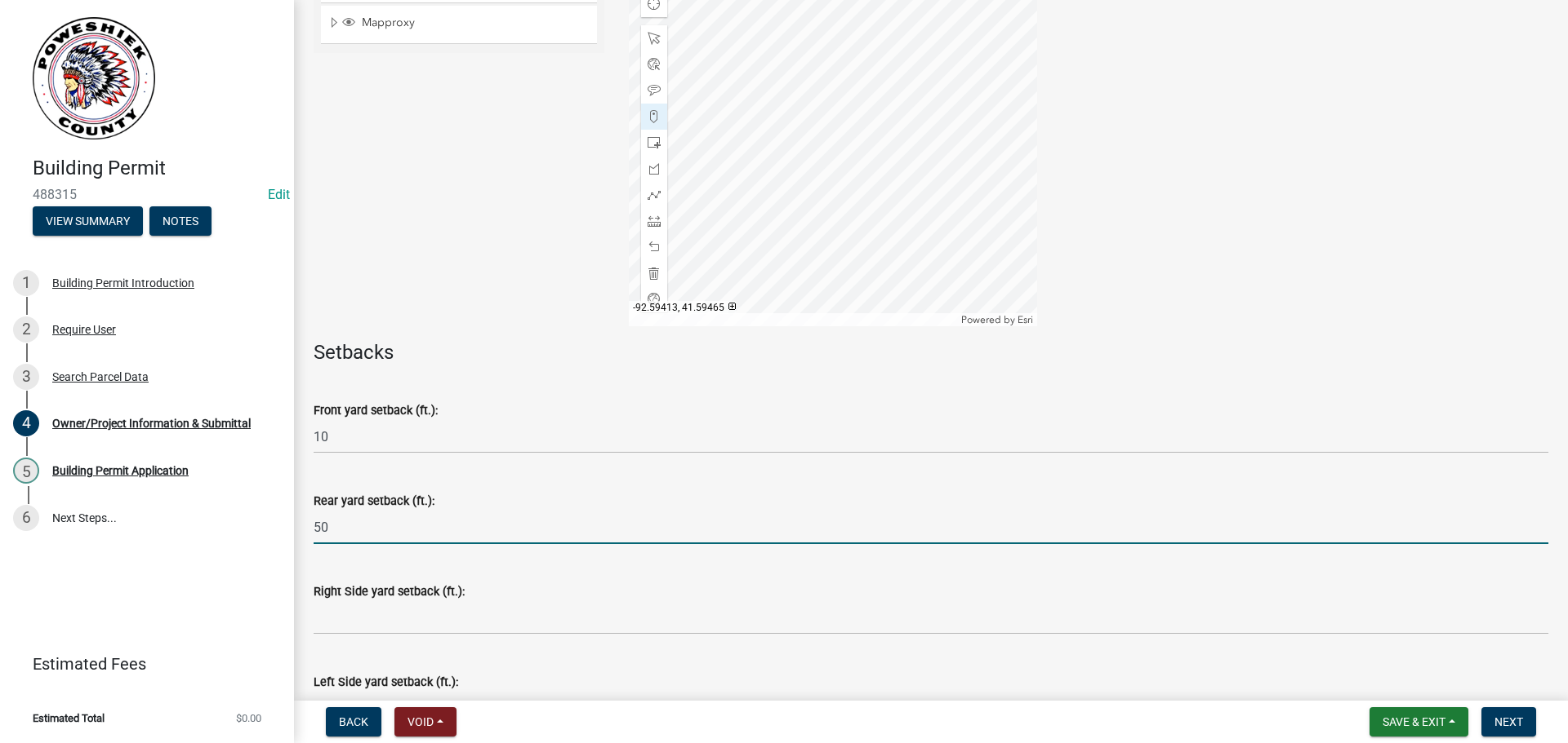
type input "50"
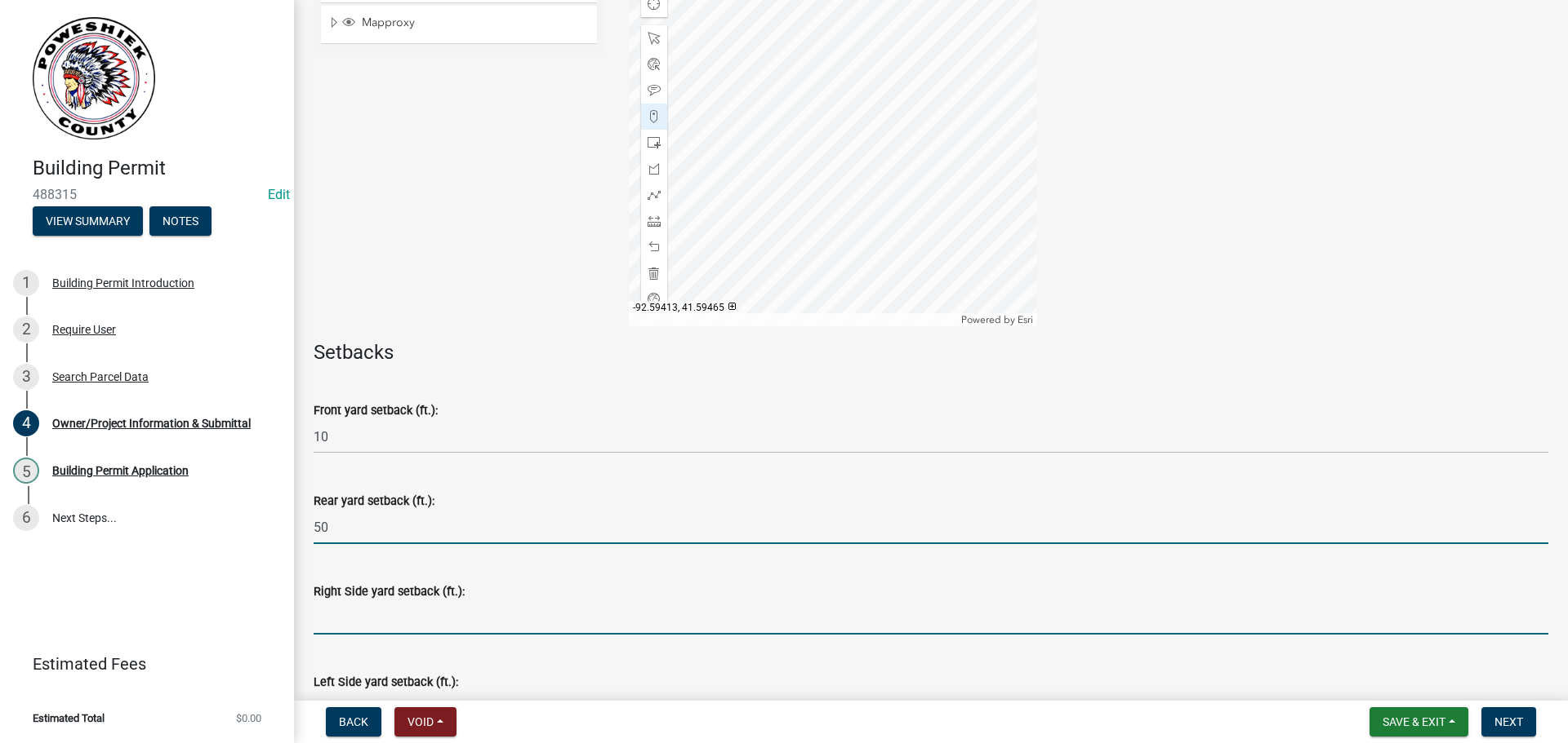
click at [356, 610] on input "text" at bounding box center [930, 618] width 1234 height 33
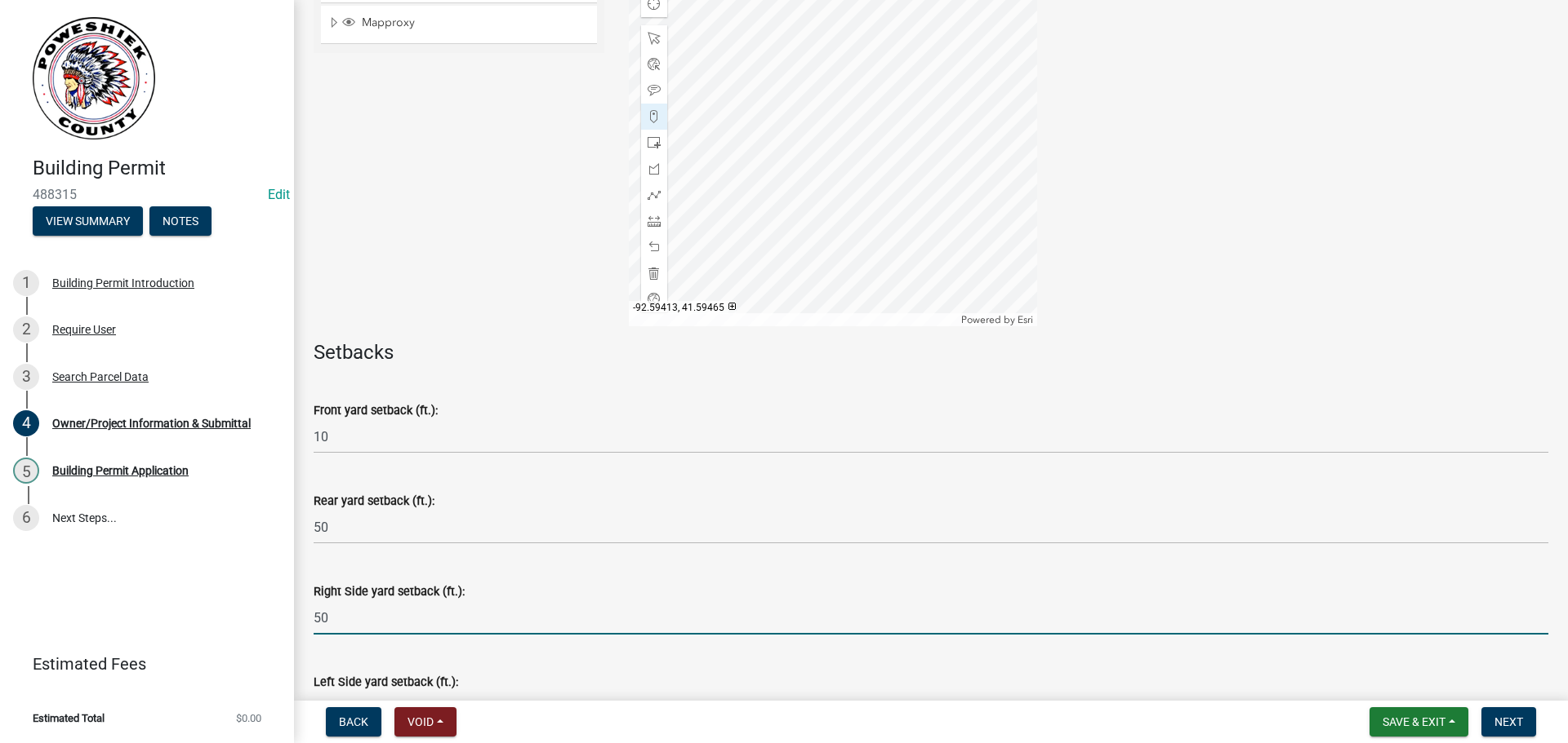
scroll to position [5709, 0]
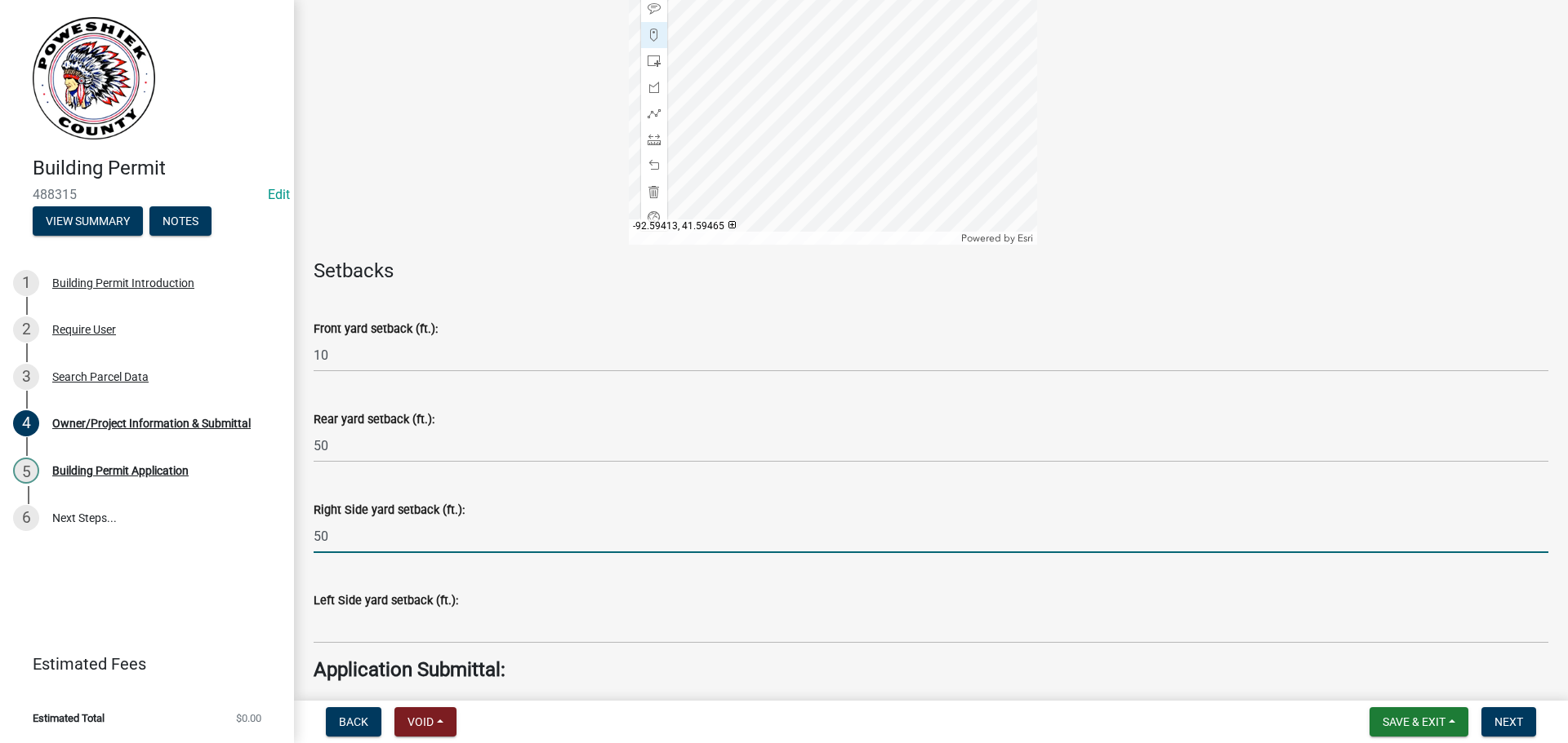
type input "50"
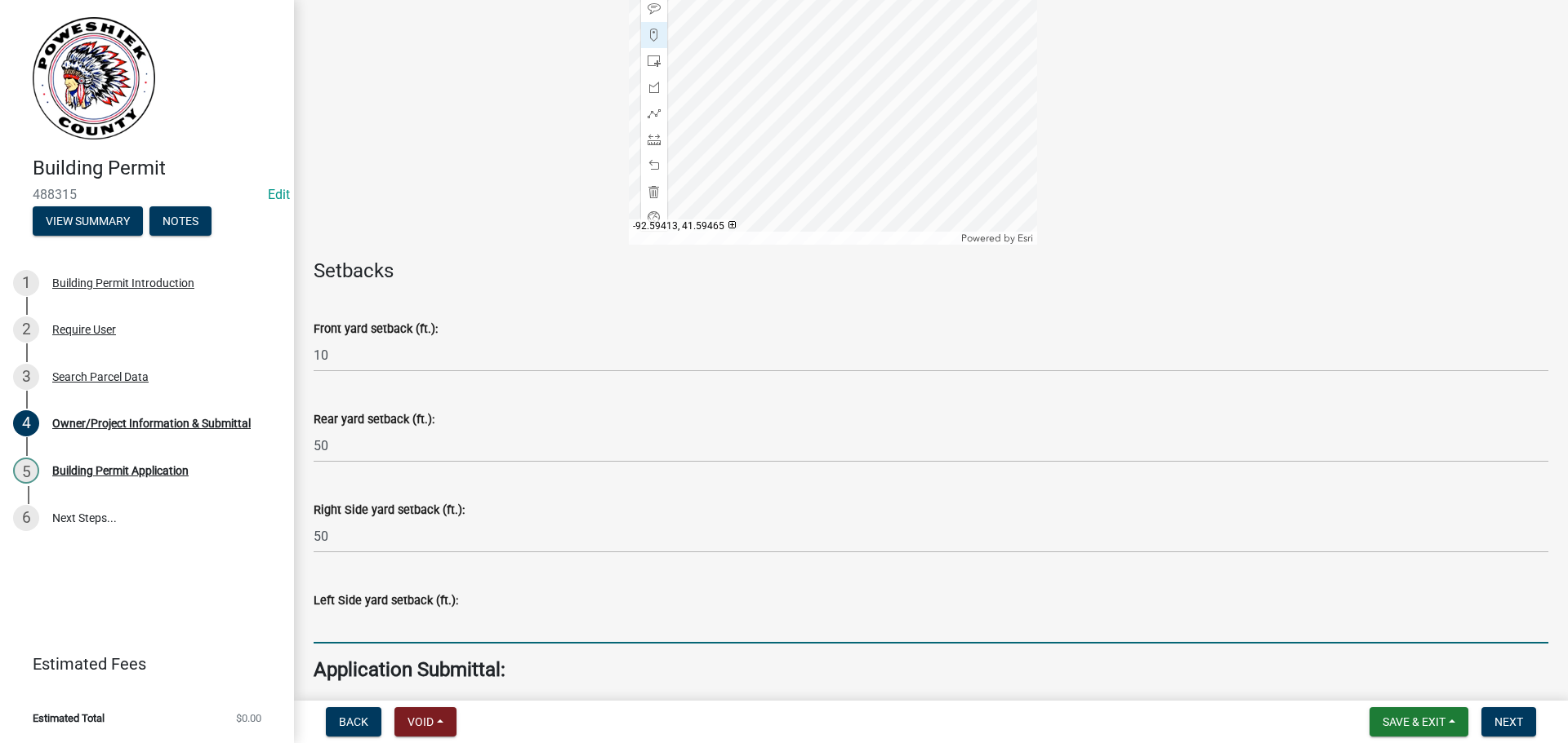
click at [378, 622] on input "text" at bounding box center [930, 627] width 1234 height 33
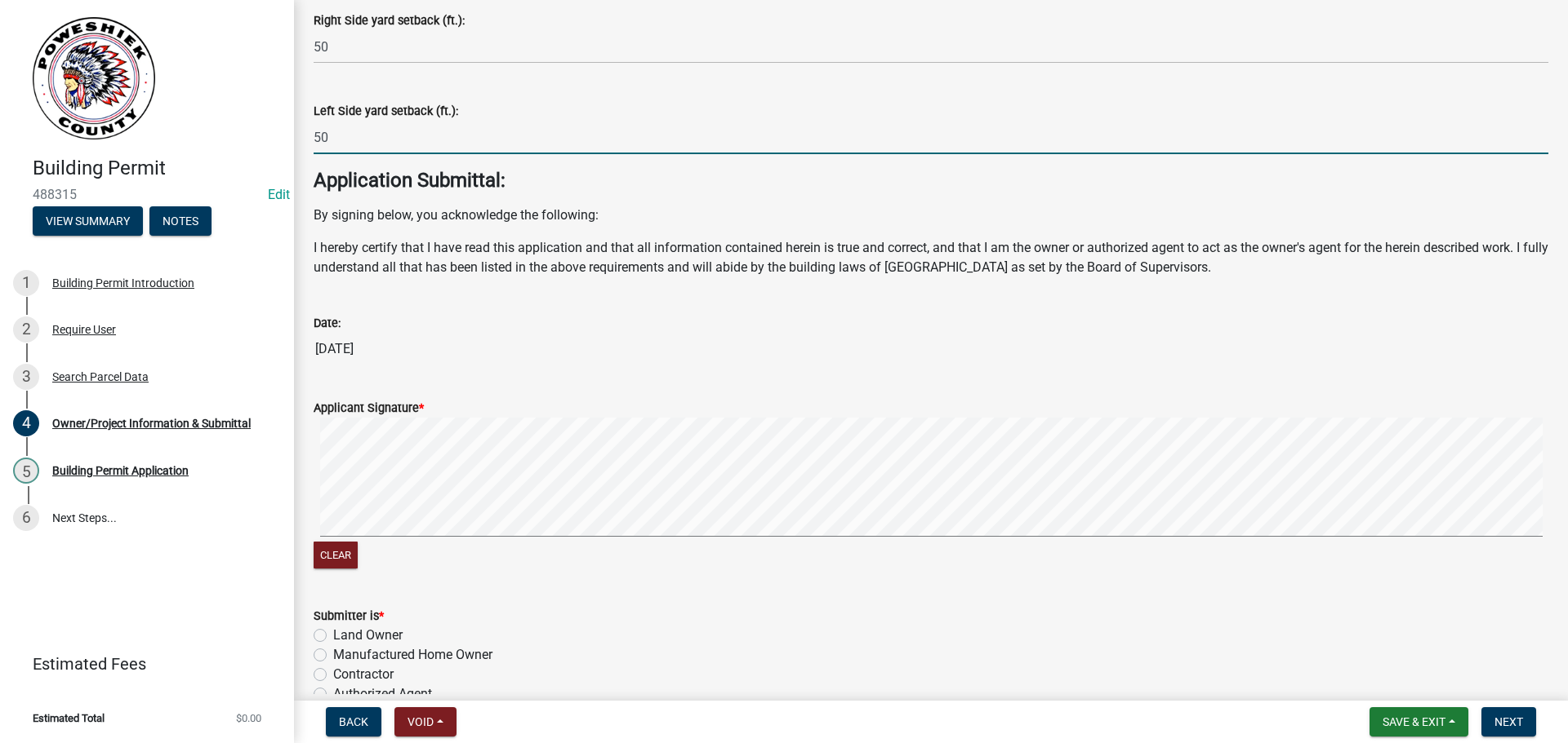
scroll to position [6307, 0]
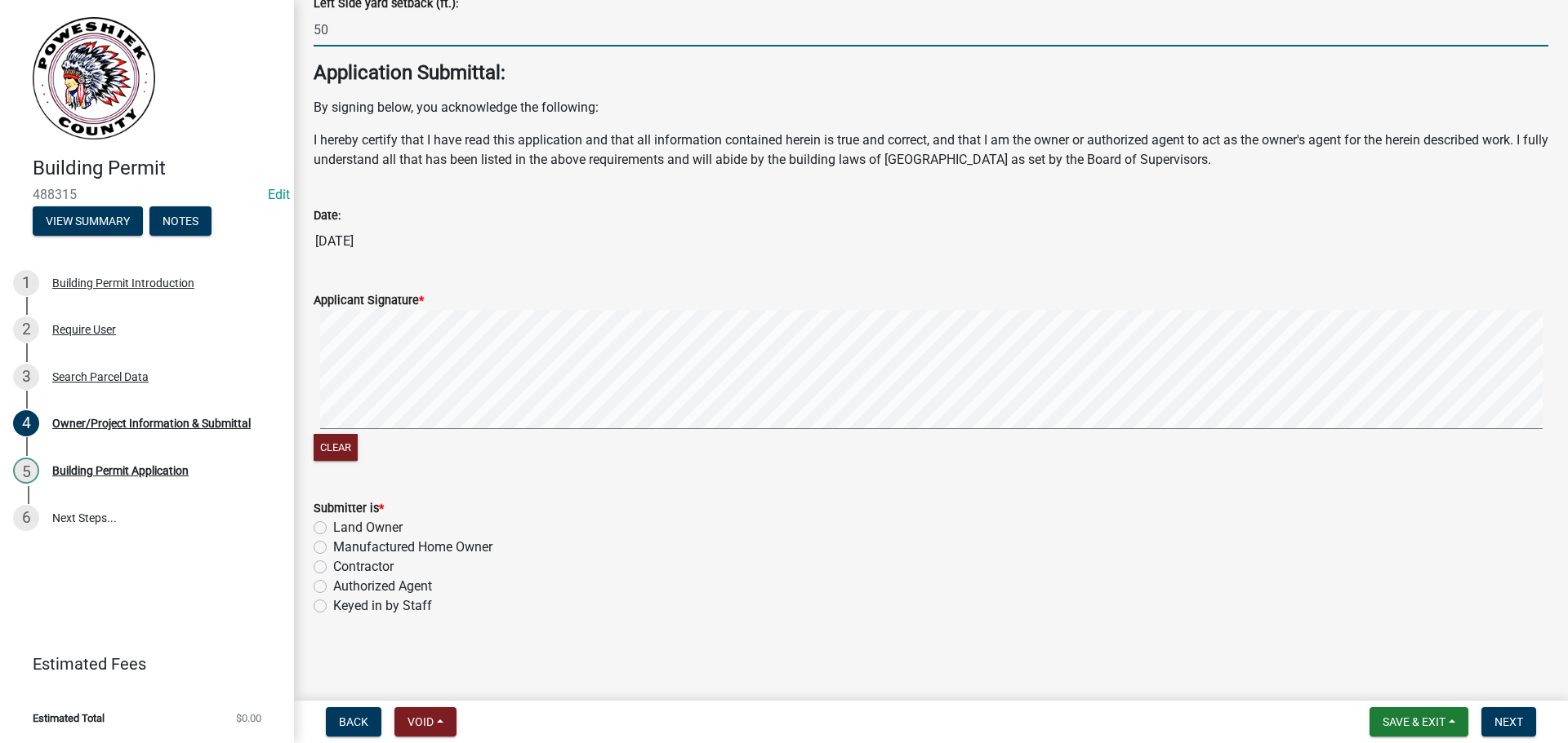
type input "50"
click at [333, 605] on label "Keyed in by Staff" at bounding box center [382, 606] width 99 height 19
click at [333, 605] on input "Keyed in by Staff" at bounding box center [337, 602] width 10 height 10
radio input "true"
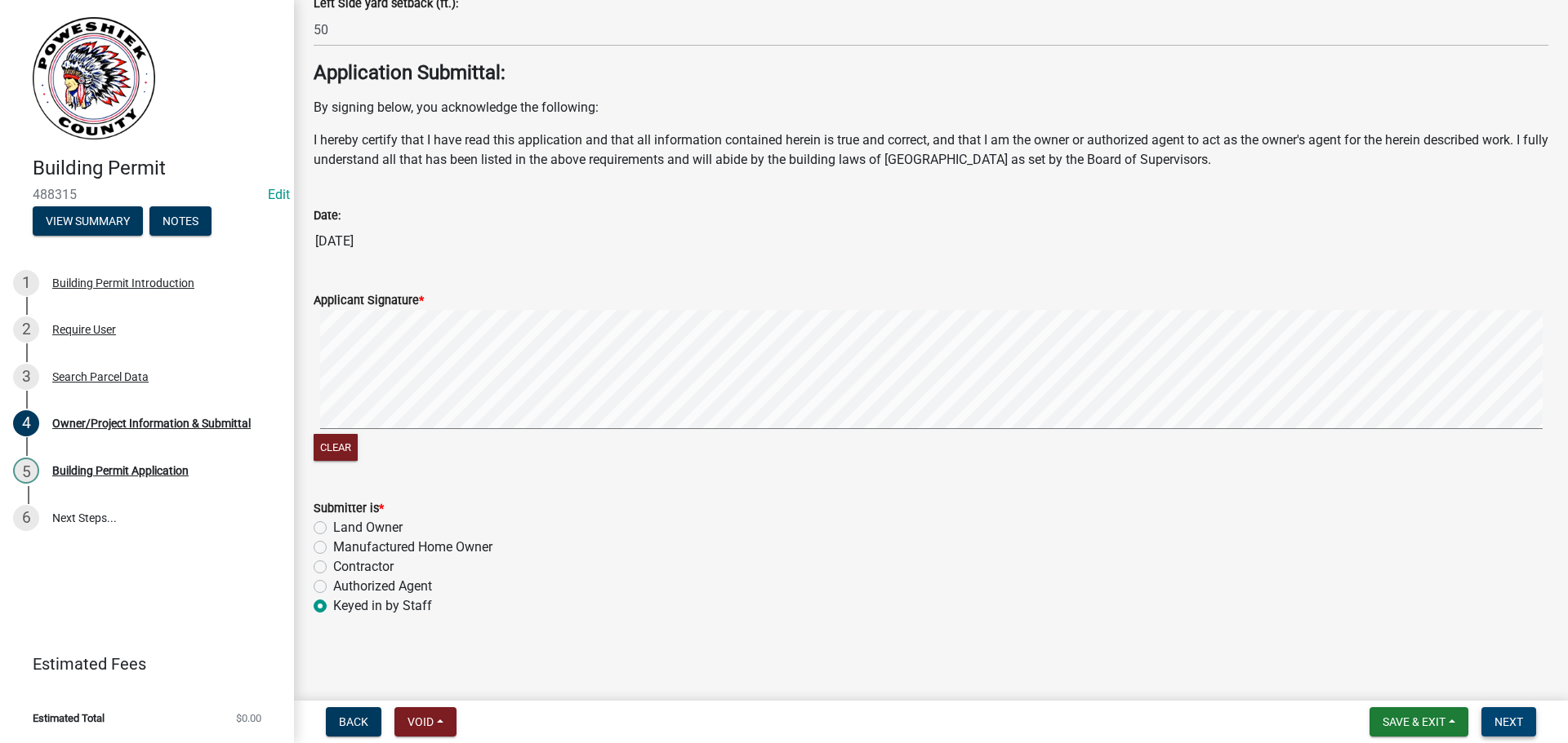
click at [1502, 715] on span "Next" at bounding box center [1508, 722] width 29 height 13
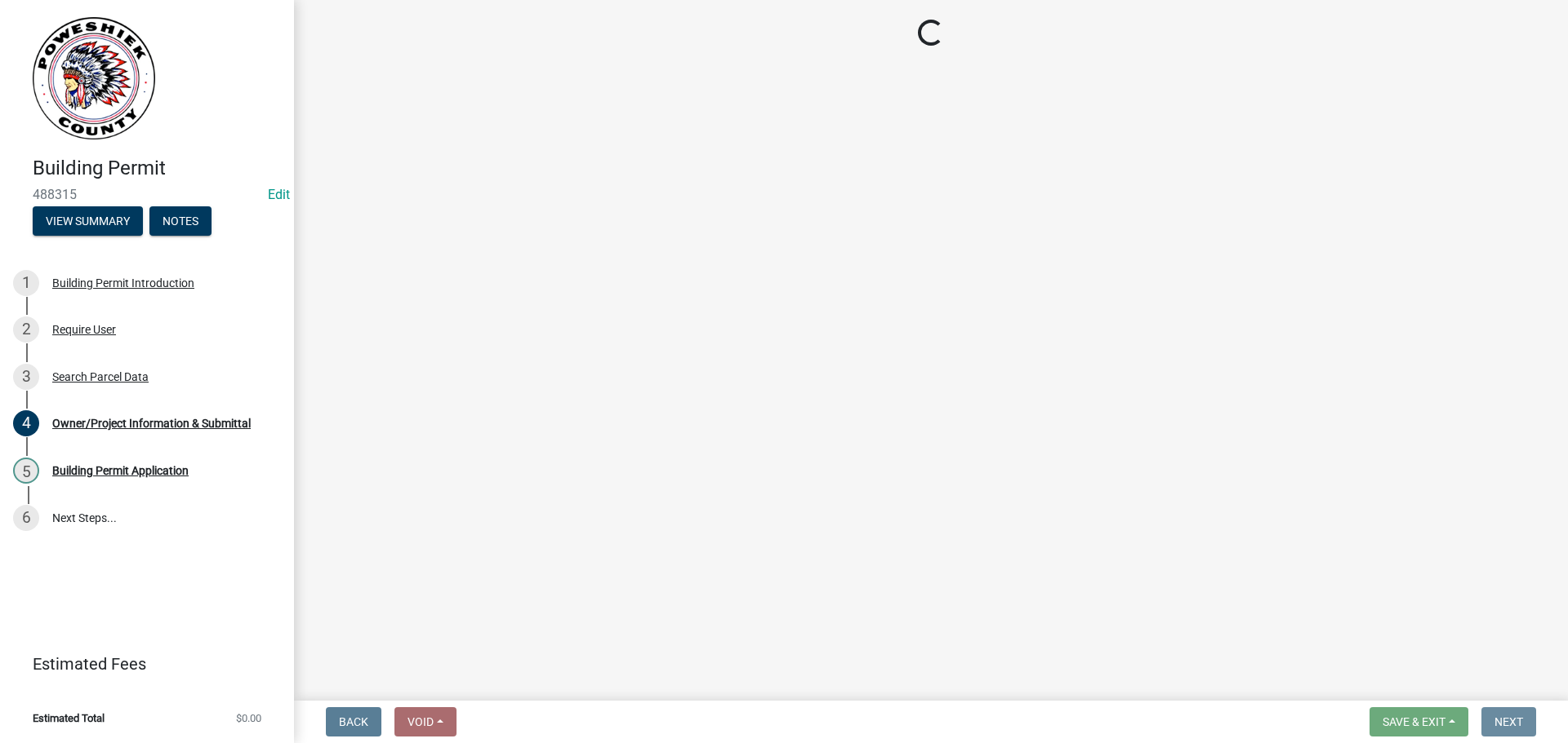
scroll to position [0, 0]
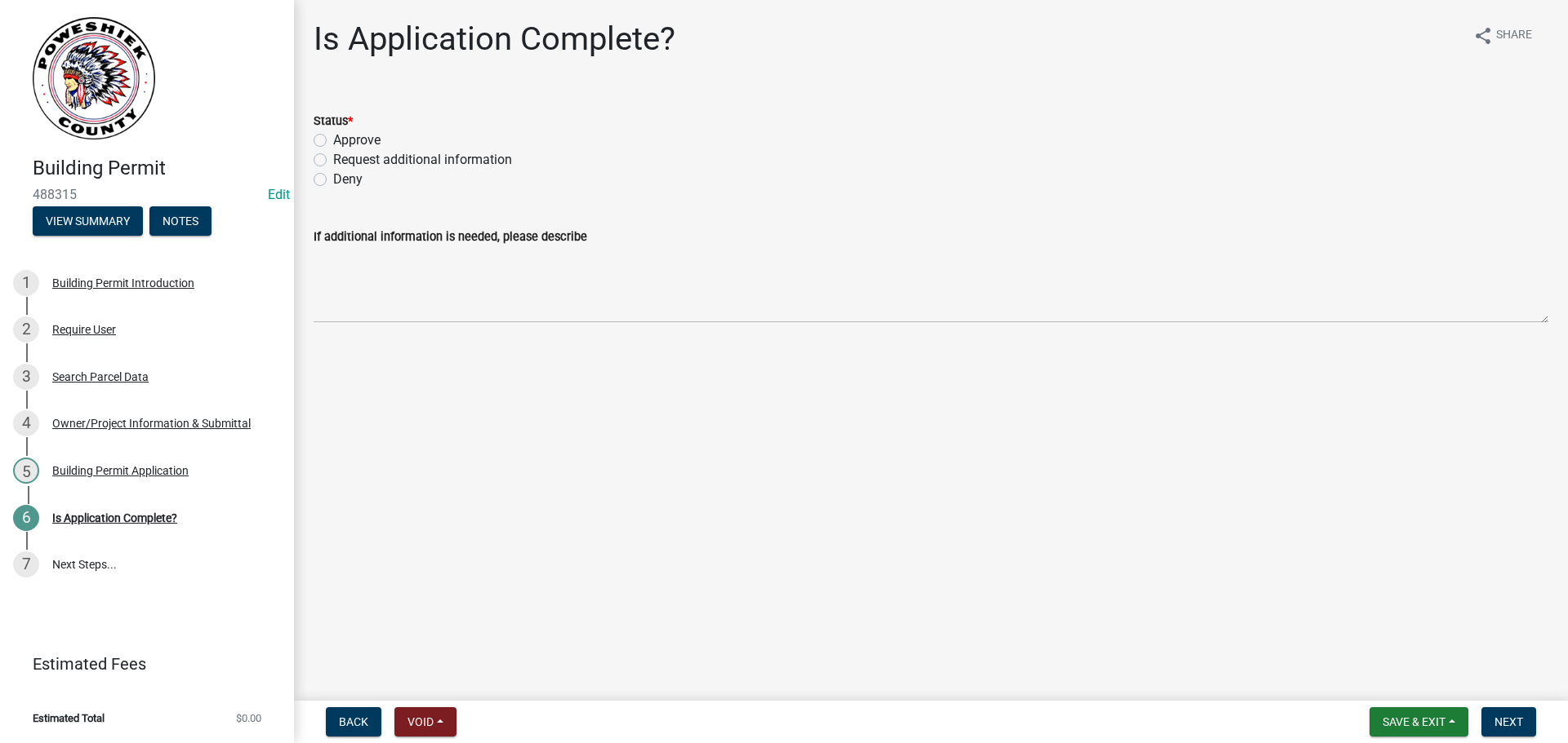
click at [333, 141] on label "Approve" at bounding box center [356, 140] width 47 height 19
click at [333, 141] on input "Approve" at bounding box center [337, 135] width 10 height 10
radio input "true"
click at [1511, 714] on button "Next" at bounding box center [1508, 723] width 55 height 30
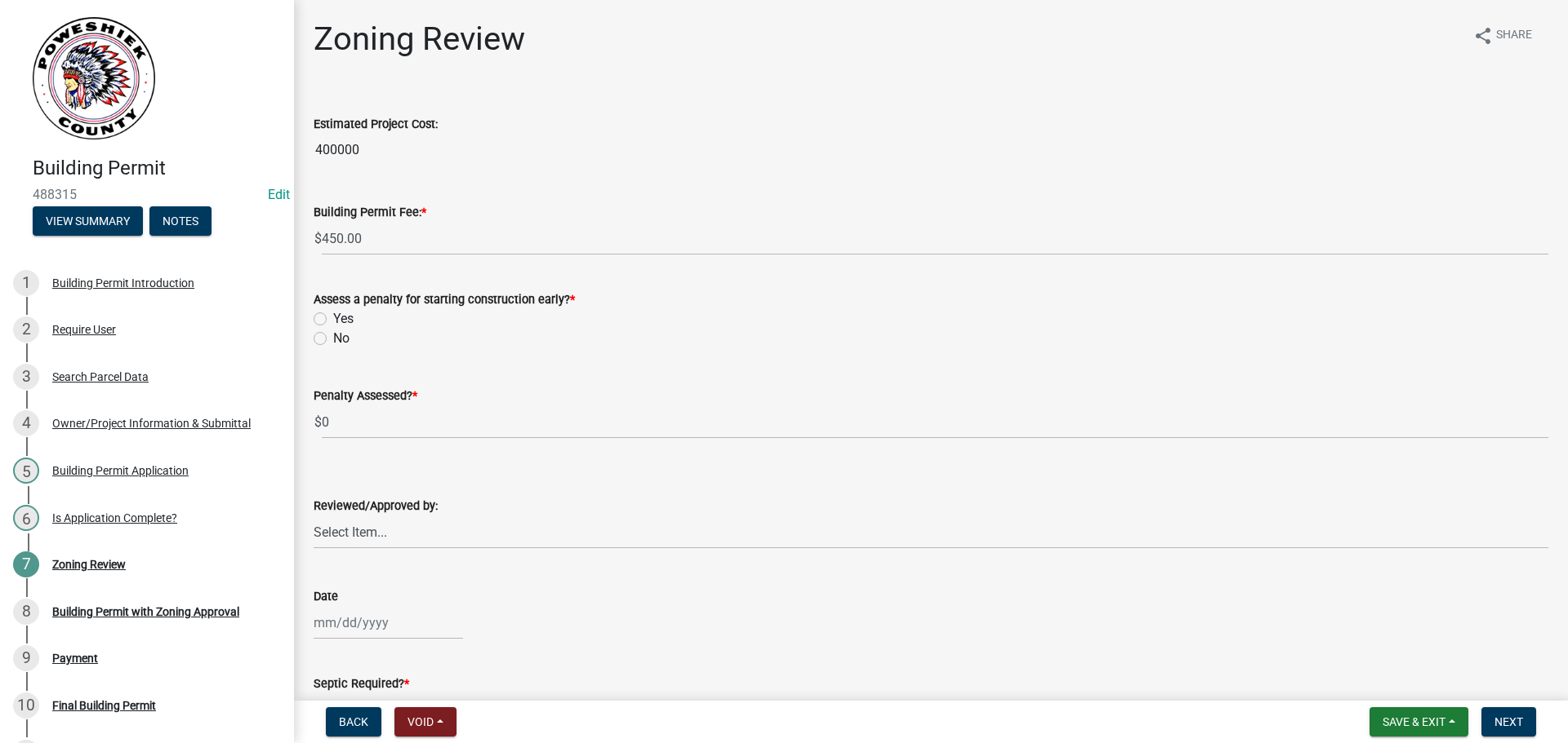
click at [333, 338] on label "No" at bounding box center [341, 338] width 17 height 19
click at [333, 338] on input "No" at bounding box center [337, 334] width 10 height 10
radio input "true"
click at [352, 534] on select "Select Item... [PERSON_NAME]" at bounding box center [930, 532] width 1234 height 33
click at [313, 516] on select "Select Item... [PERSON_NAME]" at bounding box center [930, 532] width 1234 height 33
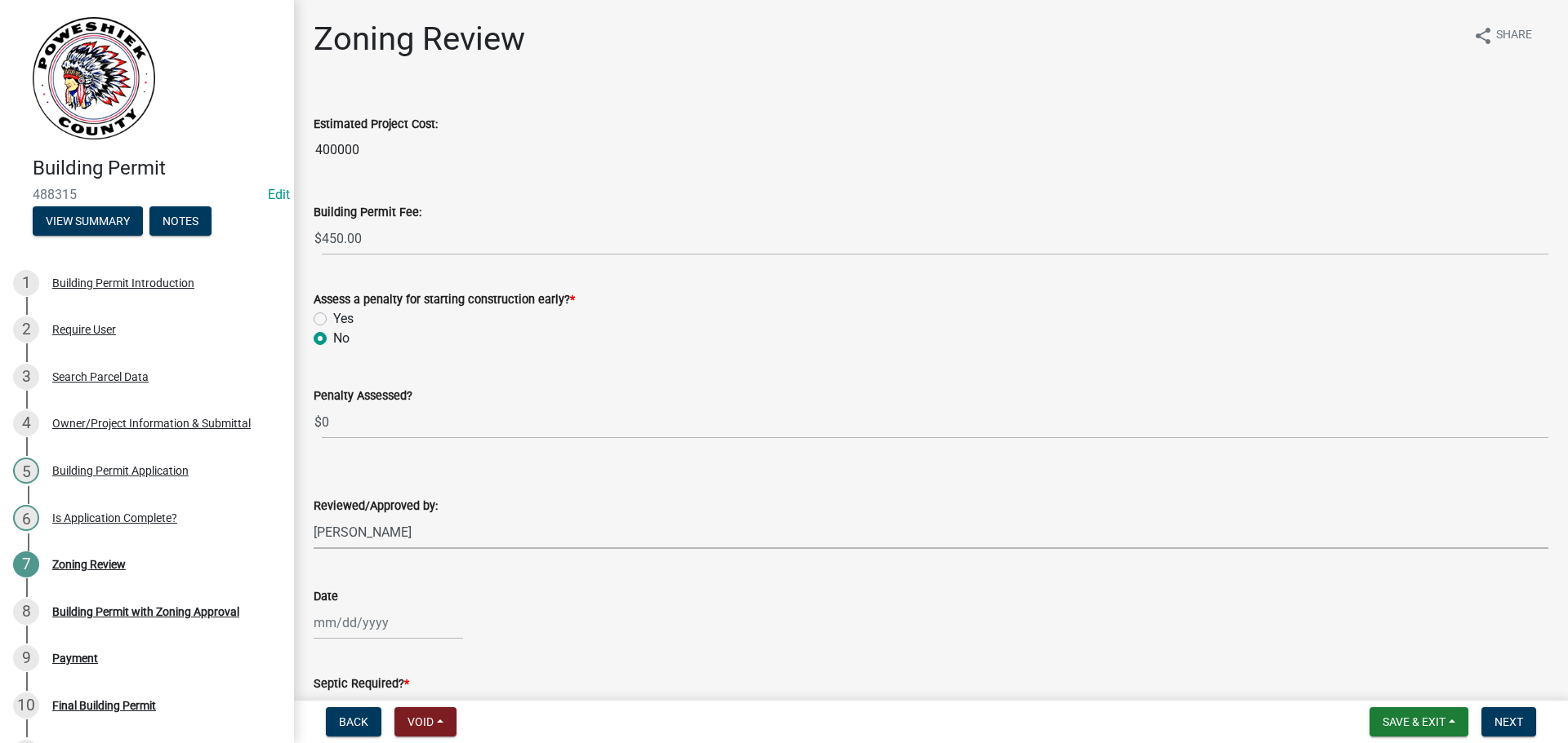
select select "cd1e2781-96fe-455b-9ef7-e2bfe4f5dace"
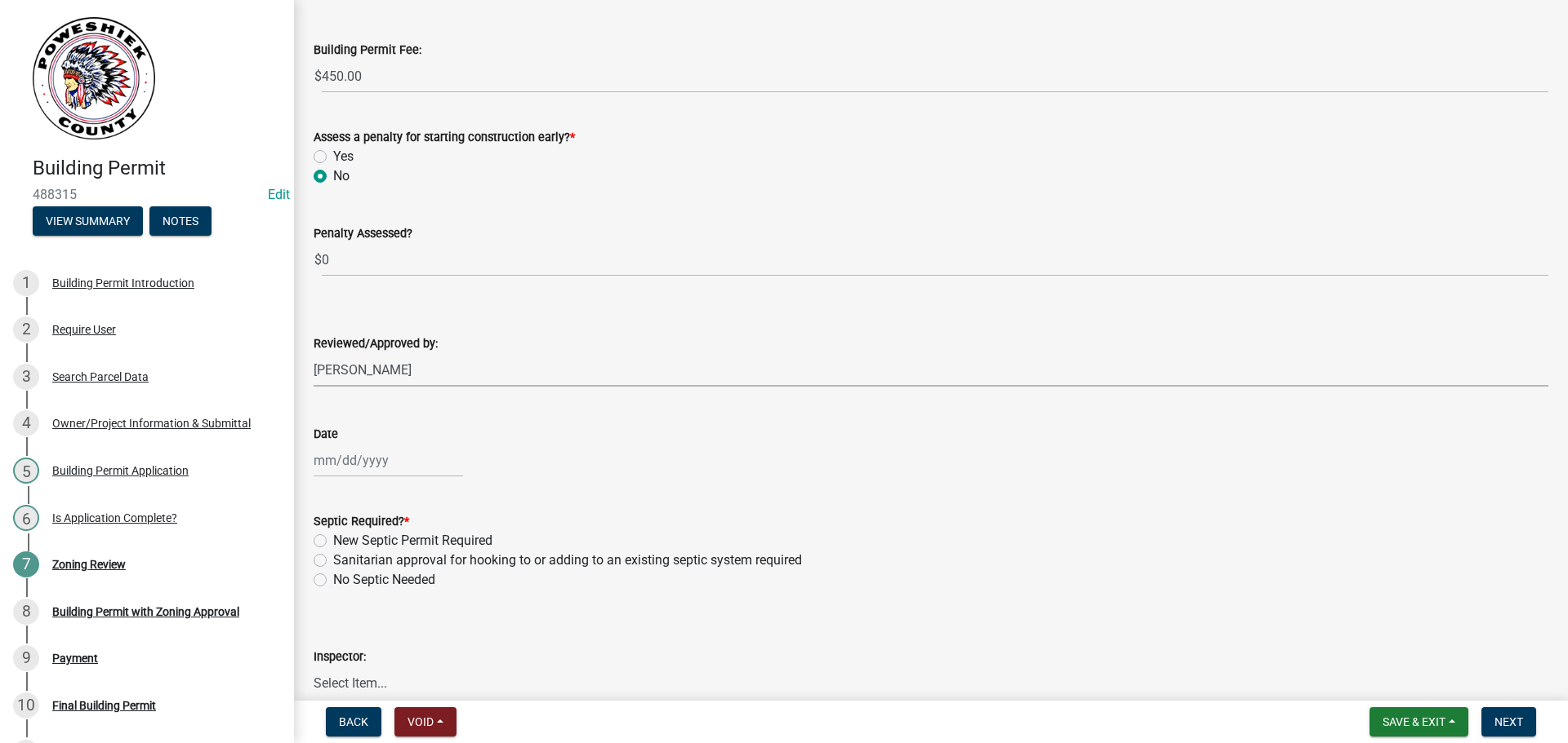
scroll to position [164, 0]
click at [355, 465] on div at bounding box center [388, 460] width 150 height 33
select select "10"
select select "2025"
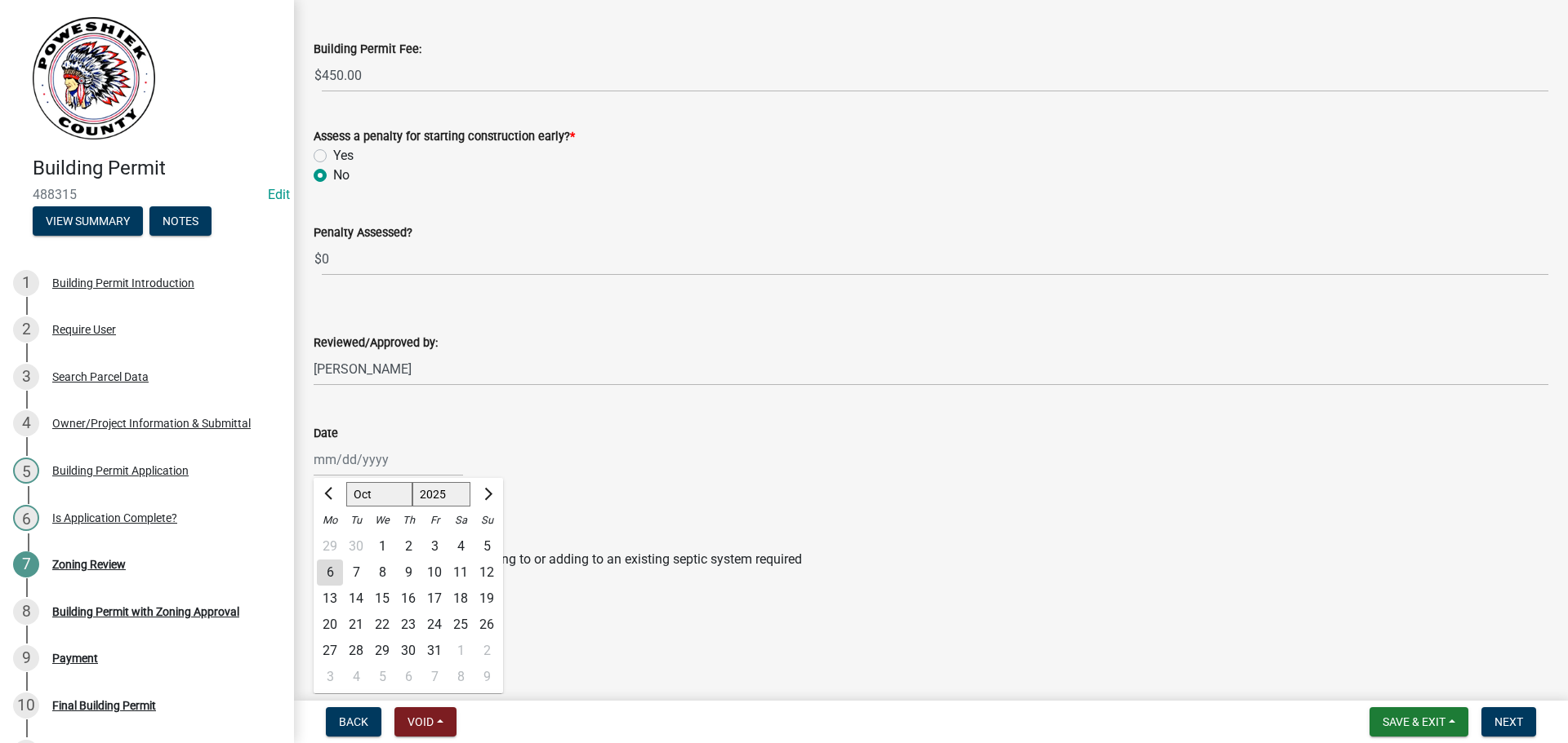
click at [336, 574] on div "6" at bounding box center [330, 573] width 26 height 26
type input "[DATE]"
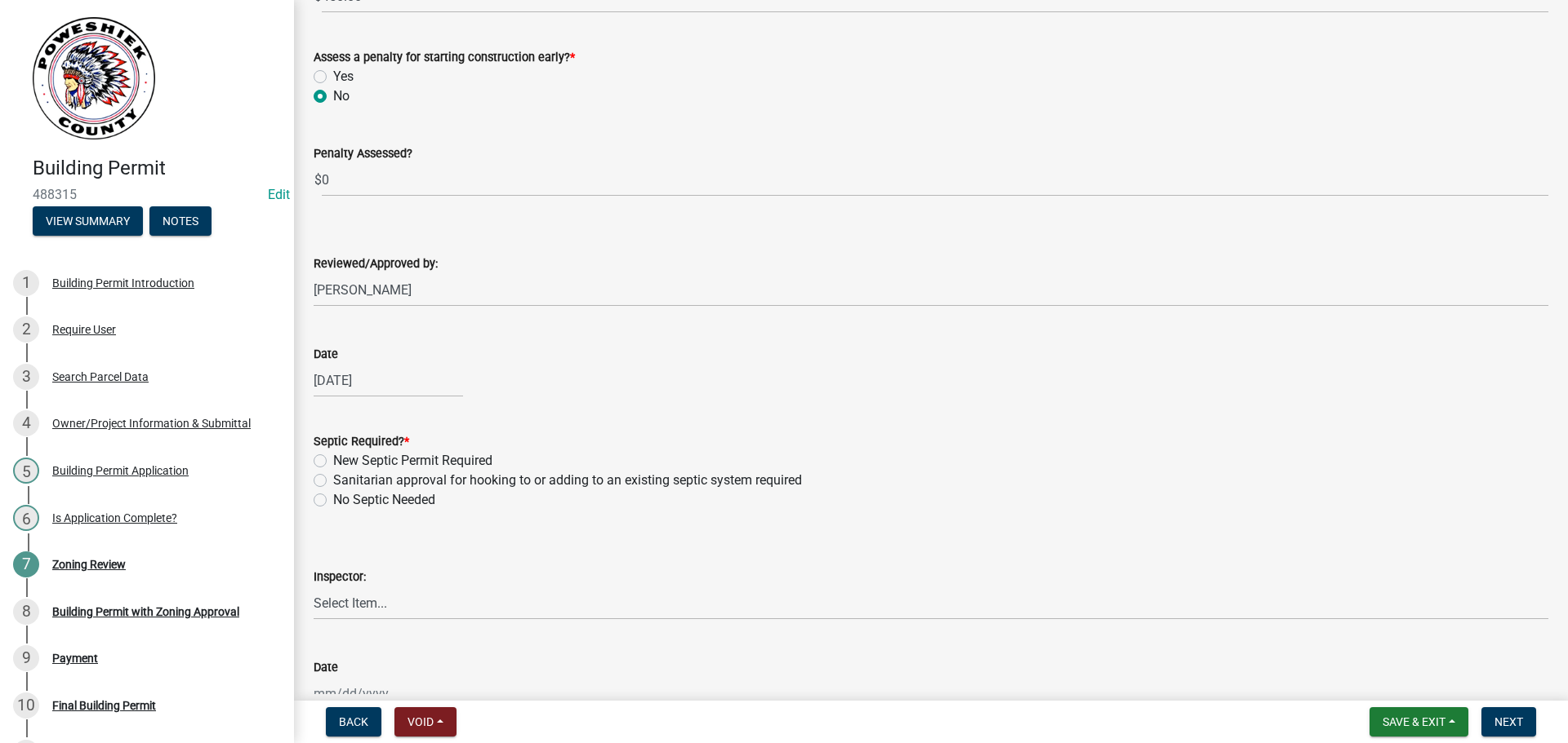
scroll to position [245, 0]
click at [333, 456] on label "New Septic Permit Required" at bounding box center [412, 458] width 159 height 19
click at [333, 456] on input "New Septic Permit Required" at bounding box center [337, 454] width 10 height 10
radio input "true"
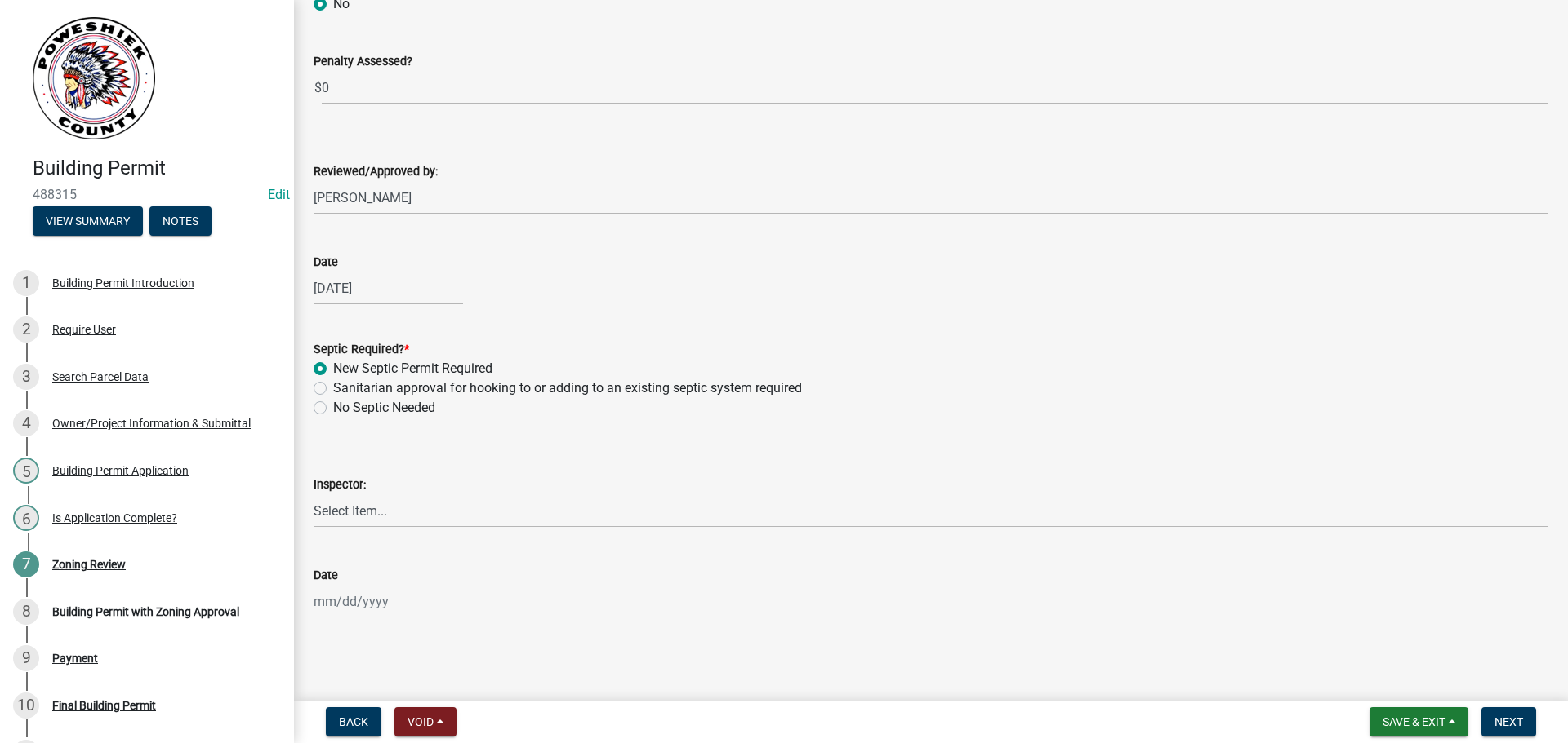
scroll to position [337, 0]
click at [338, 505] on select "Select Item... [PERSON_NAME]" at bounding box center [930, 509] width 1234 height 33
click at [313, 493] on select "Select Item... [PERSON_NAME]" at bounding box center [930, 509] width 1234 height 33
select select "cd1e2781-96fe-455b-9ef7-e2bfe4f5dace"
click at [356, 603] on div at bounding box center [388, 600] width 150 height 33
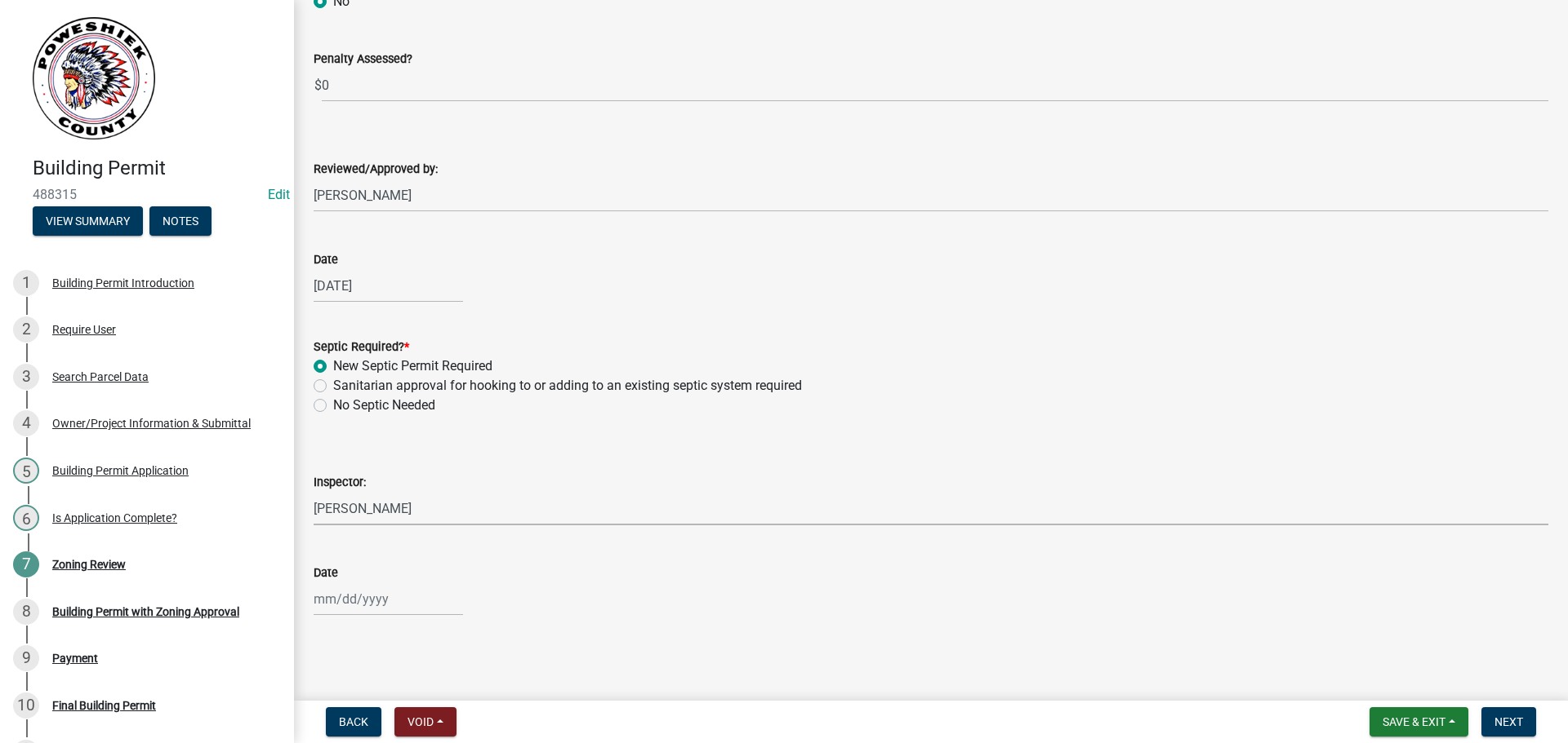
select select "10"
select select "2025"
click at [326, 460] on div "6" at bounding box center [330, 460] width 26 height 26
type input "[DATE]"
click at [1507, 718] on span "Next" at bounding box center [1508, 722] width 29 height 13
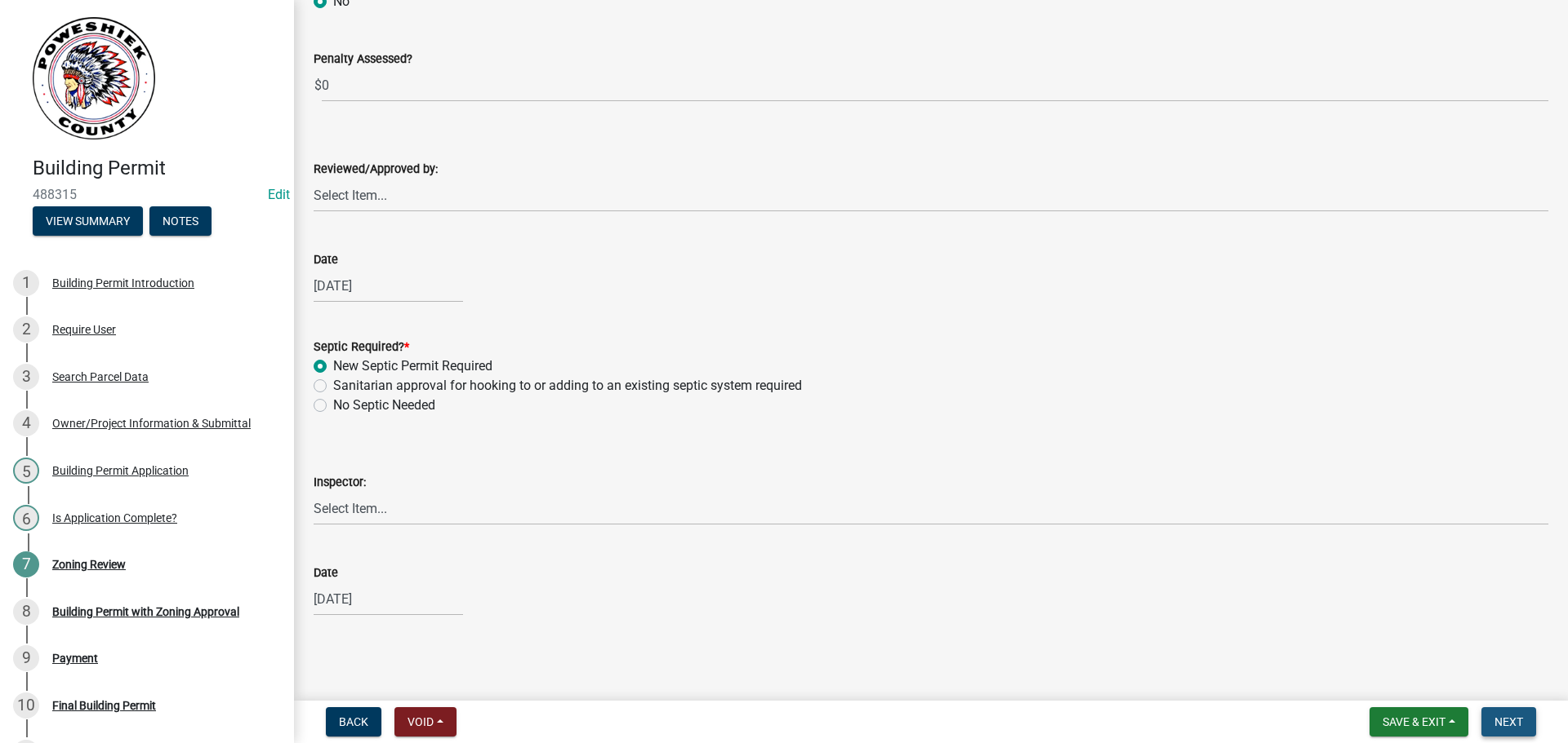
scroll to position [0, 0]
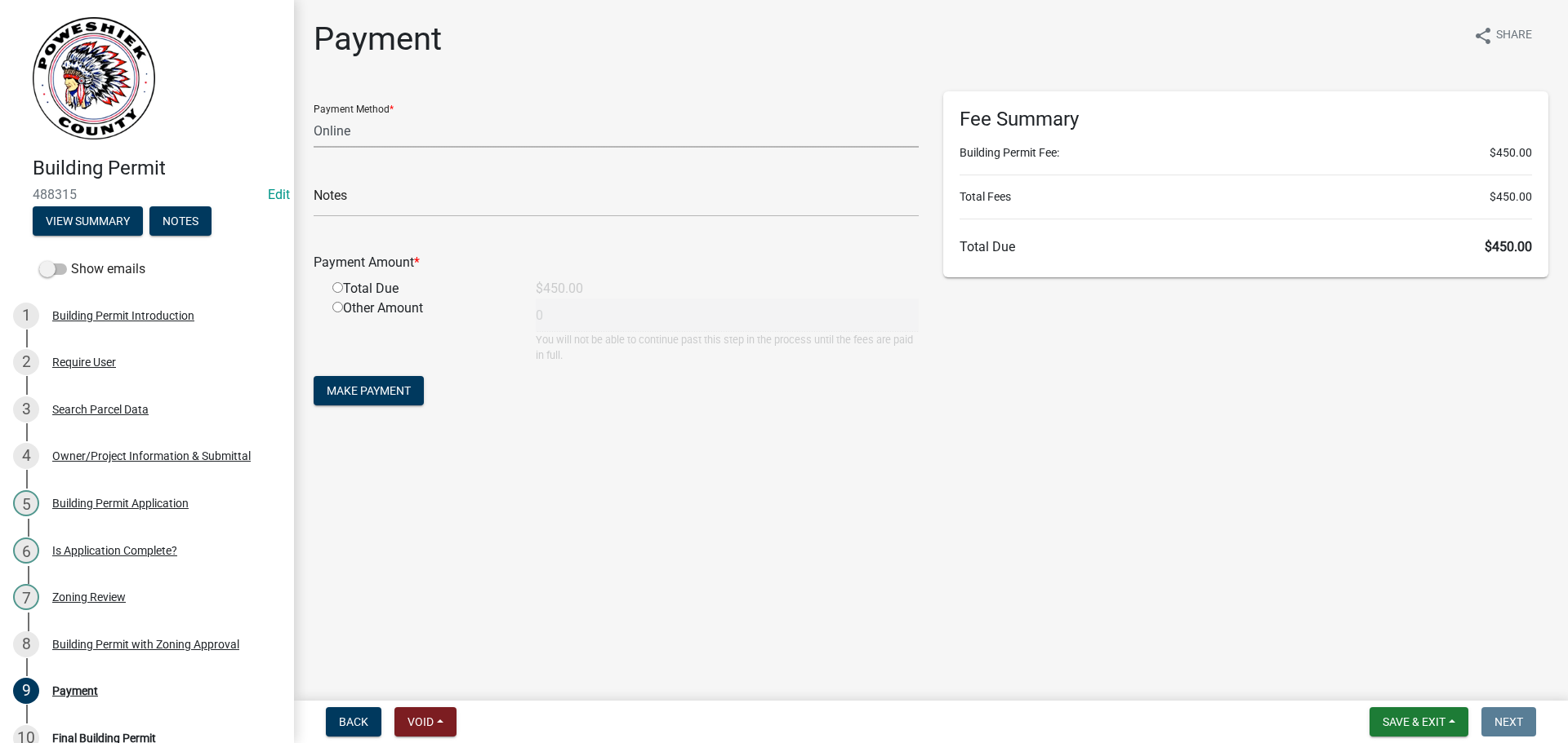
click at [381, 133] on select "Credit Card POS Check Cash Online" at bounding box center [616, 131] width 605 height 33
select select "1: 0"
click at [313, 115] on select "Credit Card POS Check Cash Online" at bounding box center [616, 131] width 605 height 33
click at [387, 209] on input "text" at bounding box center [616, 201] width 605 height 33
type input "1173"
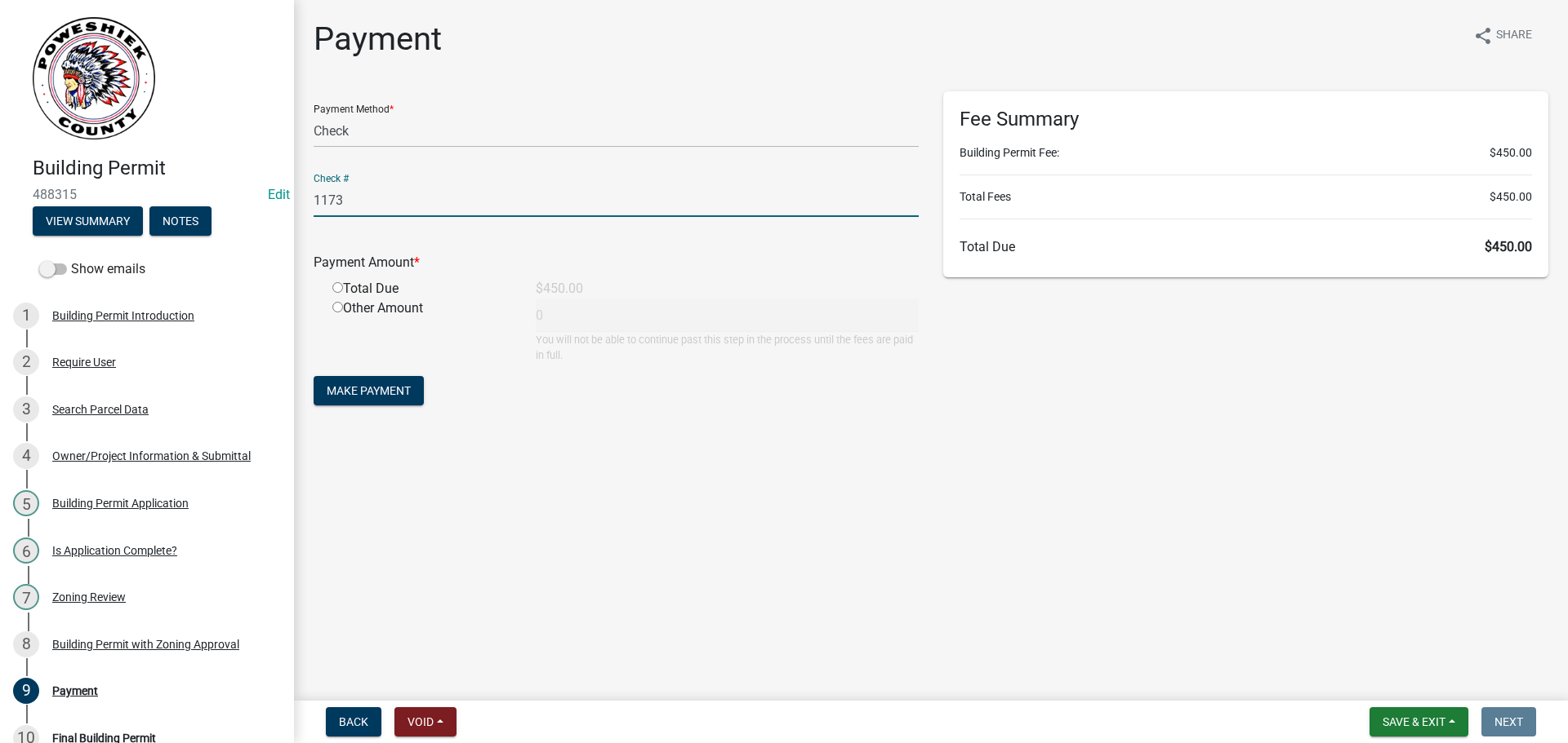
click at [337, 284] on input "radio" at bounding box center [337, 287] width 10 height 10
radio input "true"
type input "450"
click at [346, 390] on span "Make Payment" at bounding box center [368, 391] width 84 height 13
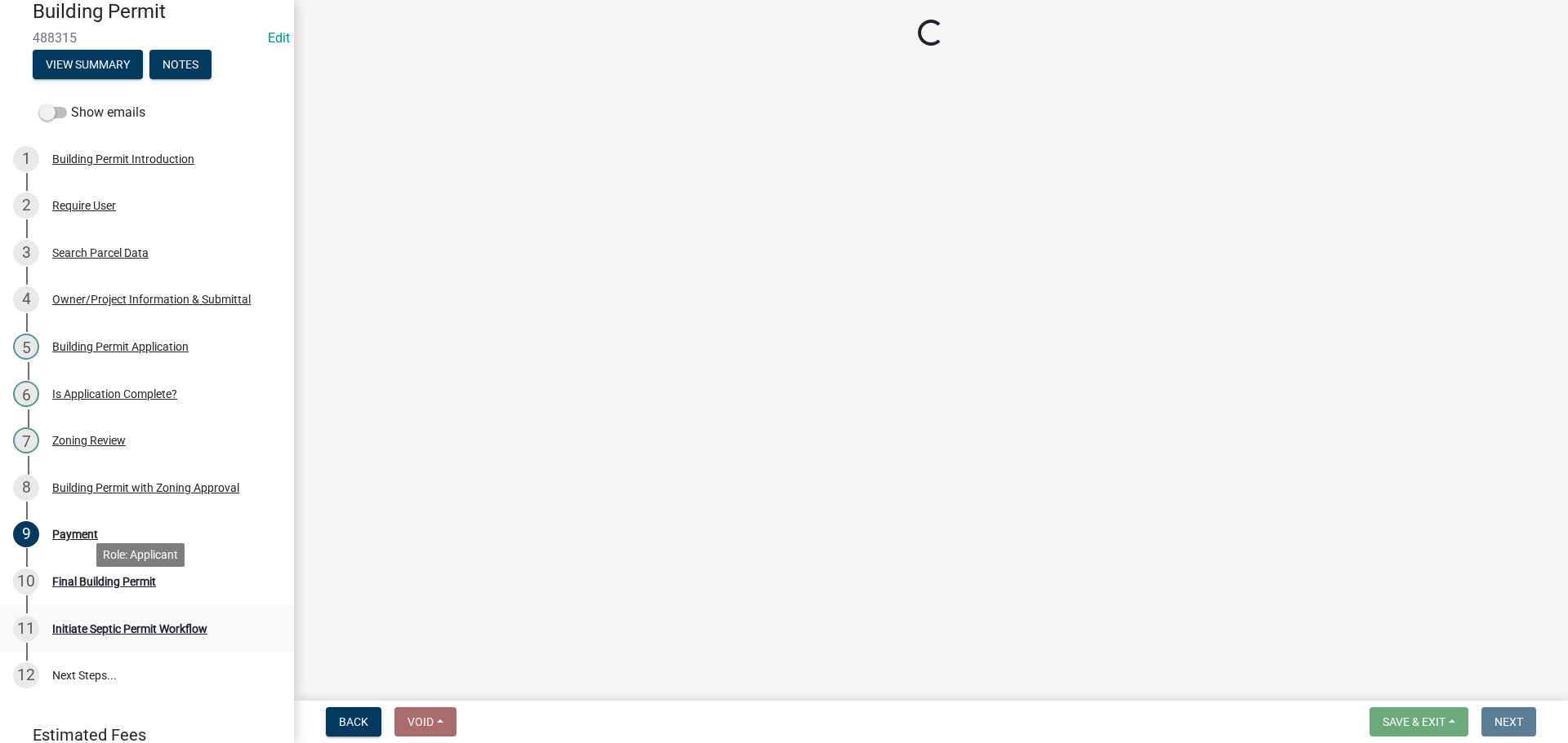
scroll to position [164, 0]
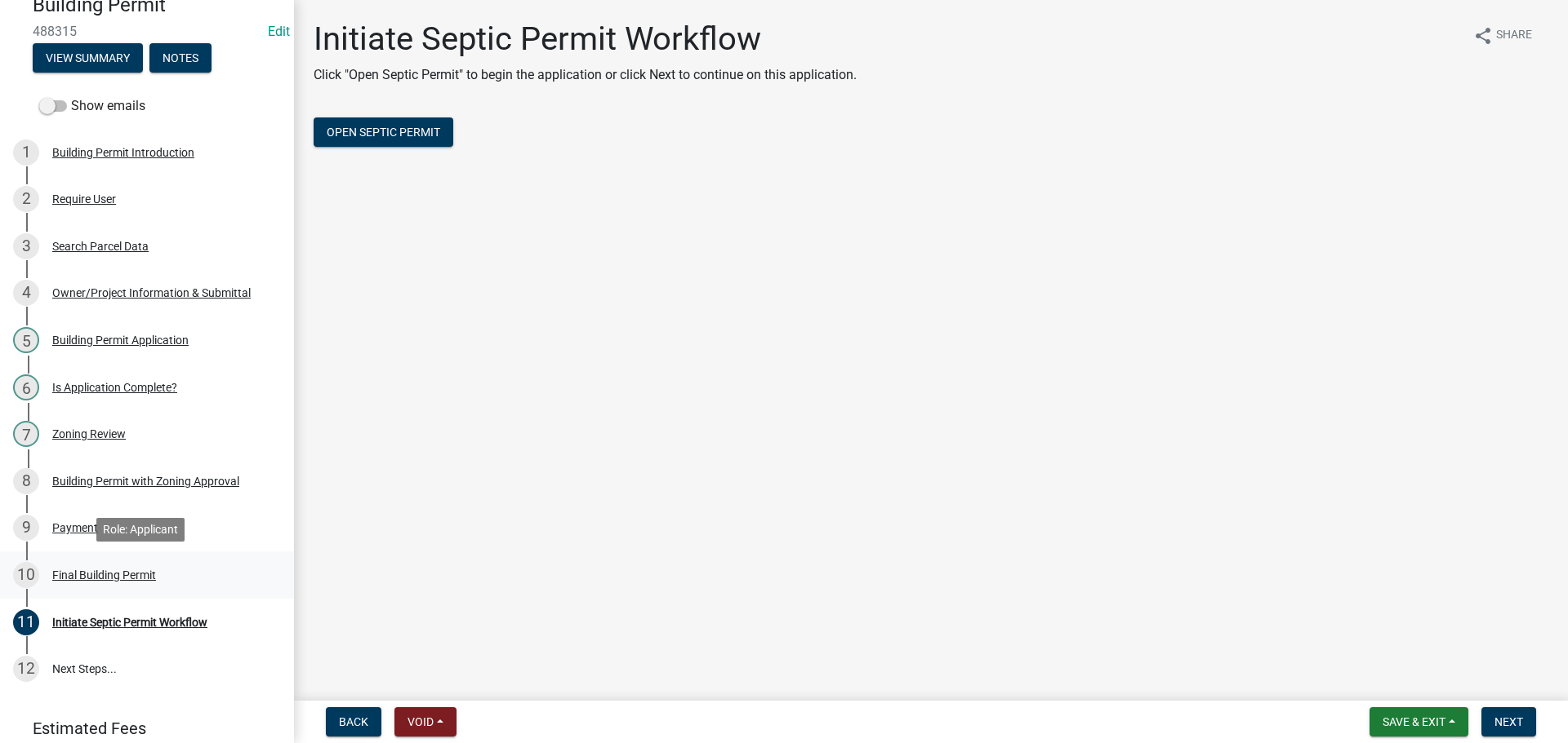
click at [67, 579] on div "Final Building Permit" at bounding box center [104, 575] width 104 height 11
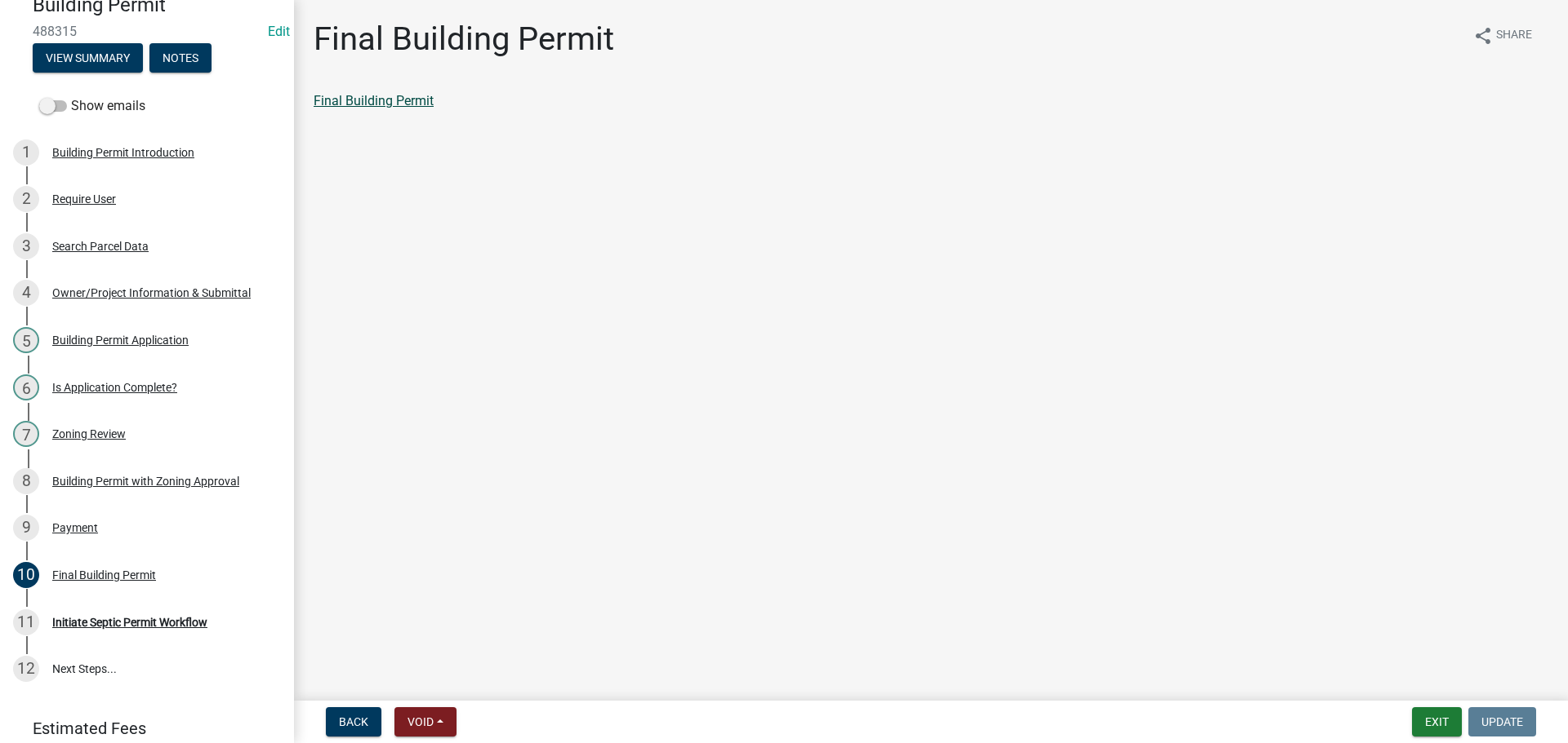
click at [396, 94] on link "Final Building Permit" at bounding box center [374, 101] width 120 height 16
click at [98, 523] on div "9 Payment" at bounding box center [141, 528] width 255 height 26
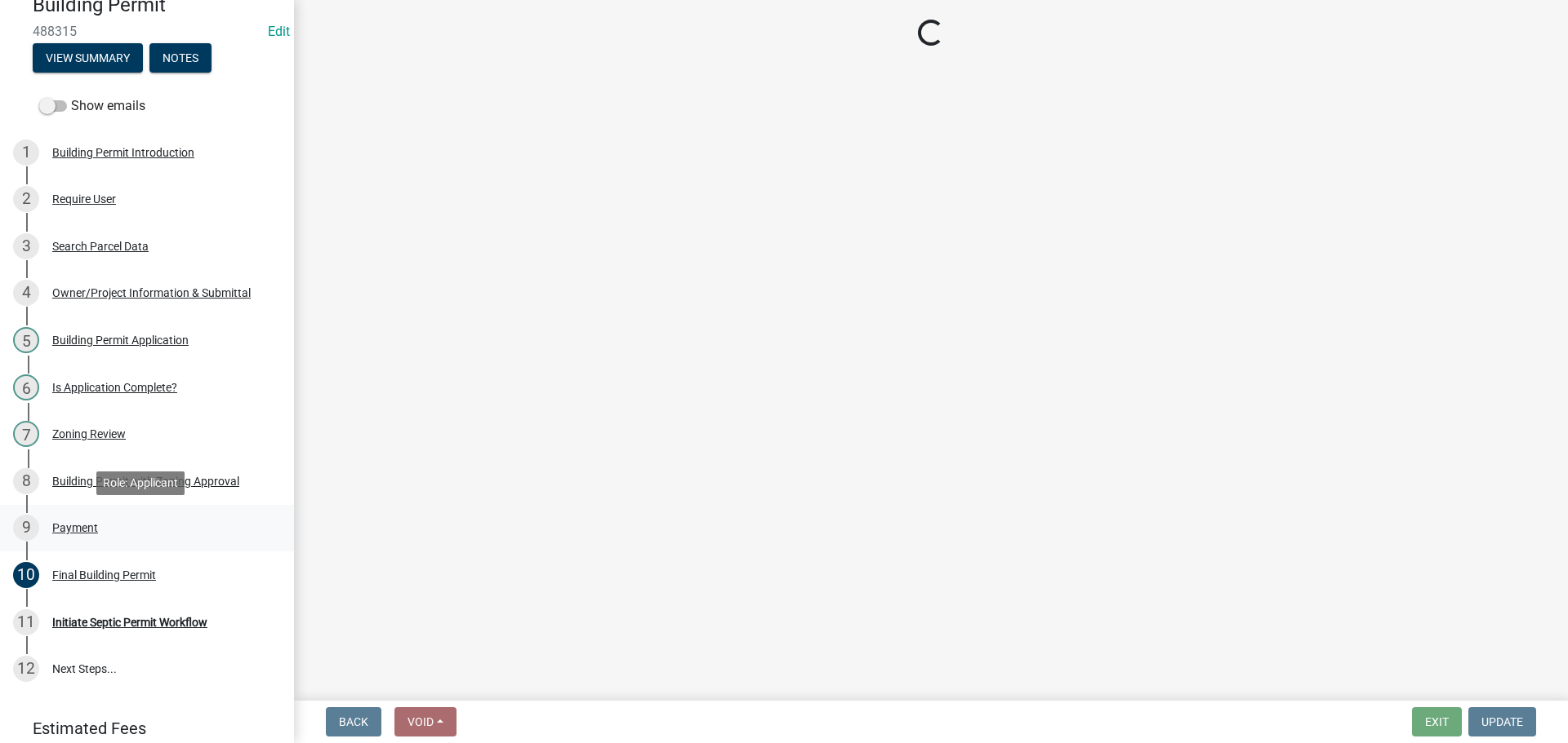
click at [98, 523] on div "9 Payment" at bounding box center [141, 528] width 255 height 26
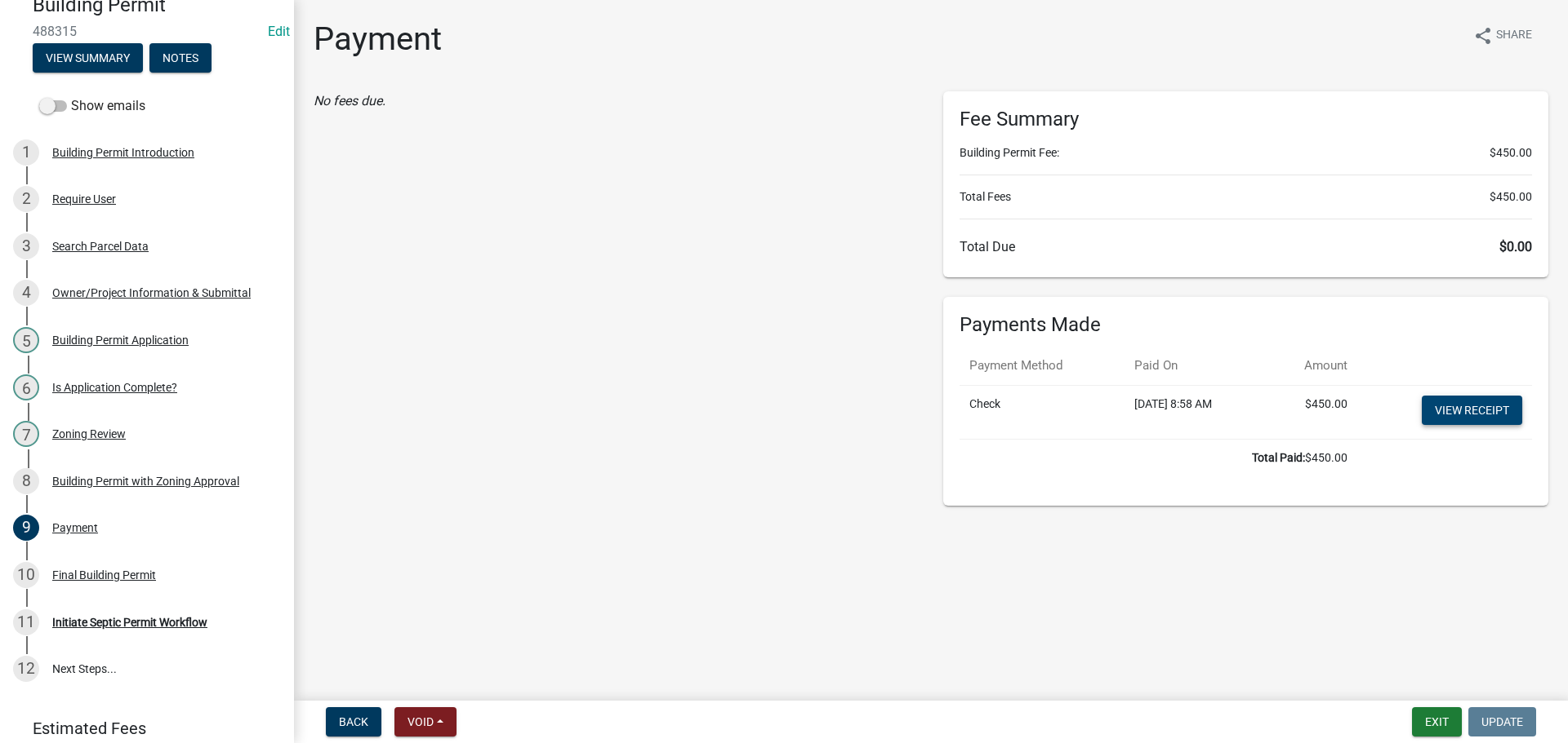
click at [1454, 409] on link "View receipt" at bounding box center [1471, 410] width 101 height 30
